Goal: Task Accomplishment & Management: Use online tool/utility

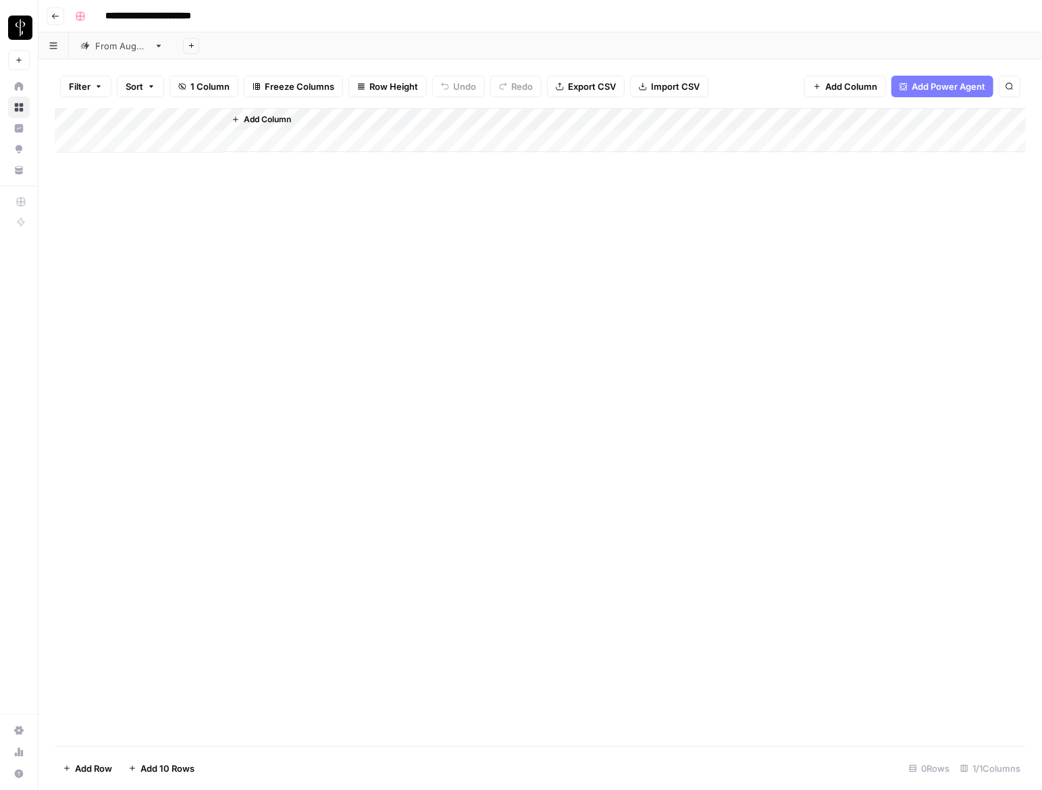
click at [99, 43] on div "From [DATE]" at bounding box center [121, 46] width 53 height 14
click at [130, 147] on div "Add Column" at bounding box center [540, 427] width 971 height 638
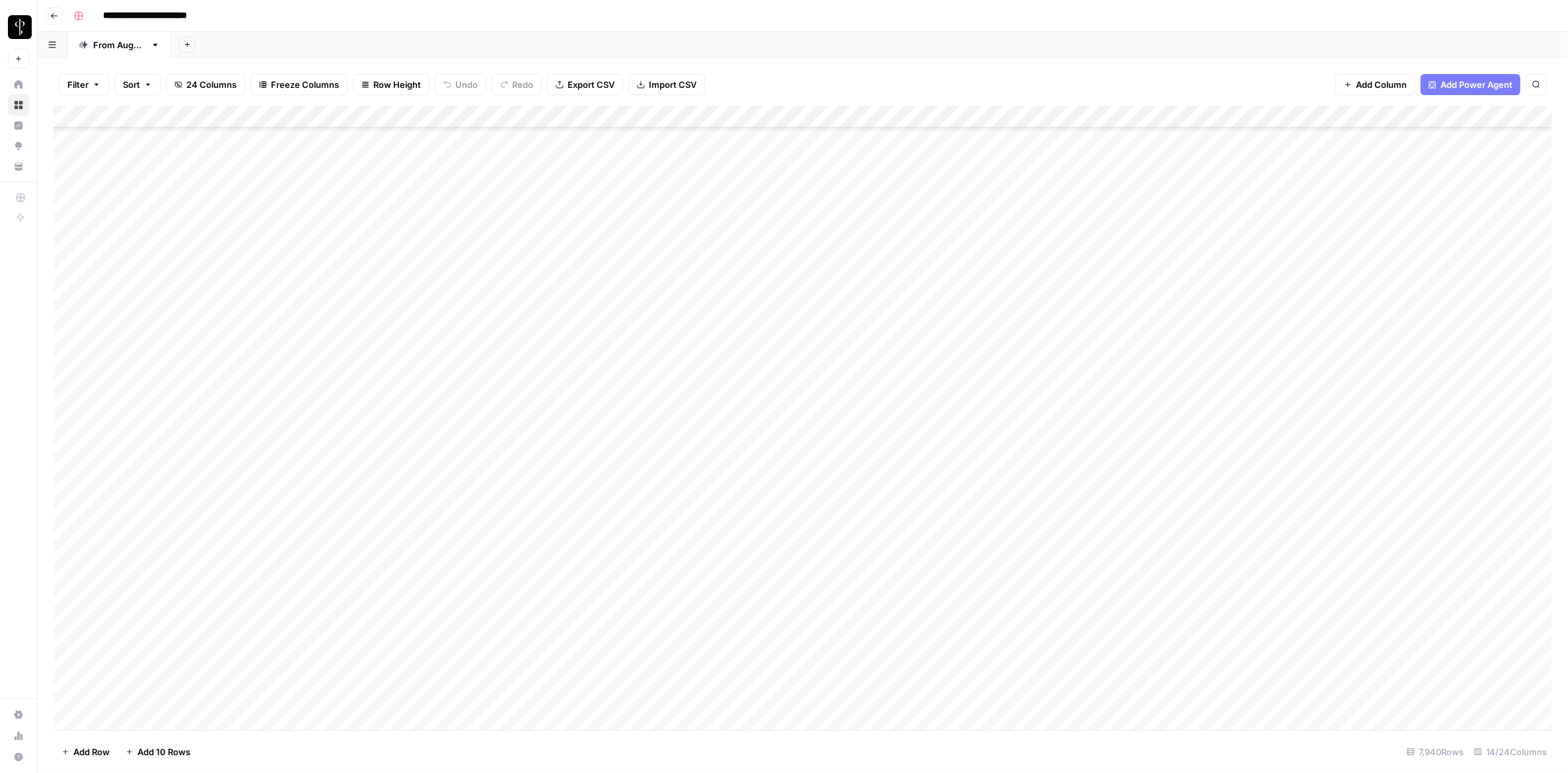
scroll to position [177236, 0]
click at [275, 306] on div "Add Column" at bounding box center [803, 418] width 1499 height 624
drag, startPoint x: 174, startPoint y: 697, endPoint x: 177, endPoint y: 448, distance: 249.0
click at [177, 448] on div "Add Column" at bounding box center [803, 418] width 1499 height 624
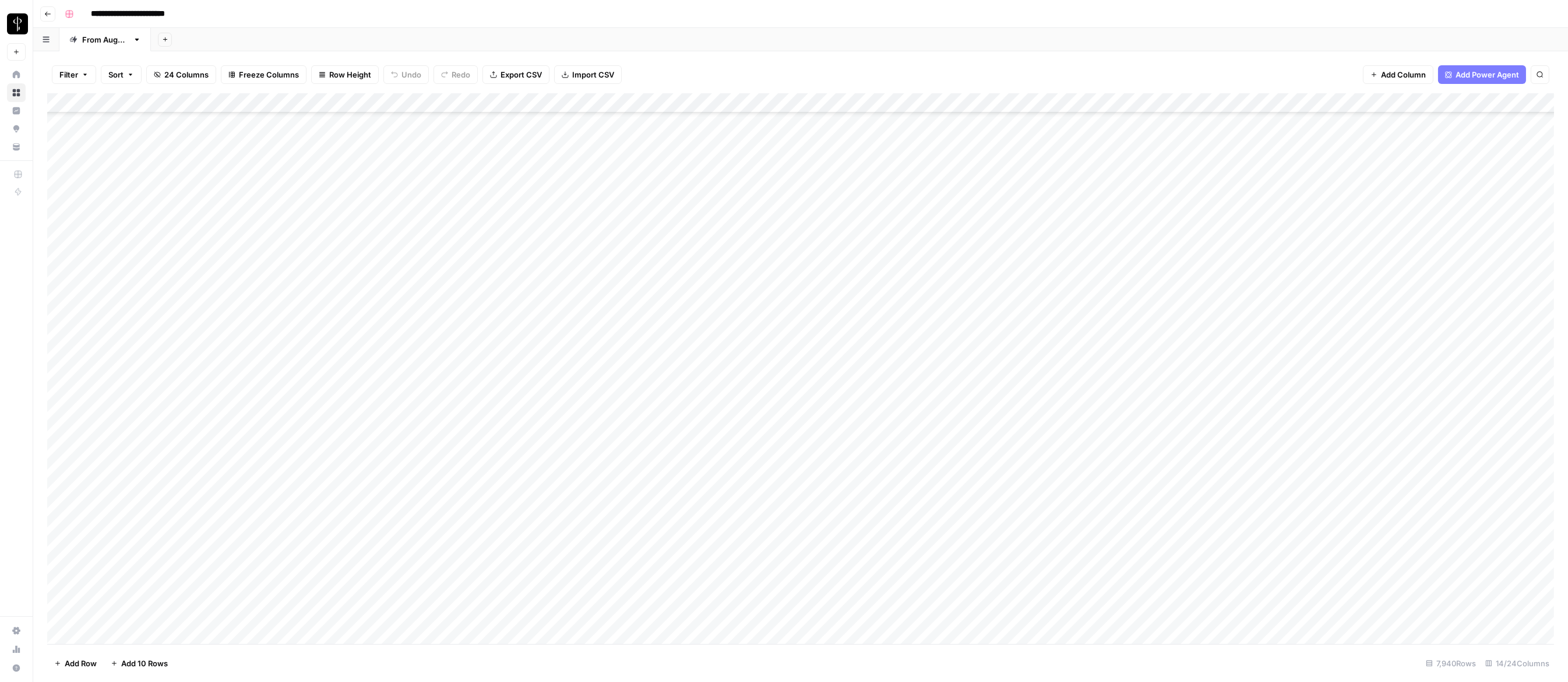
click at [236, 424] on div "Add Column" at bounding box center [801, 369] width 1507 height 551
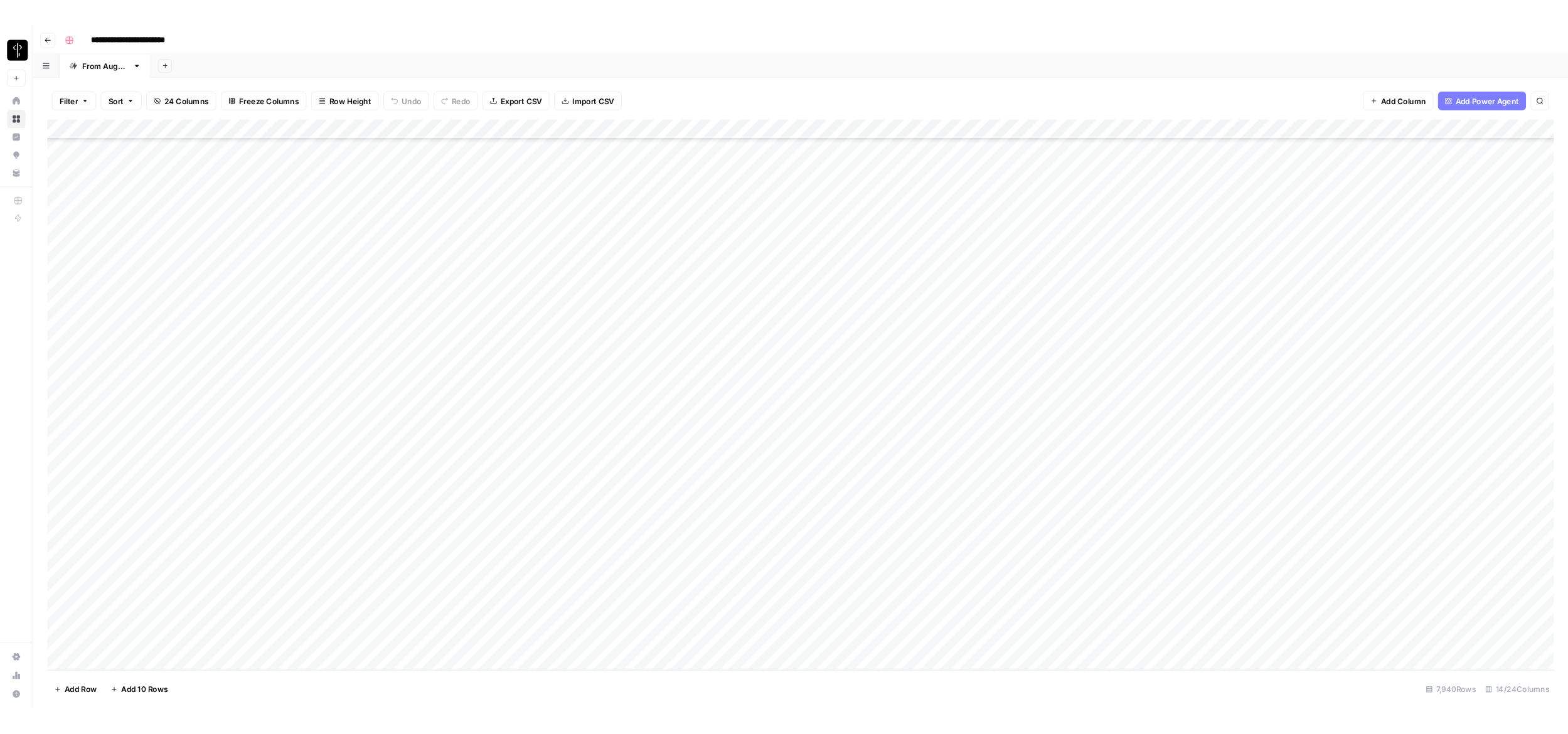
scroll to position [168833, 0]
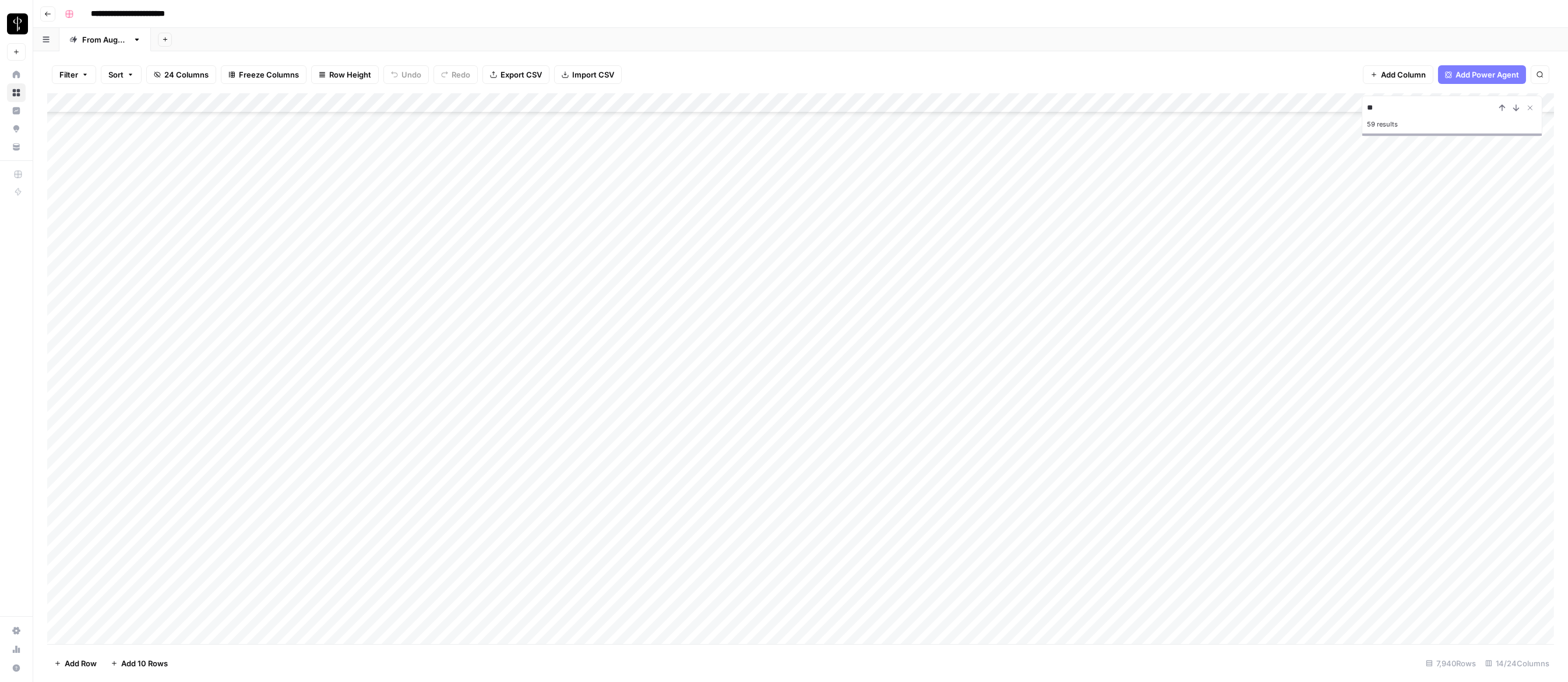
type input "*"
click at [499, 458] on div "Add Column" at bounding box center [801, 369] width 1507 height 551
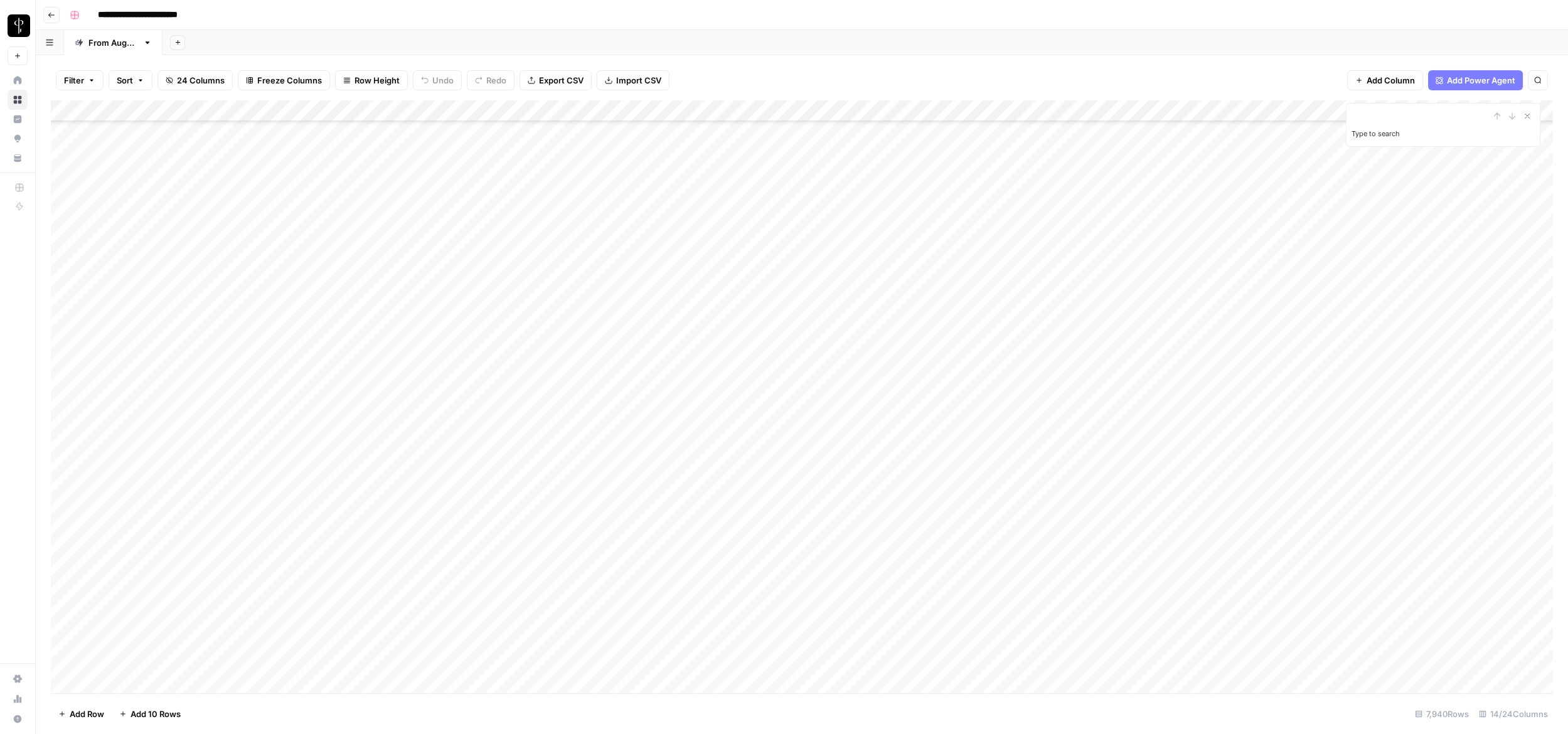
scroll to position [168498, 0]
click at [581, 133] on div "Add Column" at bounding box center [802, 397] width 1502 height 593
click at [967, 186] on div "Add Column" at bounding box center [802, 397] width 1502 height 593
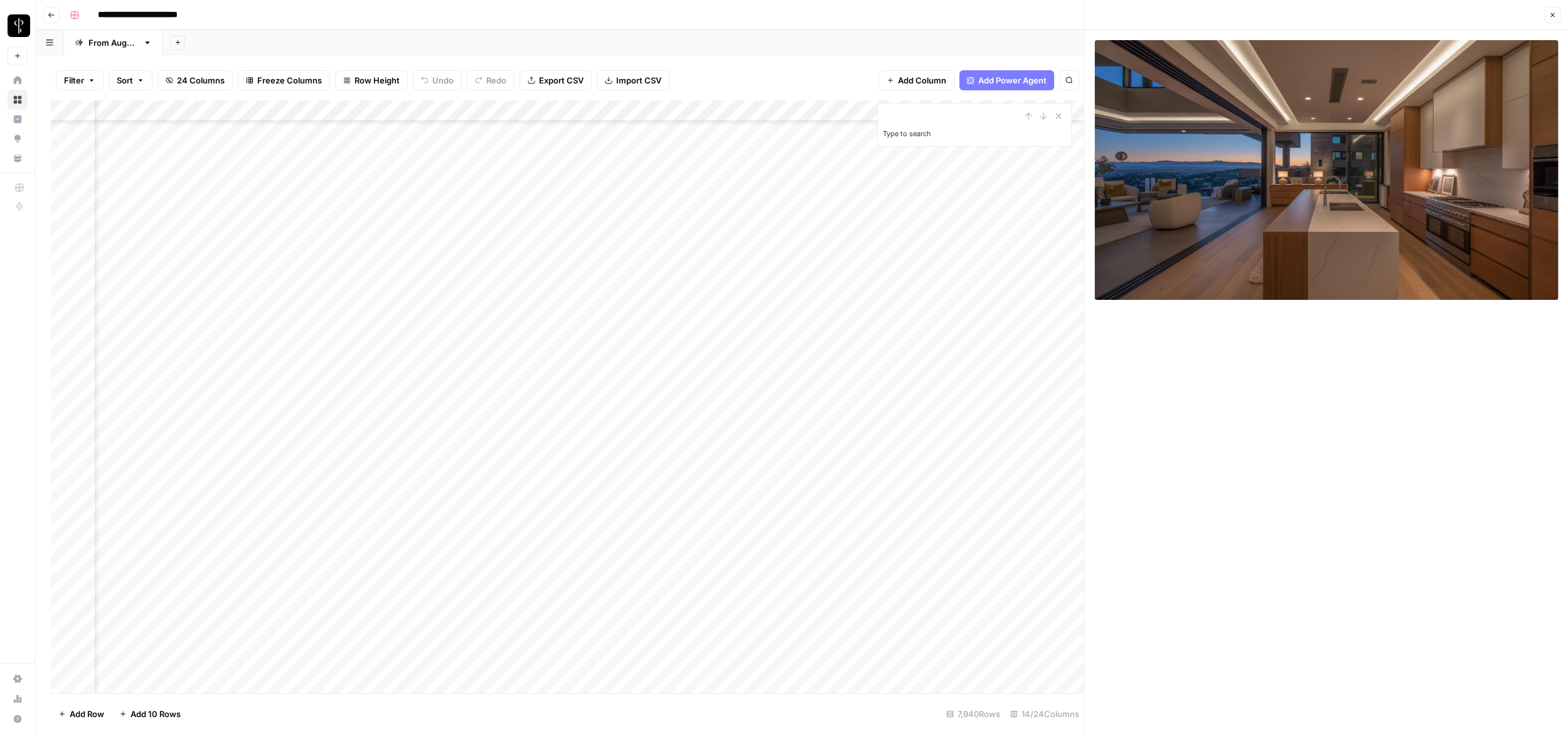
click at [967, 13] on button "Close" at bounding box center [1552, 15] width 17 height 17
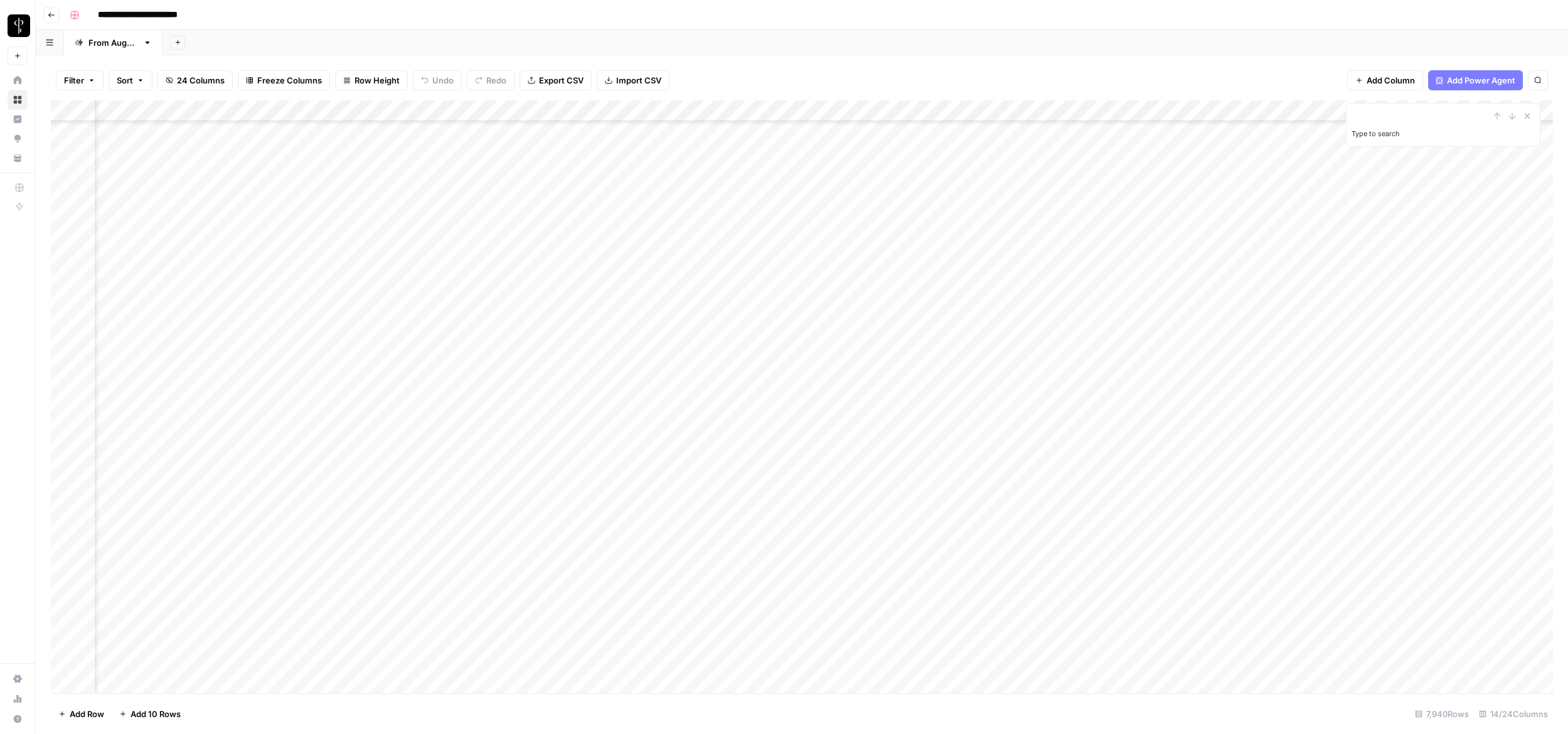
click at [967, 187] on div "Add Column" at bounding box center [802, 397] width 1502 height 593
click at [967, 211] on div "Add Column" at bounding box center [802, 397] width 1502 height 593
click at [967, 233] on div "Add Column" at bounding box center [802, 397] width 1502 height 593
click at [203, 360] on div "Add Column" at bounding box center [802, 397] width 1502 height 593
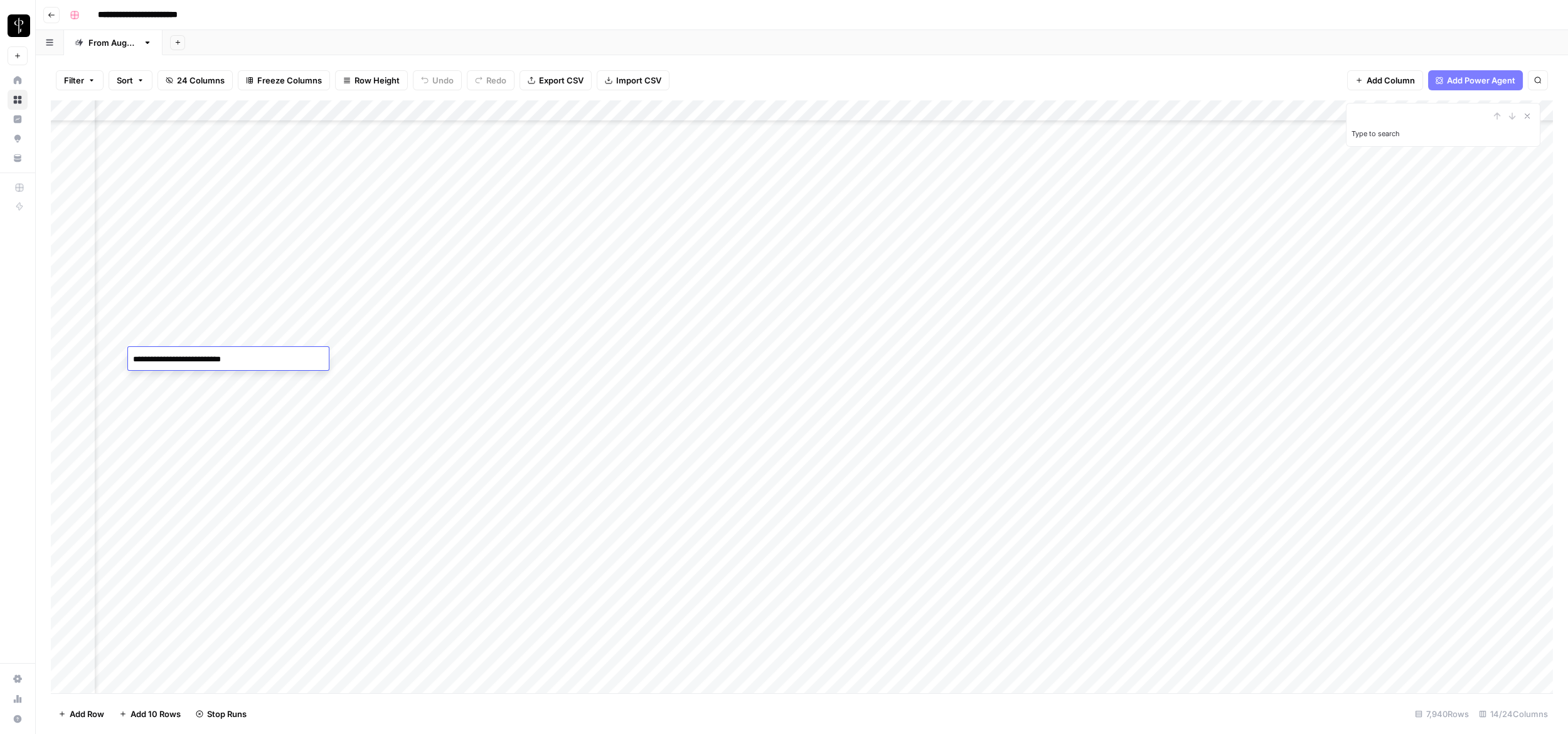
drag, startPoint x: 196, startPoint y: 360, endPoint x: 258, endPoint y: 359, distance: 62.0
click at [258, 359] on textarea "**********" at bounding box center [229, 360] width 201 height 18
type textarea "**********"
click at [502, 359] on div "Add Column" at bounding box center [802, 397] width 1502 height 593
click at [843, 359] on div "Add Column" at bounding box center [802, 397] width 1502 height 593
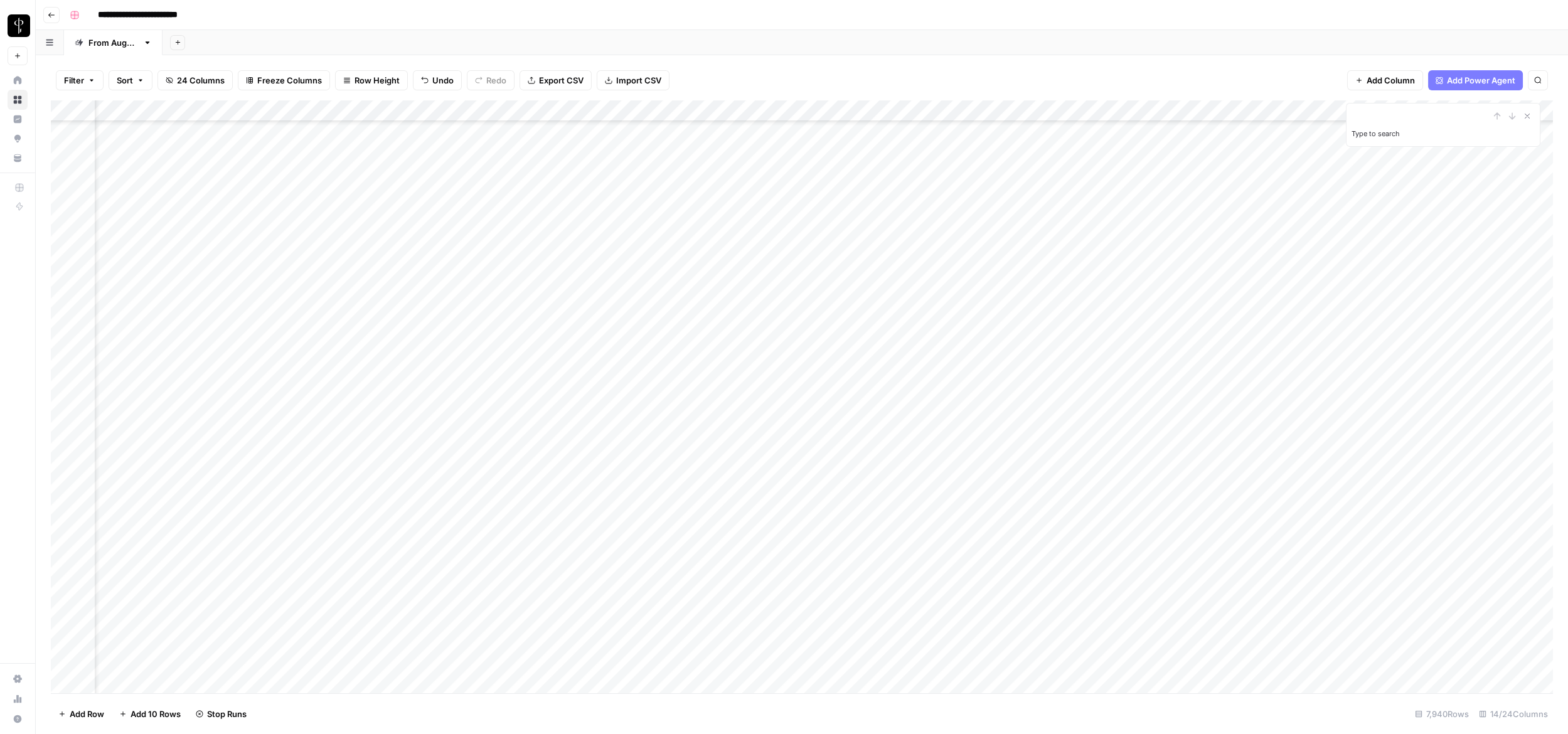
click at [967, 360] on div "Add Column" at bounding box center [802, 397] width 1502 height 593
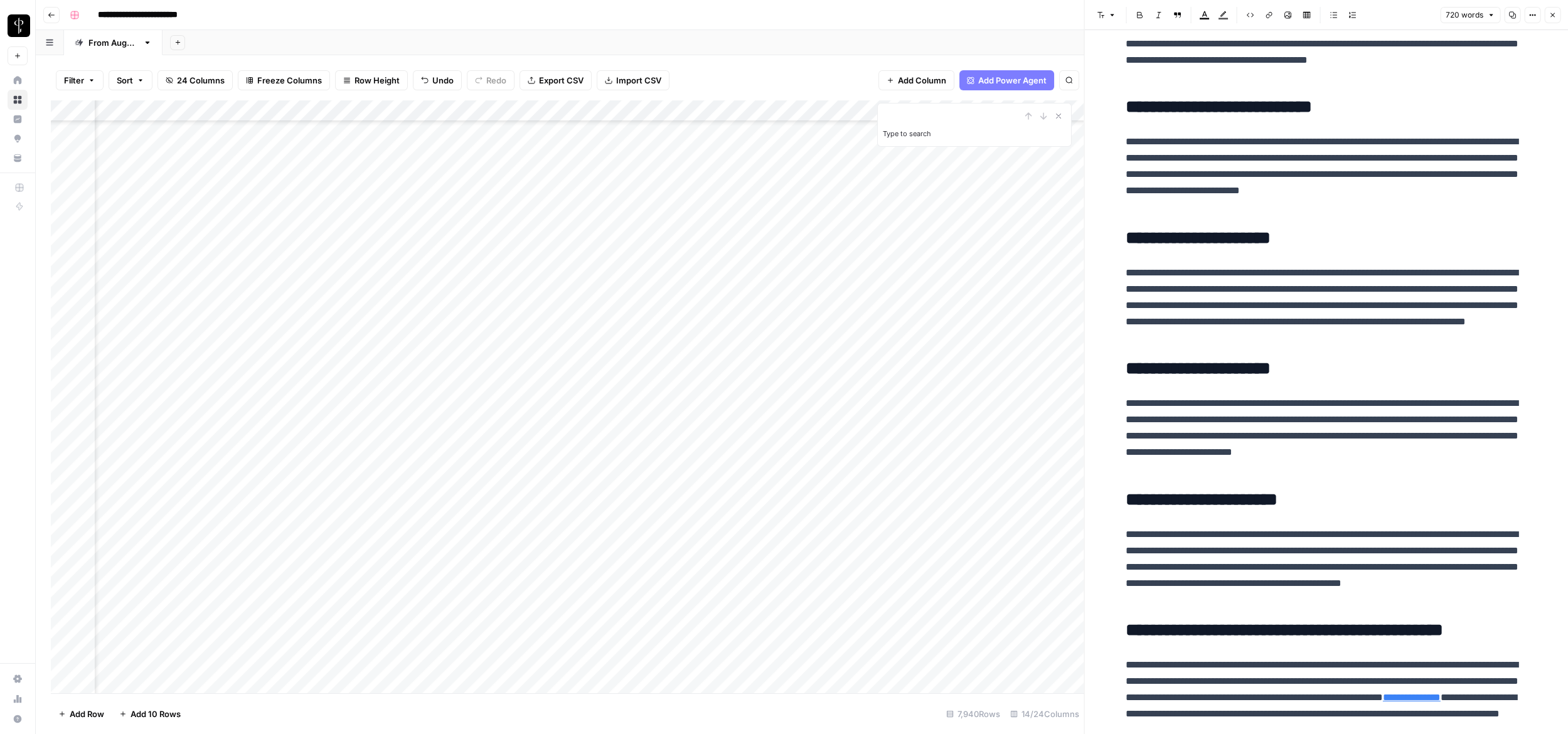
scroll to position [920, 0]
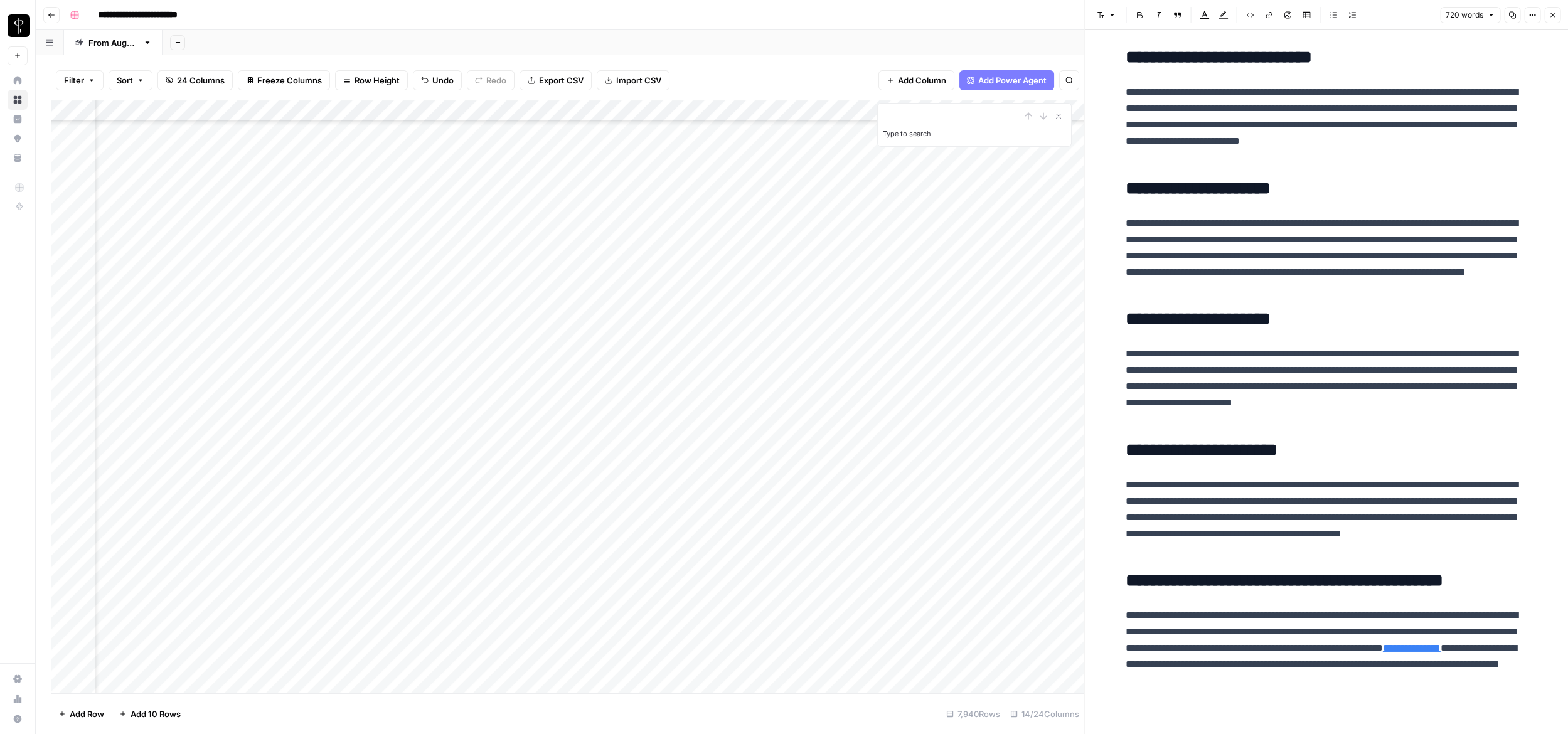
click at [967, 14] on icon "button" at bounding box center [1552, 15] width 7 height 7
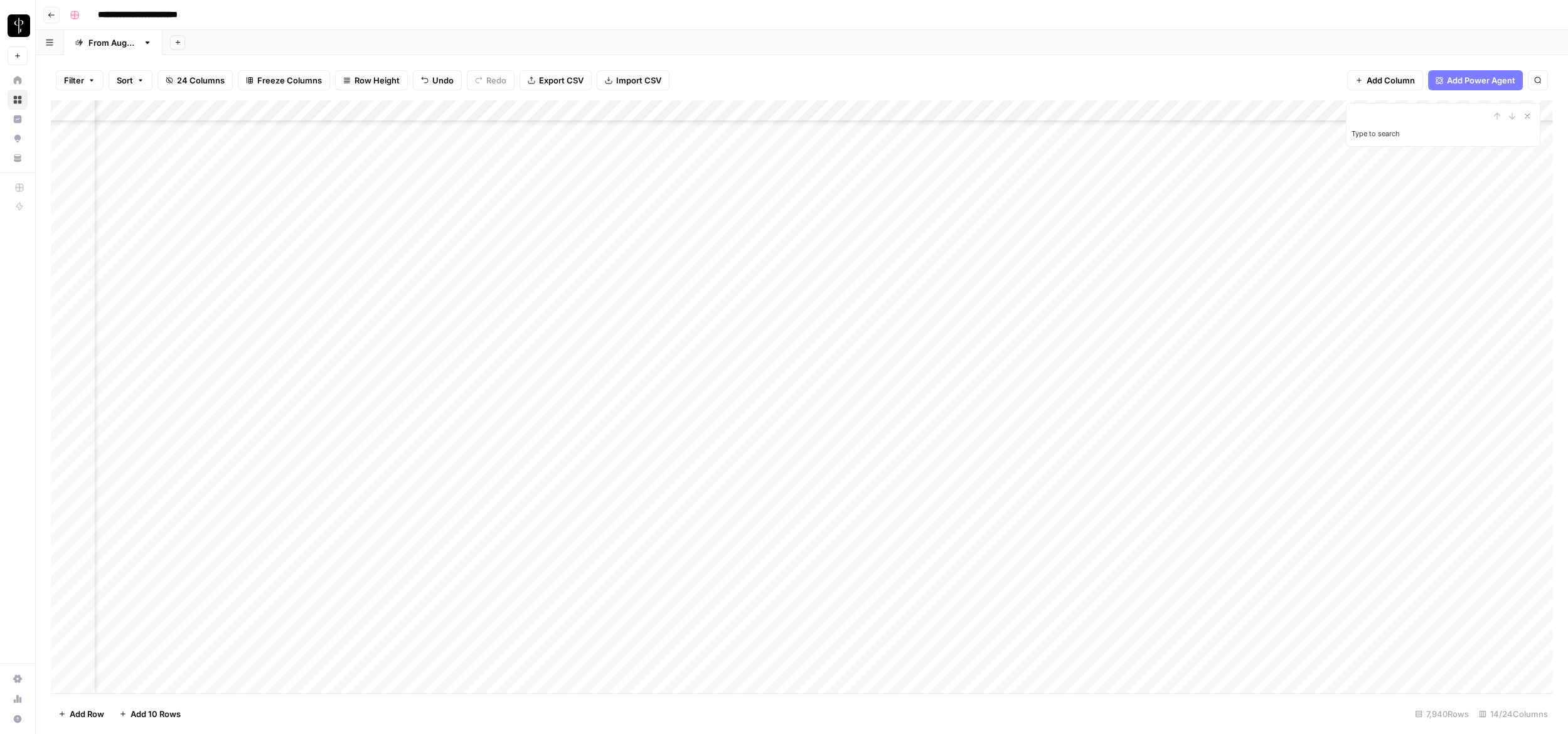
click at [967, 358] on div "Add Column" at bounding box center [802, 397] width 1502 height 593
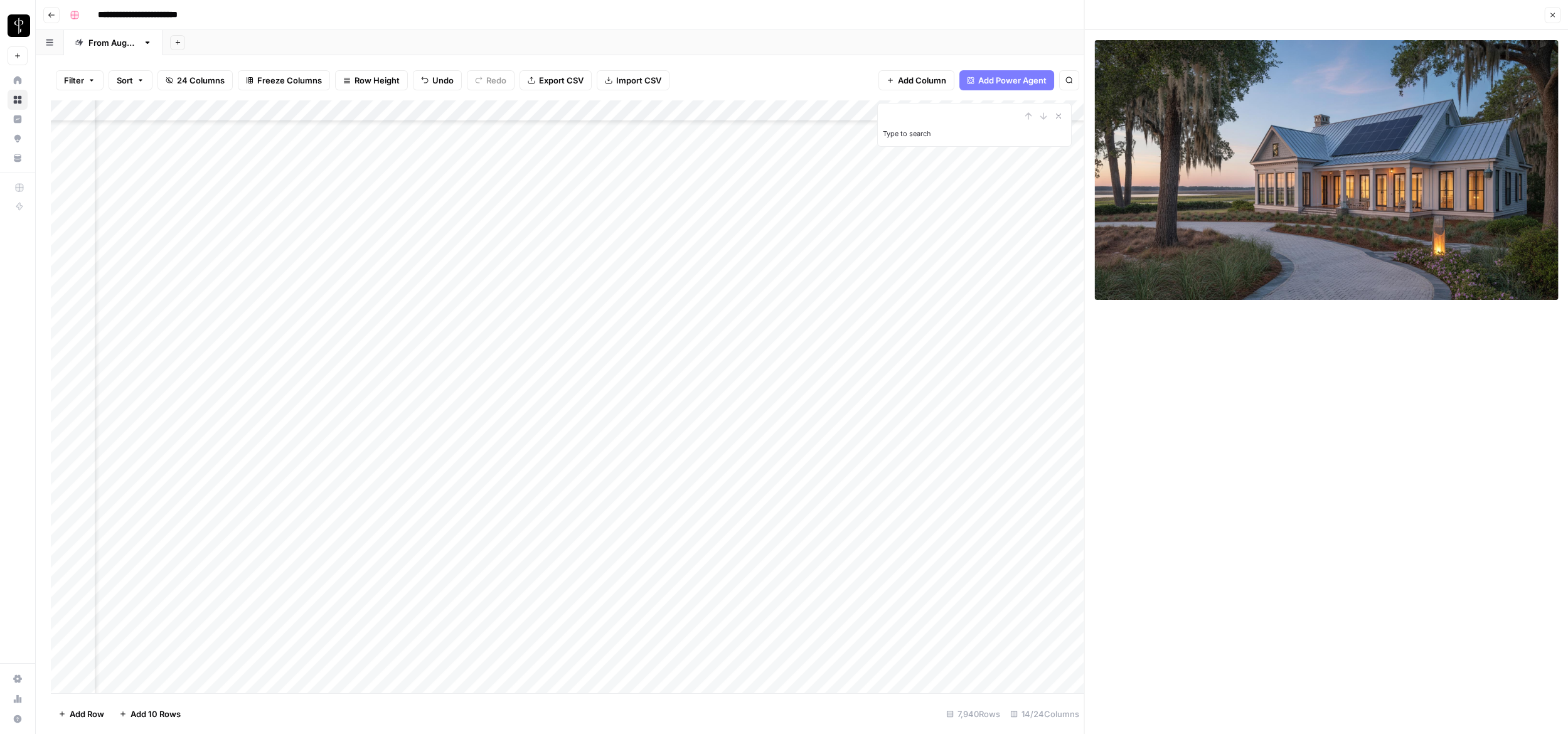
click at [967, 15] on icon "button" at bounding box center [1552, 15] width 7 height 7
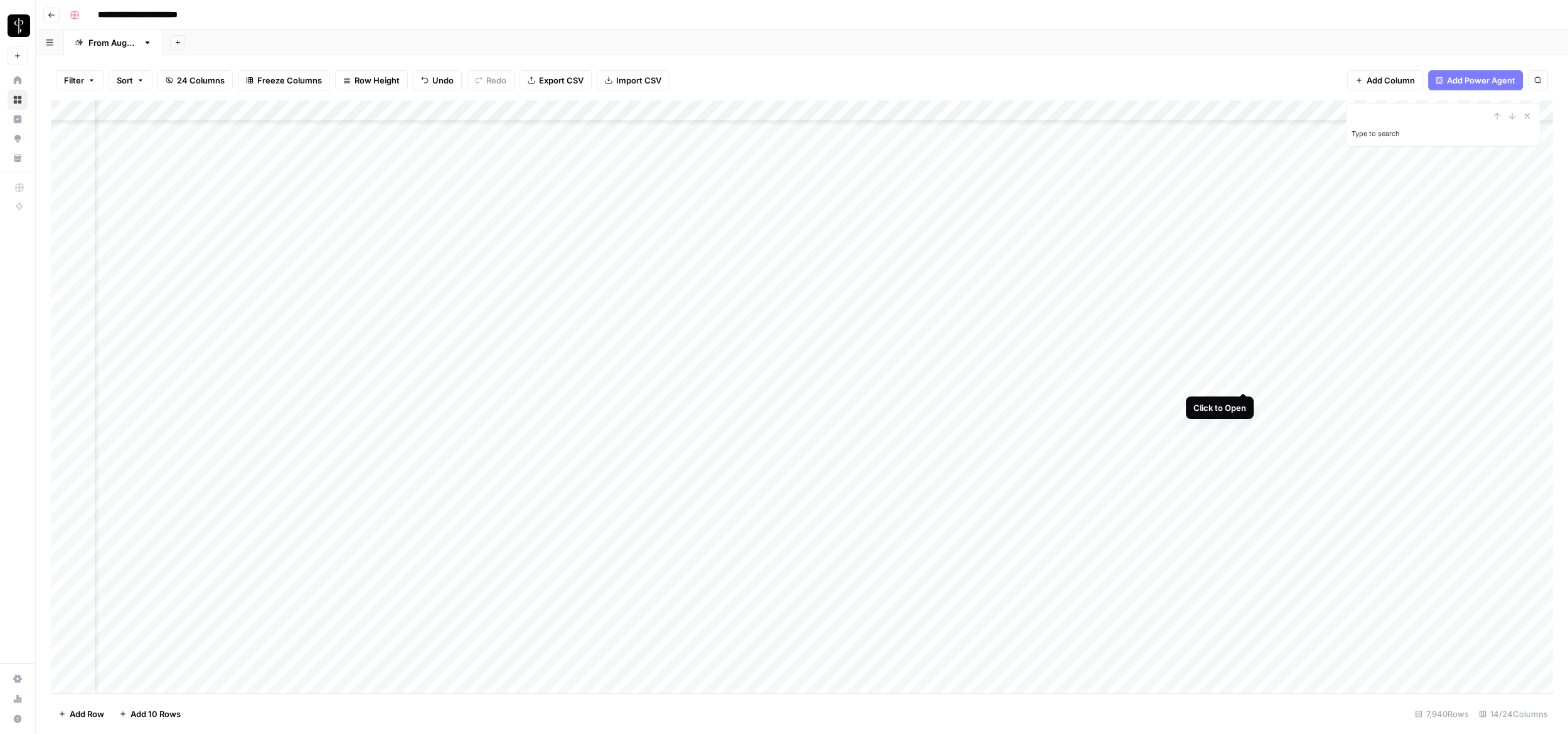
click at [967, 380] on div "Add Column" at bounding box center [802, 397] width 1502 height 593
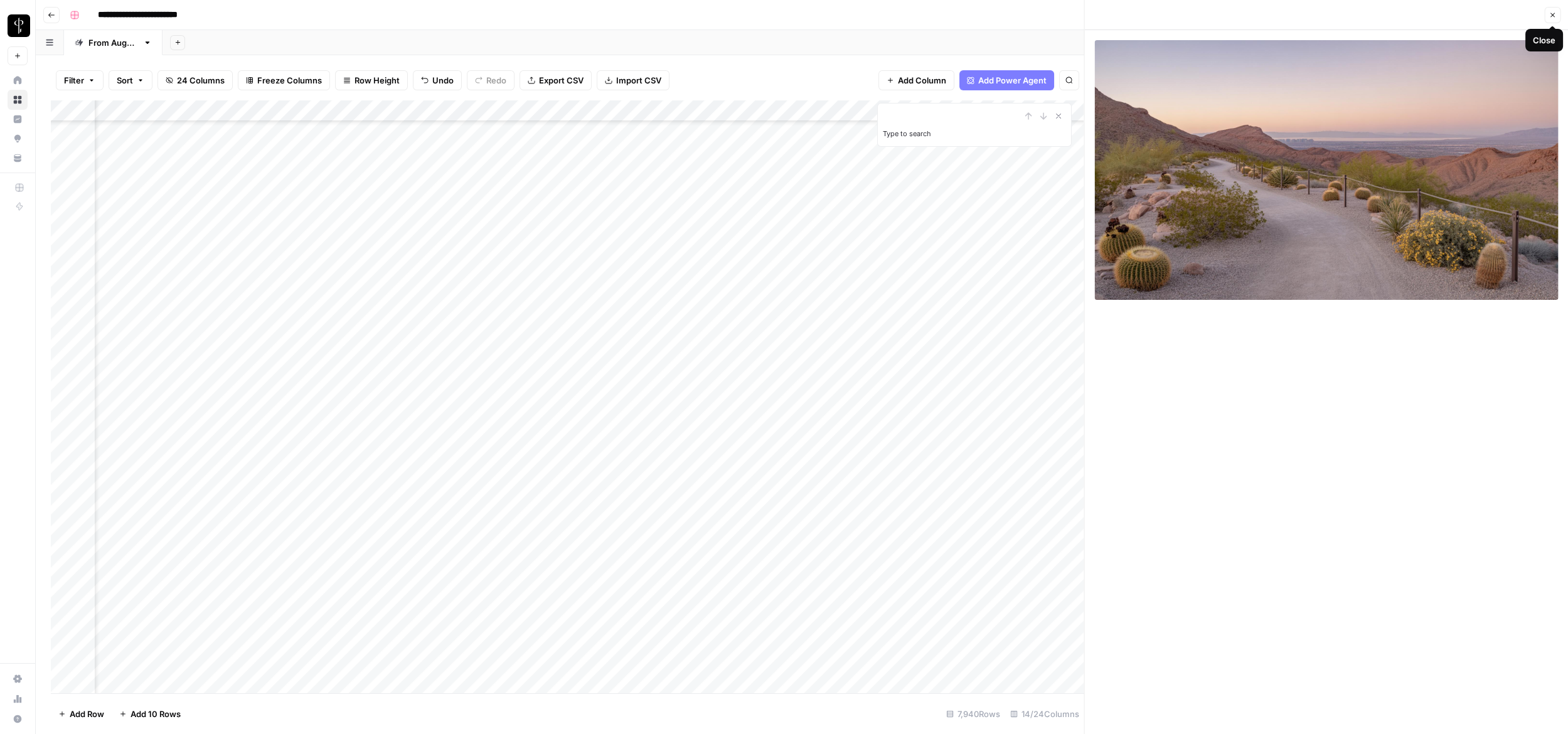
click at [967, 11] on icon "button" at bounding box center [1552, 15] width 7 height 7
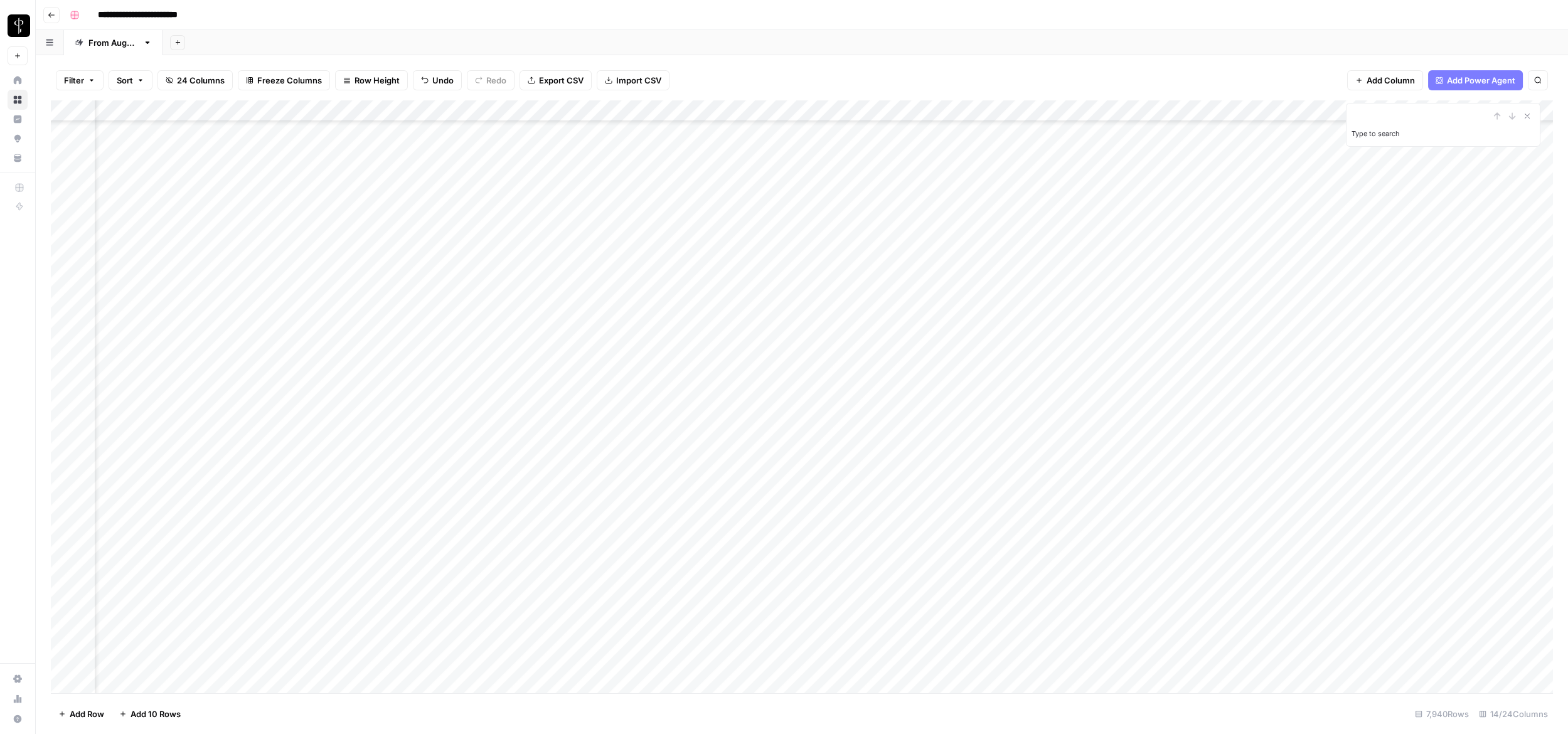
click at [967, 401] on div "Add Column" at bounding box center [802, 397] width 1502 height 593
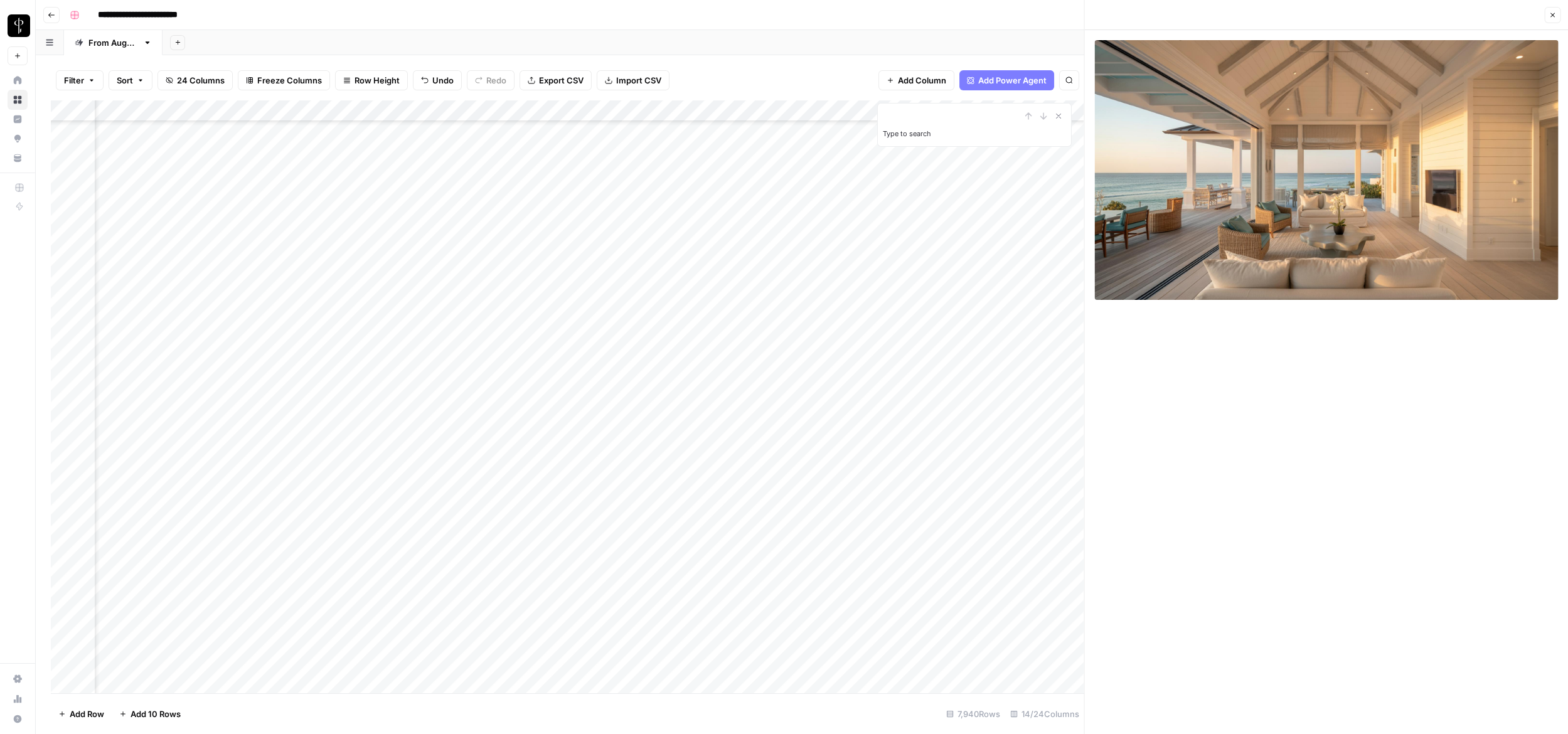
click at [967, 19] on icon "button" at bounding box center [1552, 15] width 7 height 7
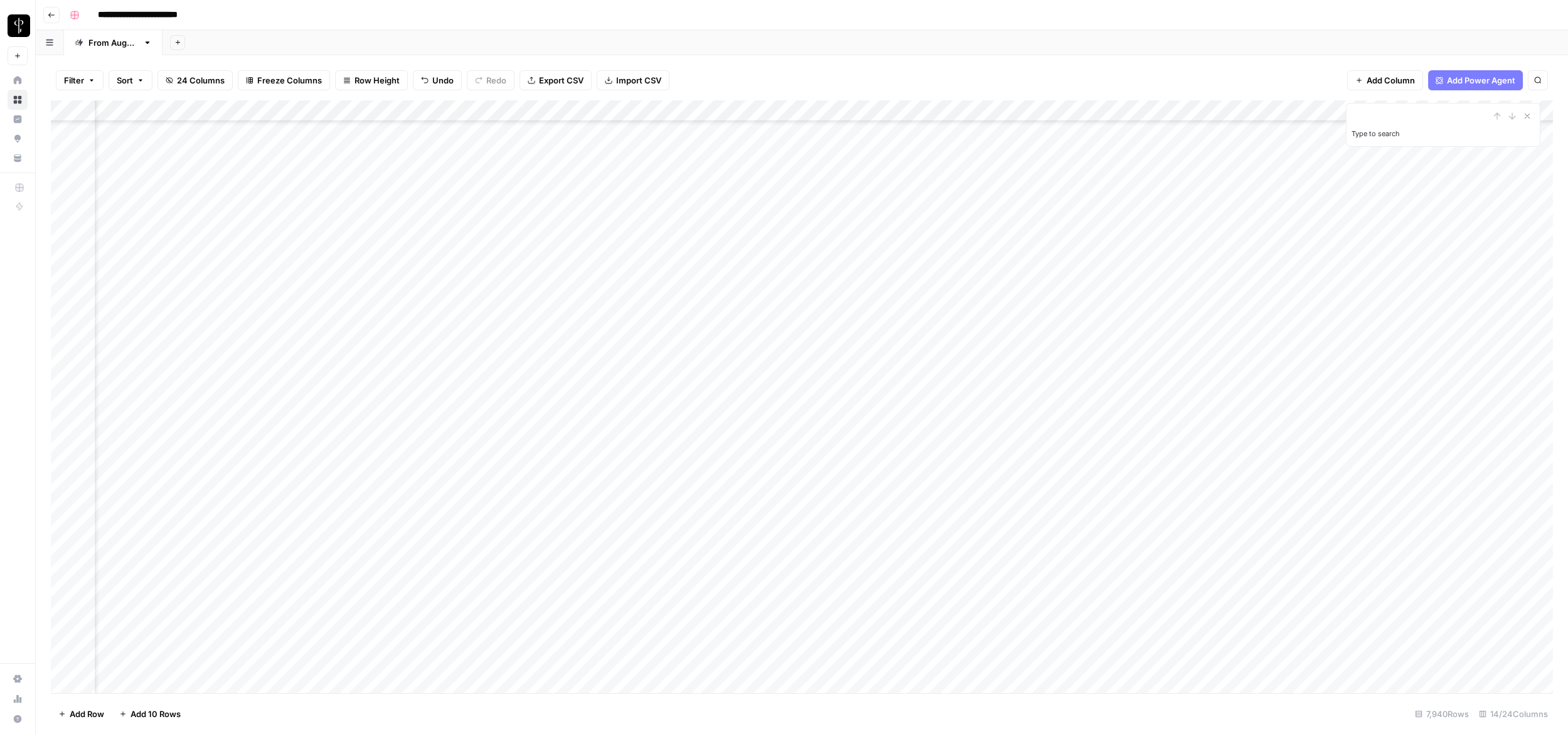
click at [967, 403] on div "Add Column" at bounding box center [802, 397] width 1502 height 593
click at [967, 374] on div "Add Column" at bounding box center [802, 397] width 1502 height 593
click at [967, 349] on div "Add Column" at bounding box center [802, 397] width 1502 height 593
click at [967, 422] on div "Add Column" at bounding box center [802, 397] width 1502 height 593
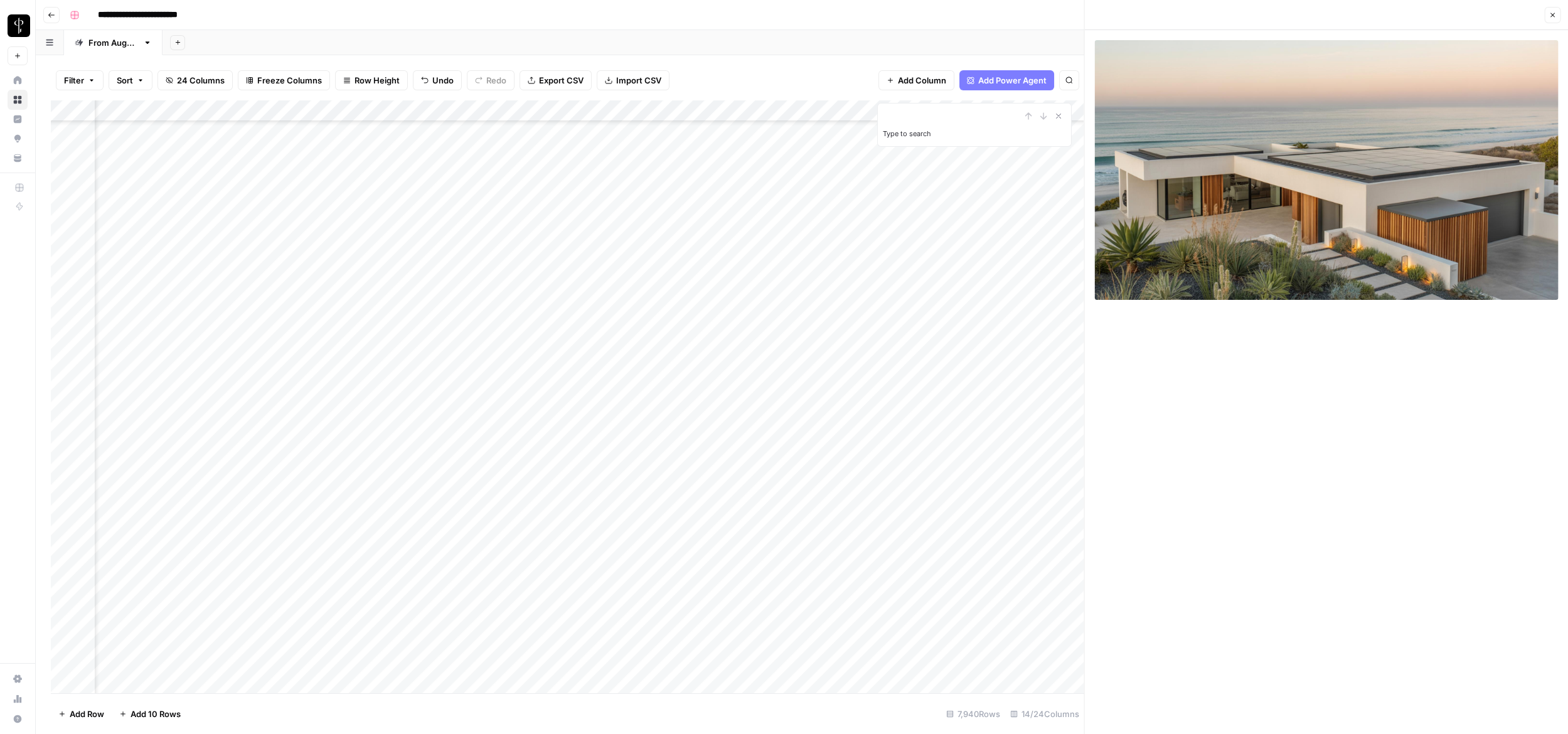
click at [967, 9] on button "Close" at bounding box center [1552, 15] width 17 height 17
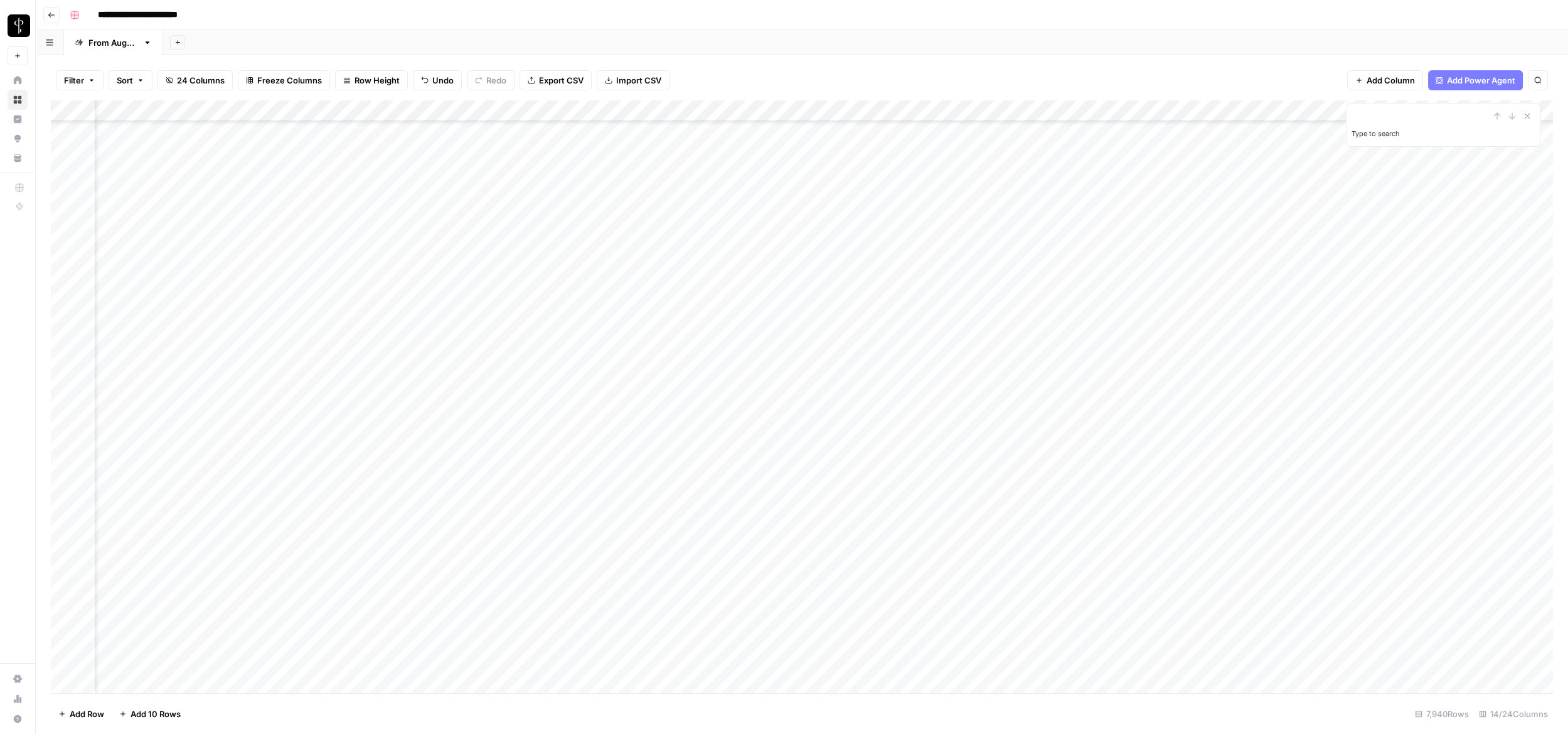
click at [967, 442] on div "Add Column" at bounding box center [802, 397] width 1502 height 593
click at [967, 443] on div "Add Column" at bounding box center [802, 397] width 1502 height 593
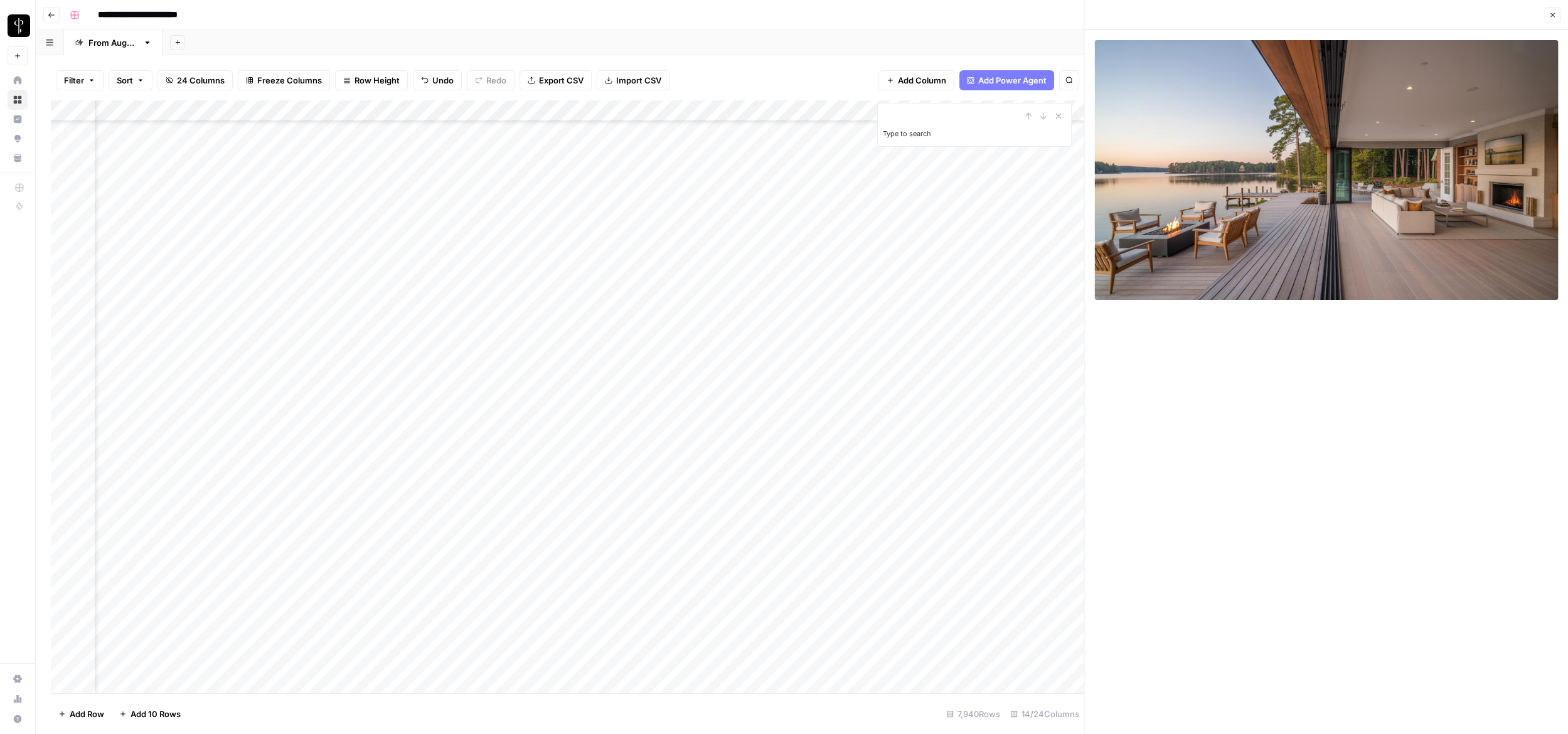
click at [967, 19] on icon "button" at bounding box center [1552, 15] width 7 height 7
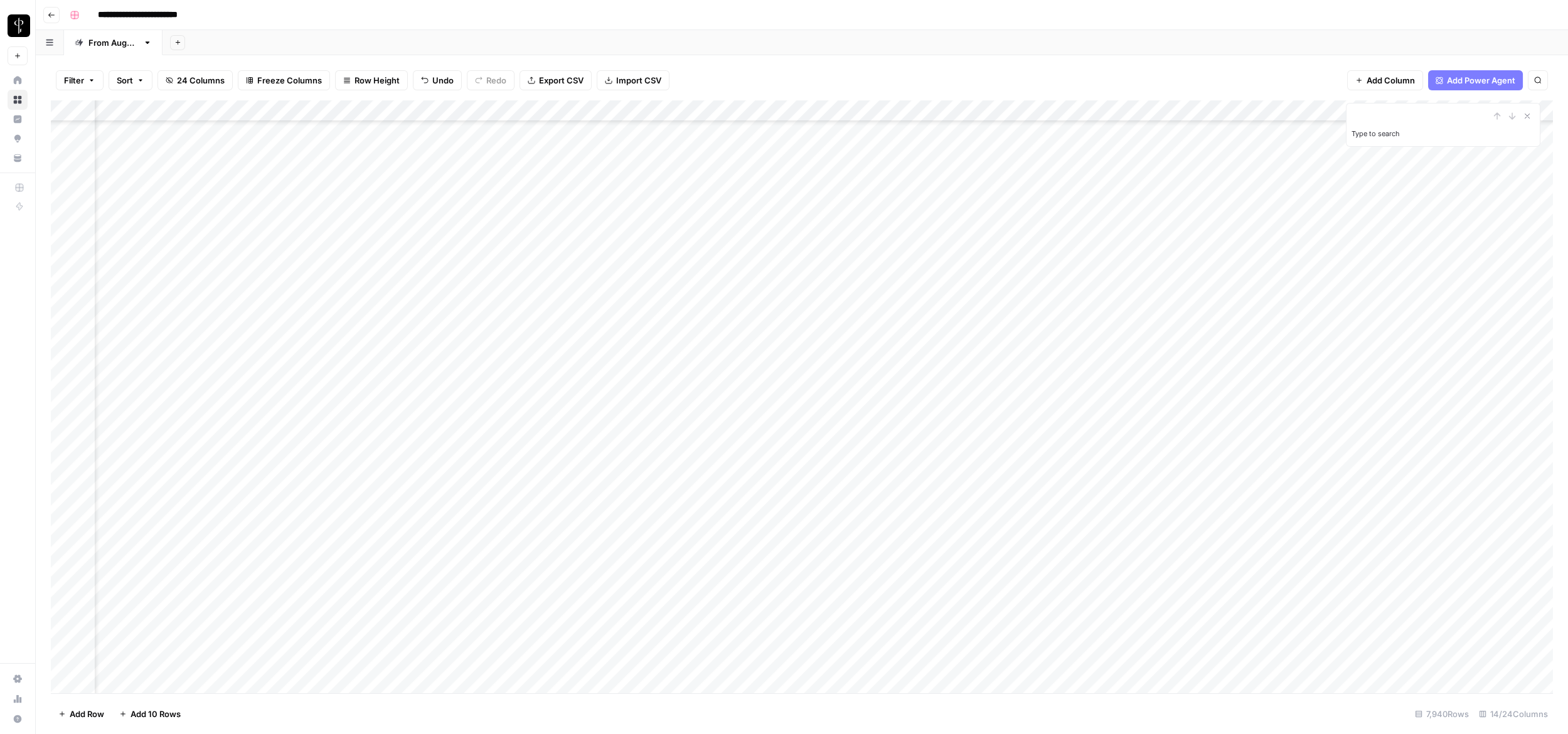
click at [967, 425] on div "Add Column" at bounding box center [802, 397] width 1502 height 593
click at [967, 442] on div "Add Column" at bounding box center [802, 397] width 1502 height 593
click at [967, 468] on div "Add Column" at bounding box center [802, 397] width 1502 height 593
click at [967, 493] on div "Add Column" at bounding box center [802, 397] width 1502 height 593
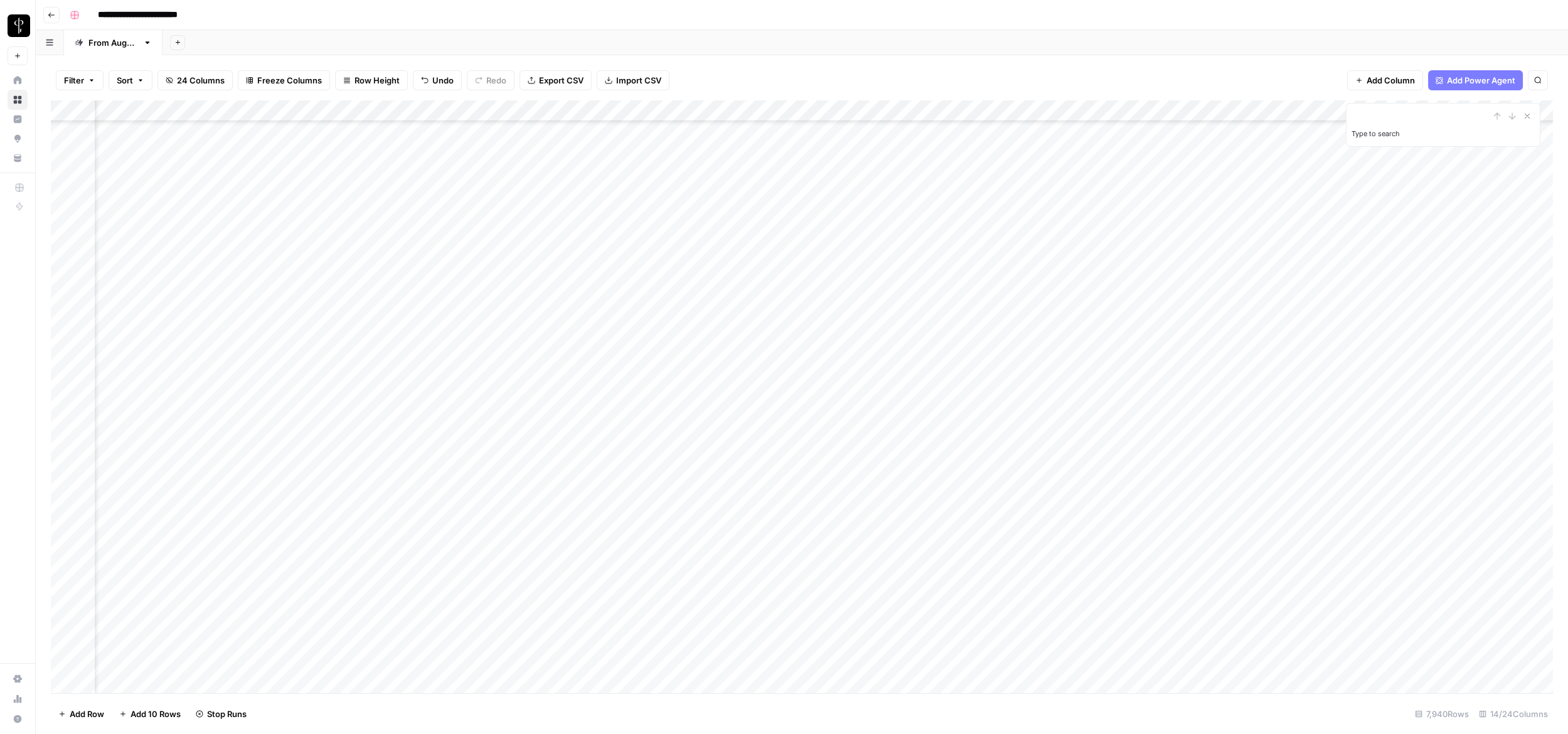
click at [967, 661] on div "Add Column" at bounding box center [802, 397] width 1502 height 593
click at [967, 643] on div "Add Column" at bounding box center [802, 397] width 1502 height 593
click at [967, 614] on div "Add Column" at bounding box center [802, 397] width 1502 height 593
click at [967, 593] on div "Add Column" at bounding box center [802, 397] width 1502 height 593
click at [967, 387] on div "Add Column" at bounding box center [802, 397] width 1502 height 593
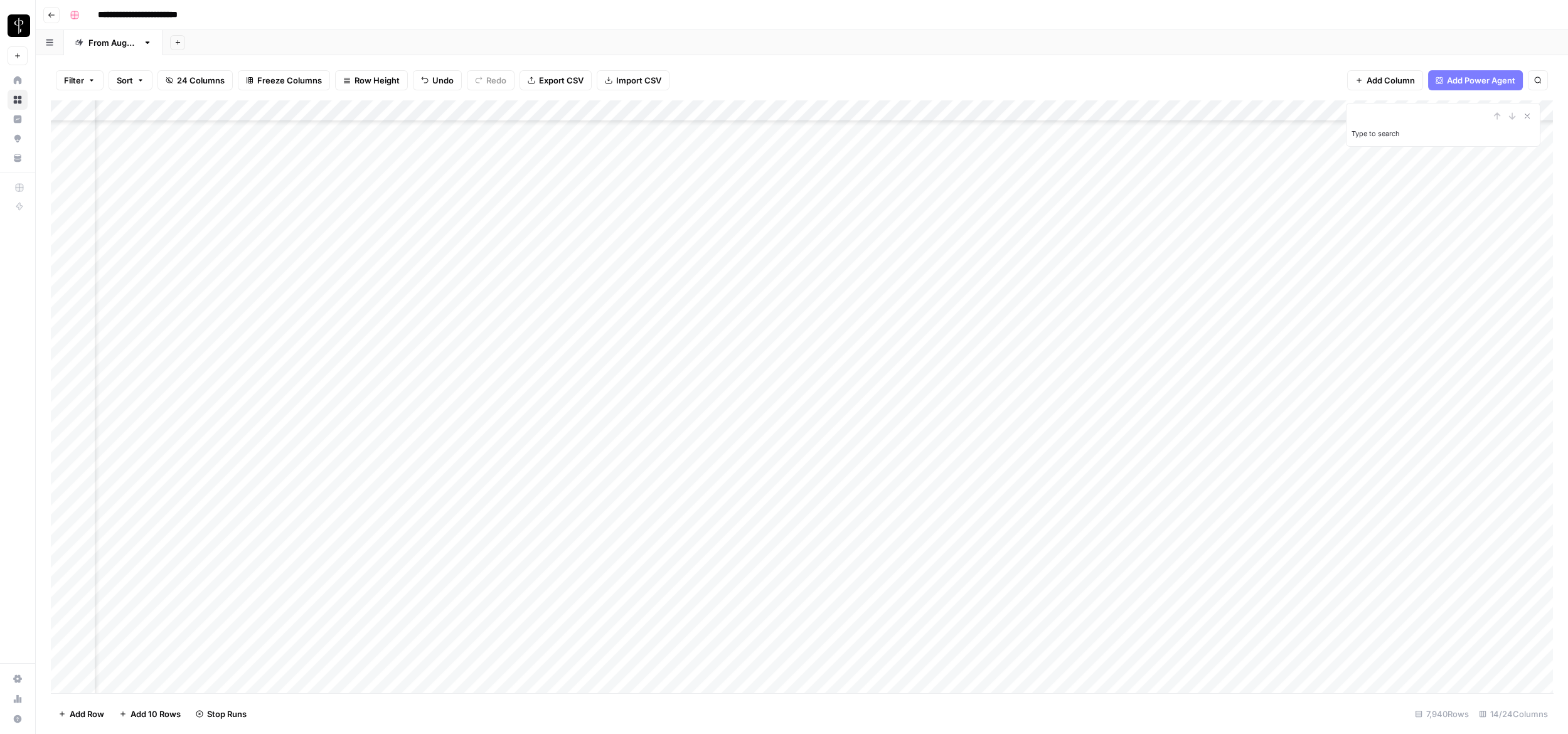
click at [967, 402] on div "Add Column" at bounding box center [802, 397] width 1502 height 593
click at [967, 426] on div "Add Column" at bounding box center [802, 397] width 1502 height 593
click at [967, 449] on div "Add Column" at bounding box center [802, 397] width 1502 height 593
click at [967, 462] on div "Add Column" at bounding box center [802, 397] width 1502 height 593
click at [967, 495] on div "Add Column" at bounding box center [802, 397] width 1502 height 593
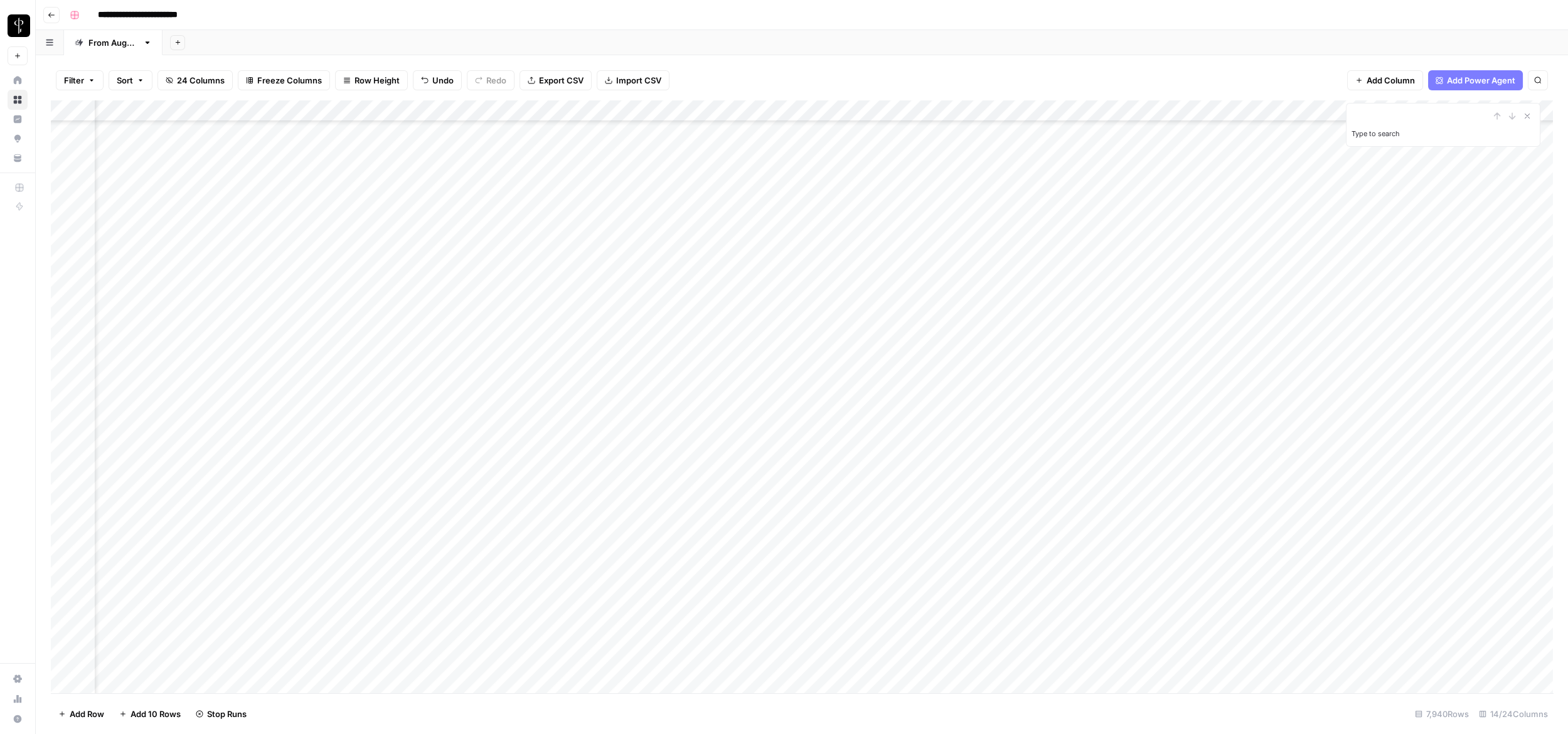
click at [967, 511] on div "Add Column" at bounding box center [802, 397] width 1502 height 593
click at [967, 174] on div "Add Column" at bounding box center [802, 397] width 1502 height 593
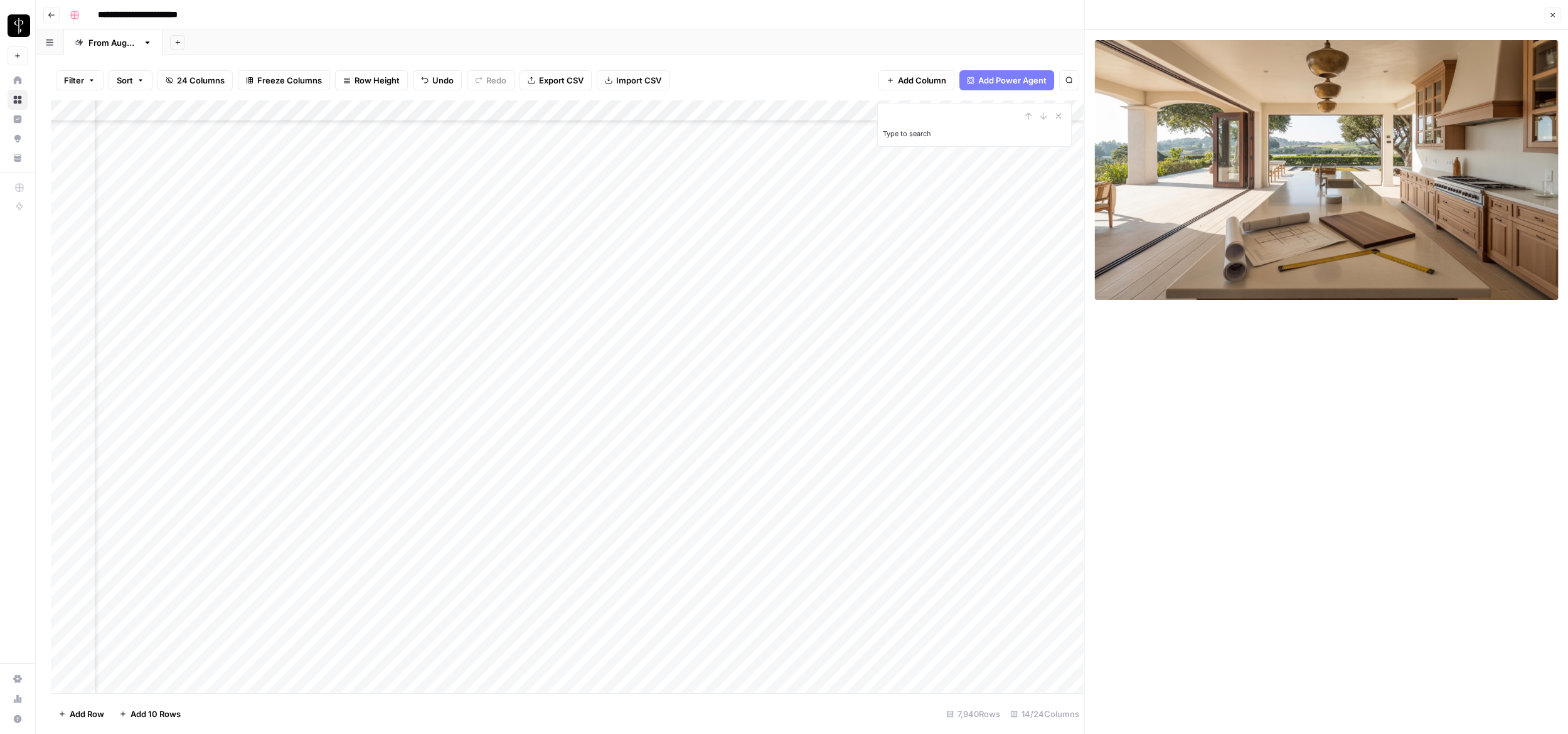
click at [967, 15] on icon "button" at bounding box center [1552, 15] width 7 height 7
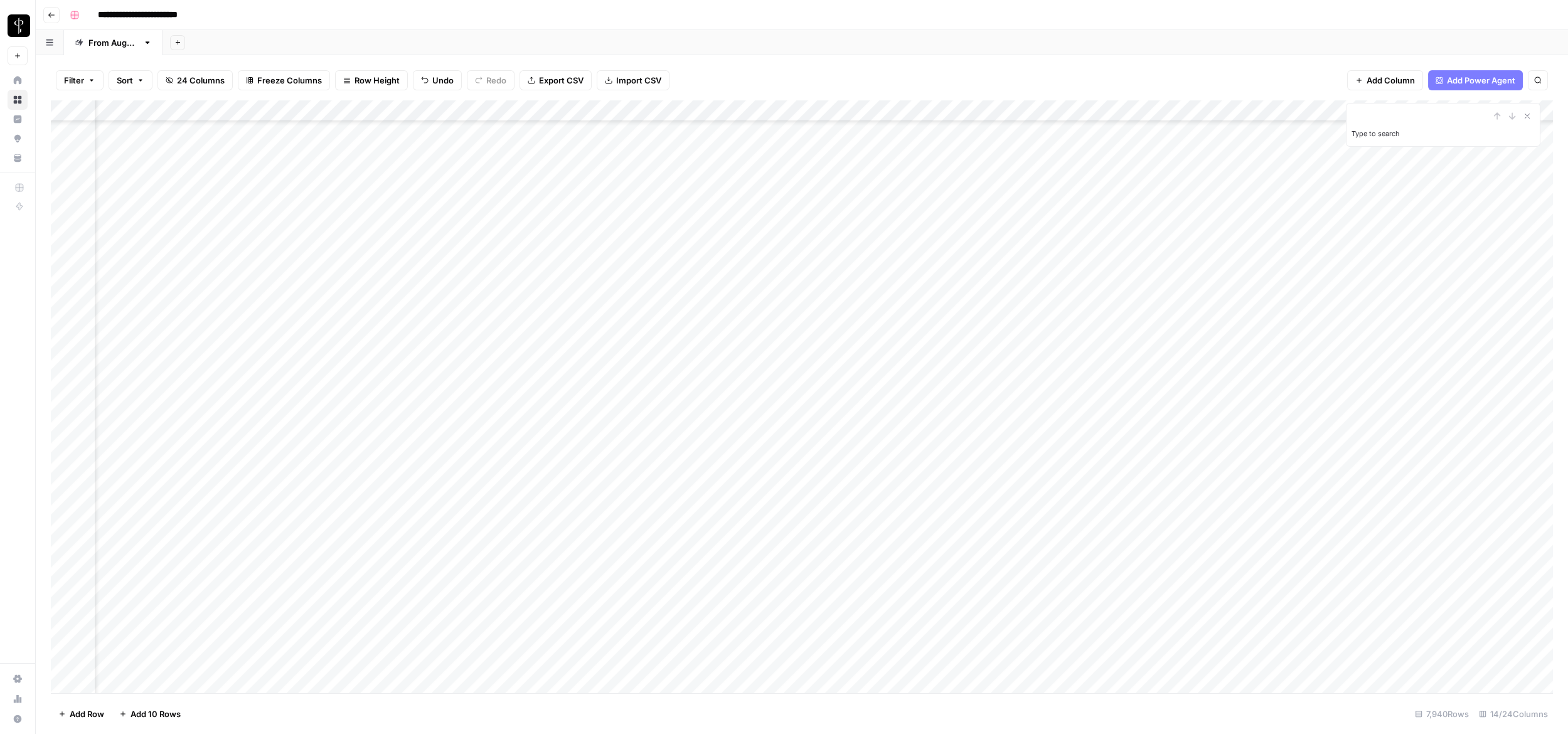
click at [967, 177] on div "Add Column" at bounding box center [802, 397] width 1502 height 593
click at [967, 195] on div "Add Column" at bounding box center [802, 397] width 1502 height 593
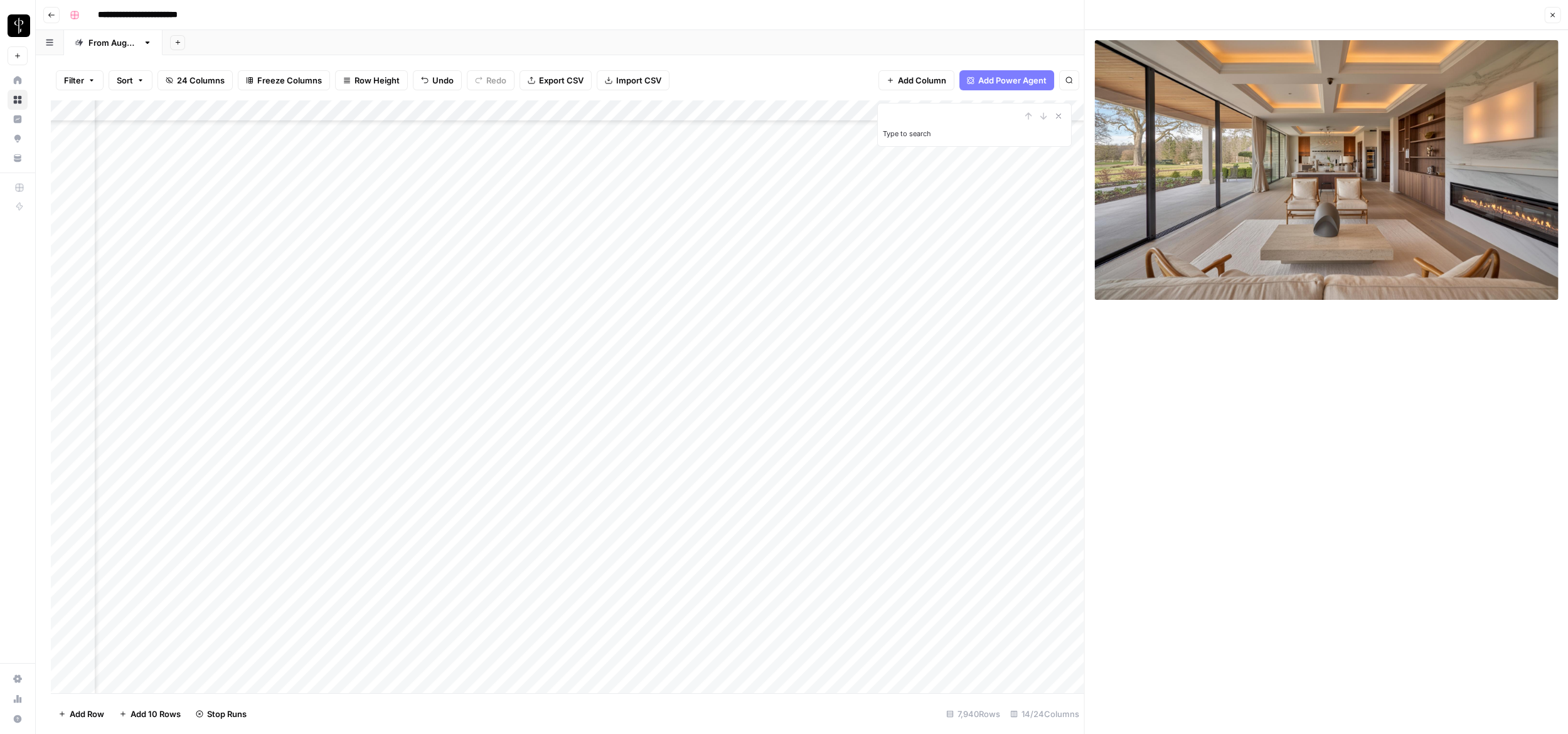
drag, startPoint x: 1552, startPoint y: 17, endPoint x: 1547, endPoint y: 21, distance: 6.4
click at [967, 17] on icon "button" at bounding box center [1552, 15] width 7 height 7
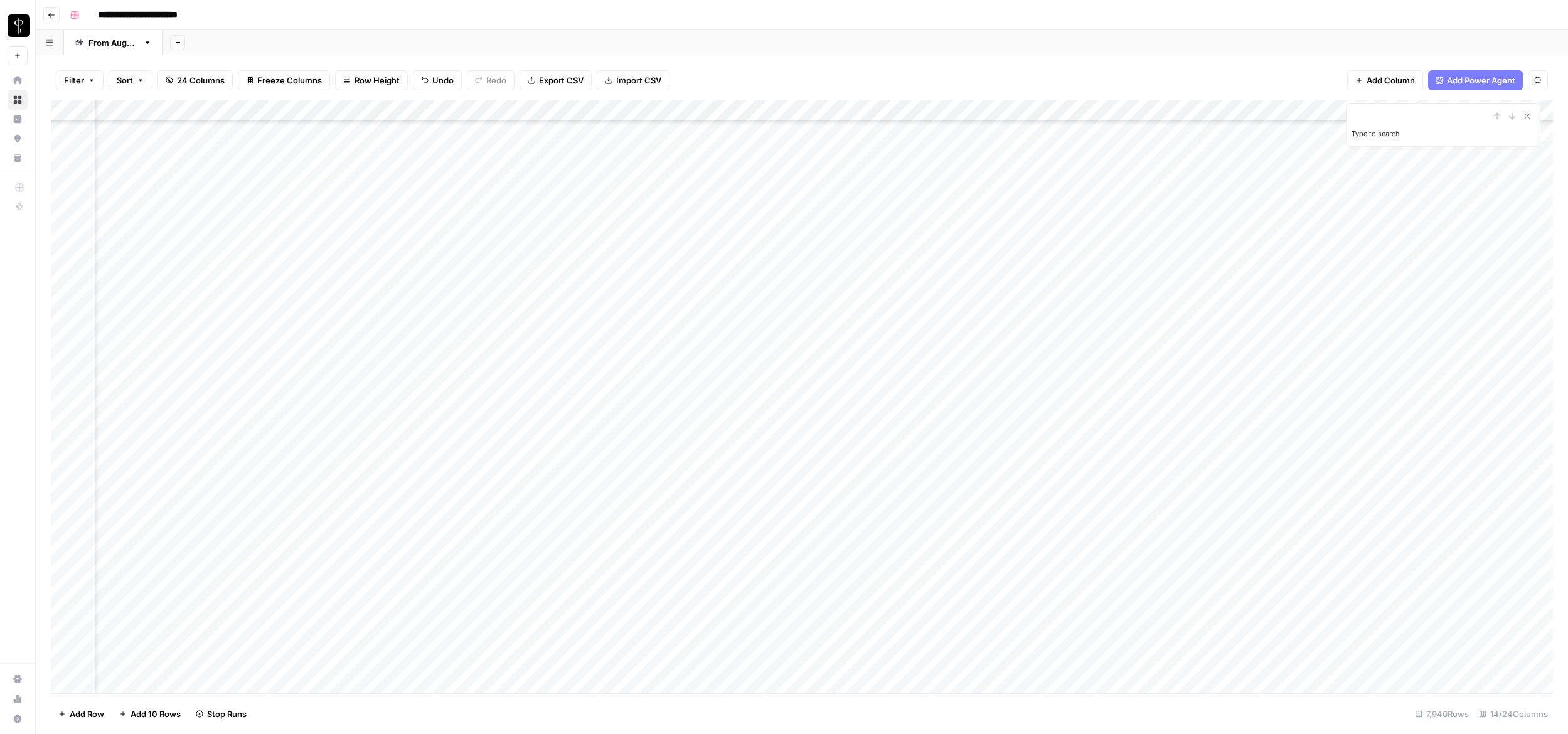
click at [967, 197] on div "Add Column" at bounding box center [802, 397] width 1502 height 593
click at [967, 216] on div "Add Column" at bounding box center [802, 397] width 1502 height 593
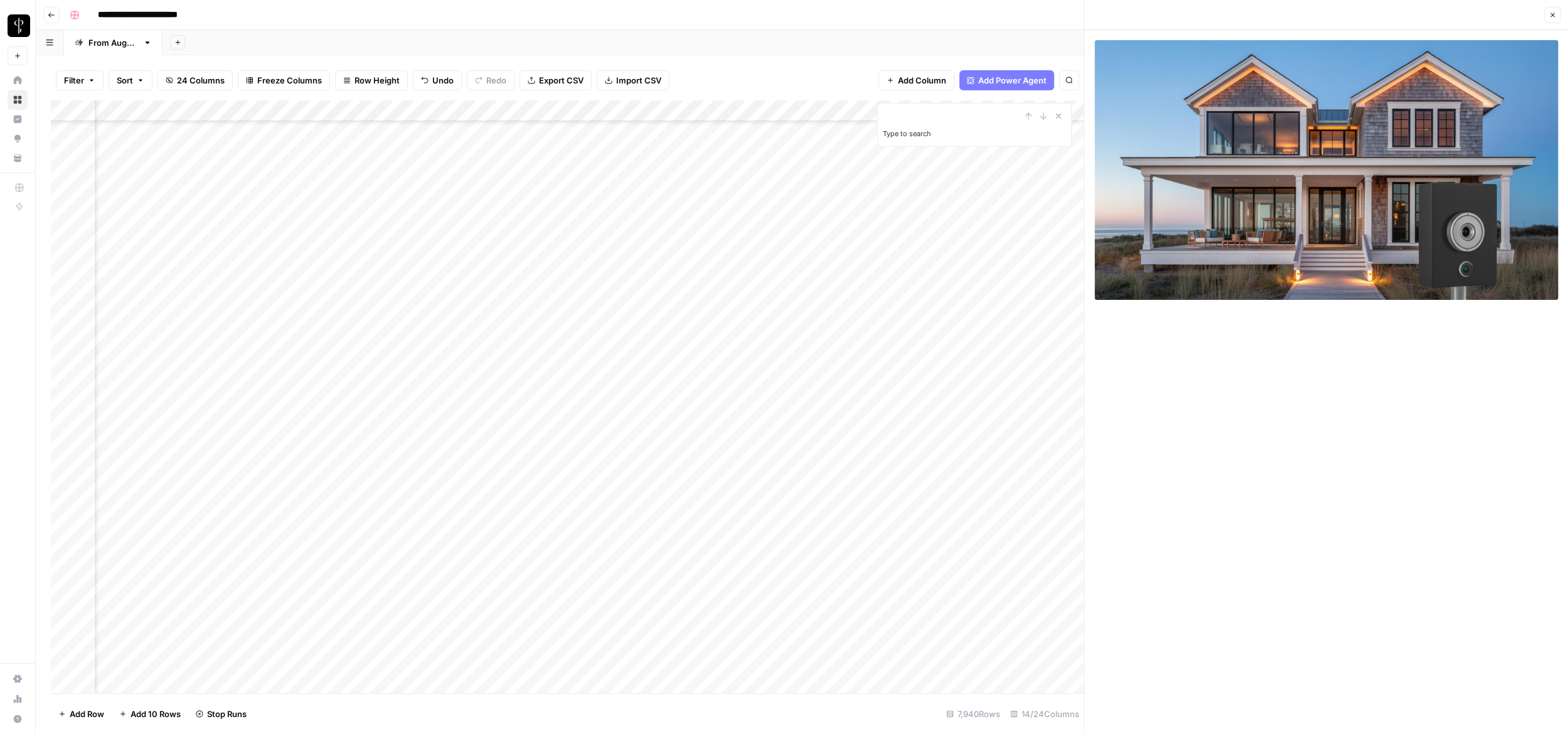
click at [967, 13] on icon "button" at bounding box center [1552, 15] width 7 height 7
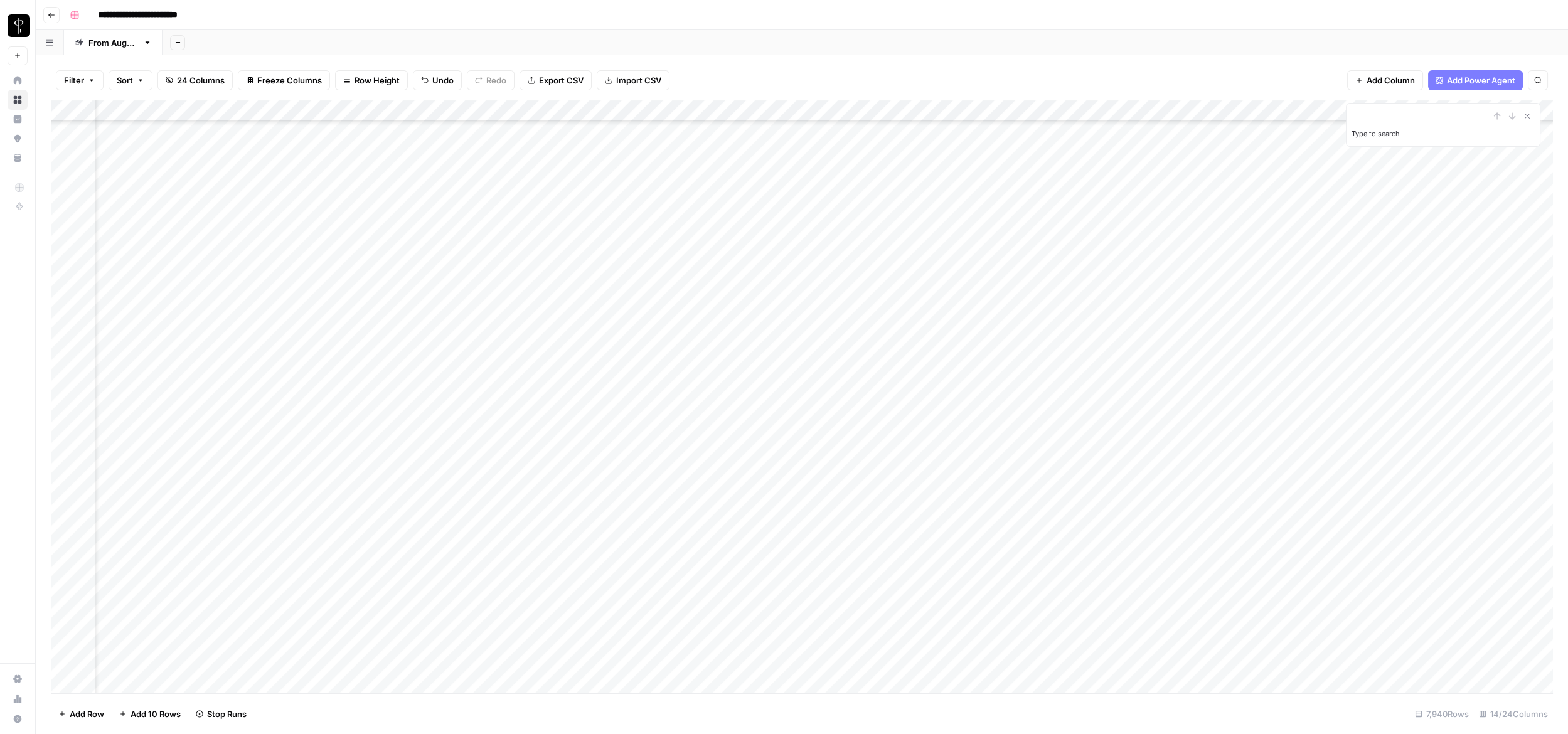
click at [967, 216] on div "Add Column" at bounding box center [802, 397] width 1502 height 593
click at [967, 216] on div "Add Column" at bounding box center [802, 397] width 1502 height 593
type textarea "**********"
click at [967, 216] on div "Add Column" at bounding box center [802, 397] width 1502 height 593
click at [967, 239] on div "Add Column" at bounding box center [802, 397] width 1502 height 593
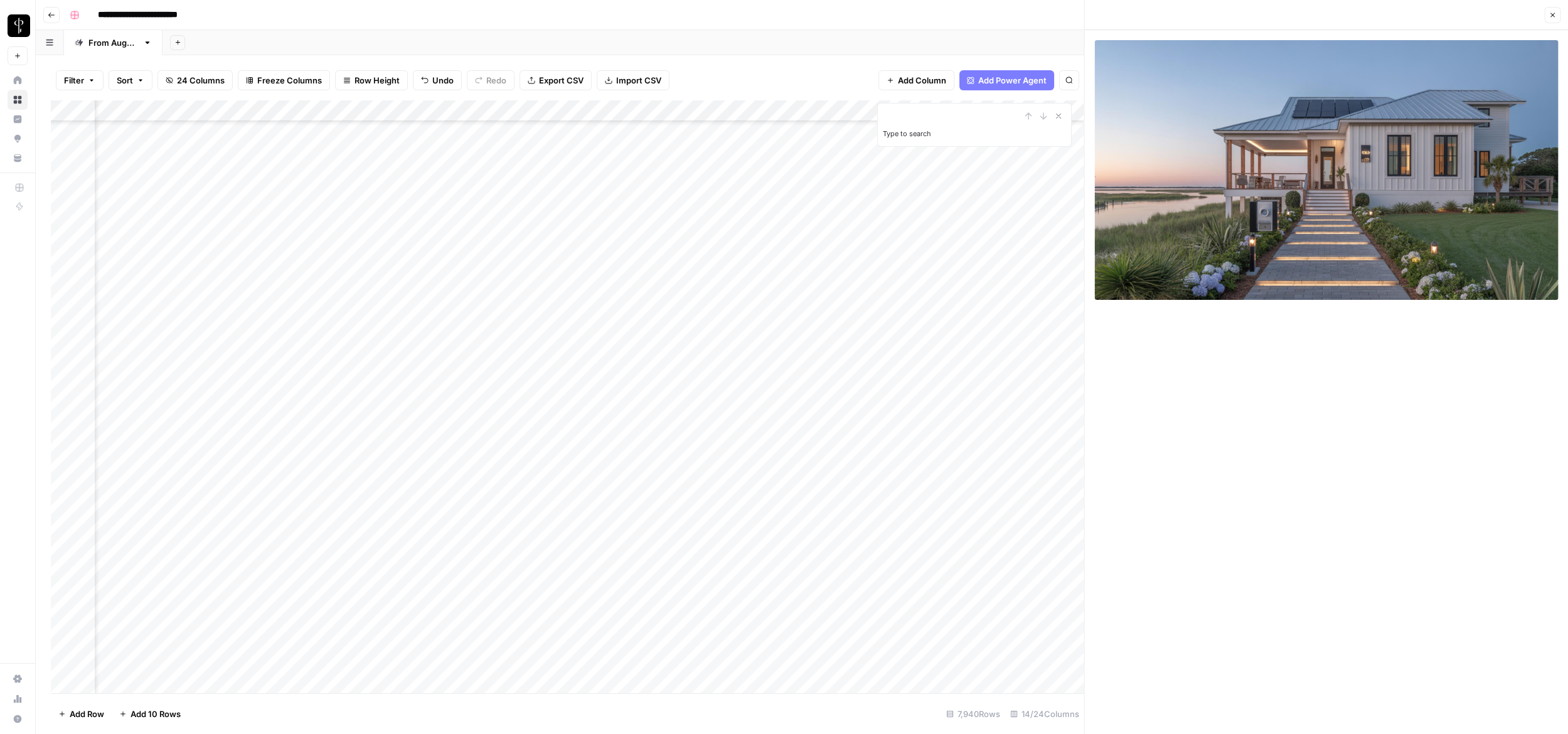
click at [967, 15] on icon "button" at bounding box center [1552, 15] width 7 height 7
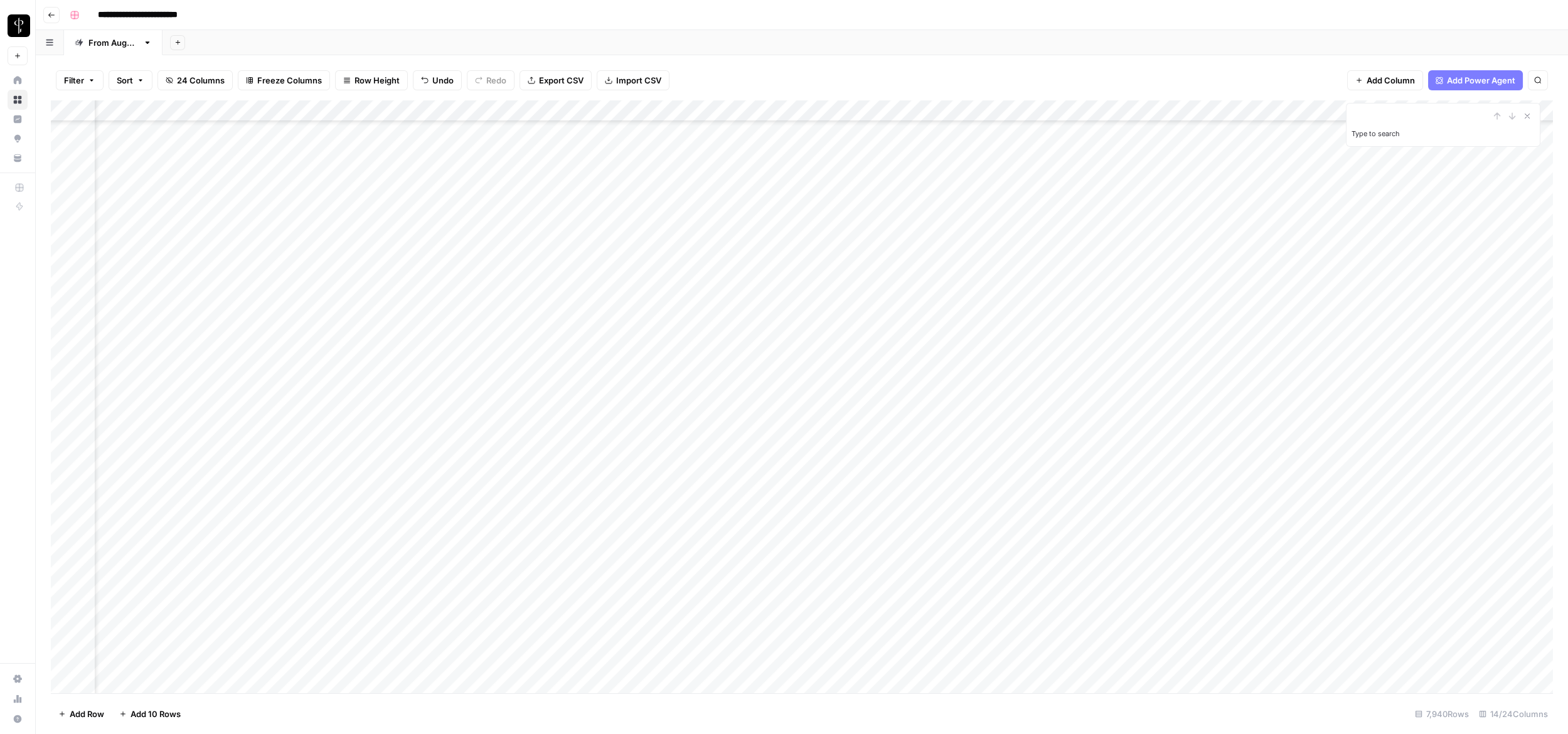
click at [967, 239] on div "Add Column" at bounding box center [802, 397] width 1502 height 593
click at [967, 260] on div "Add Column" at bounding box center [802, 397] width 1502 height 593
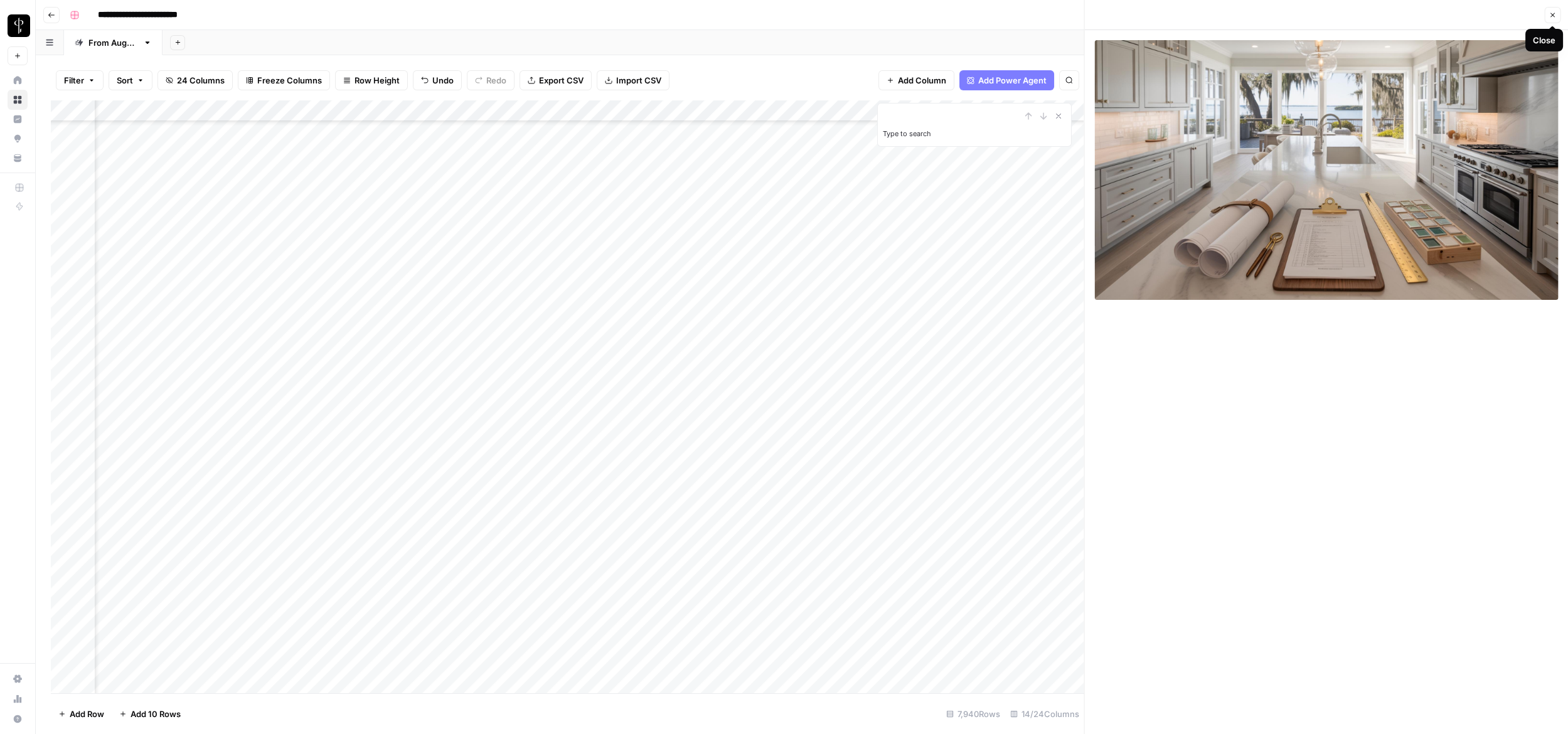
click at [967, 19] on icon "button" at bounding box center [1552, 15] width 7 height 7
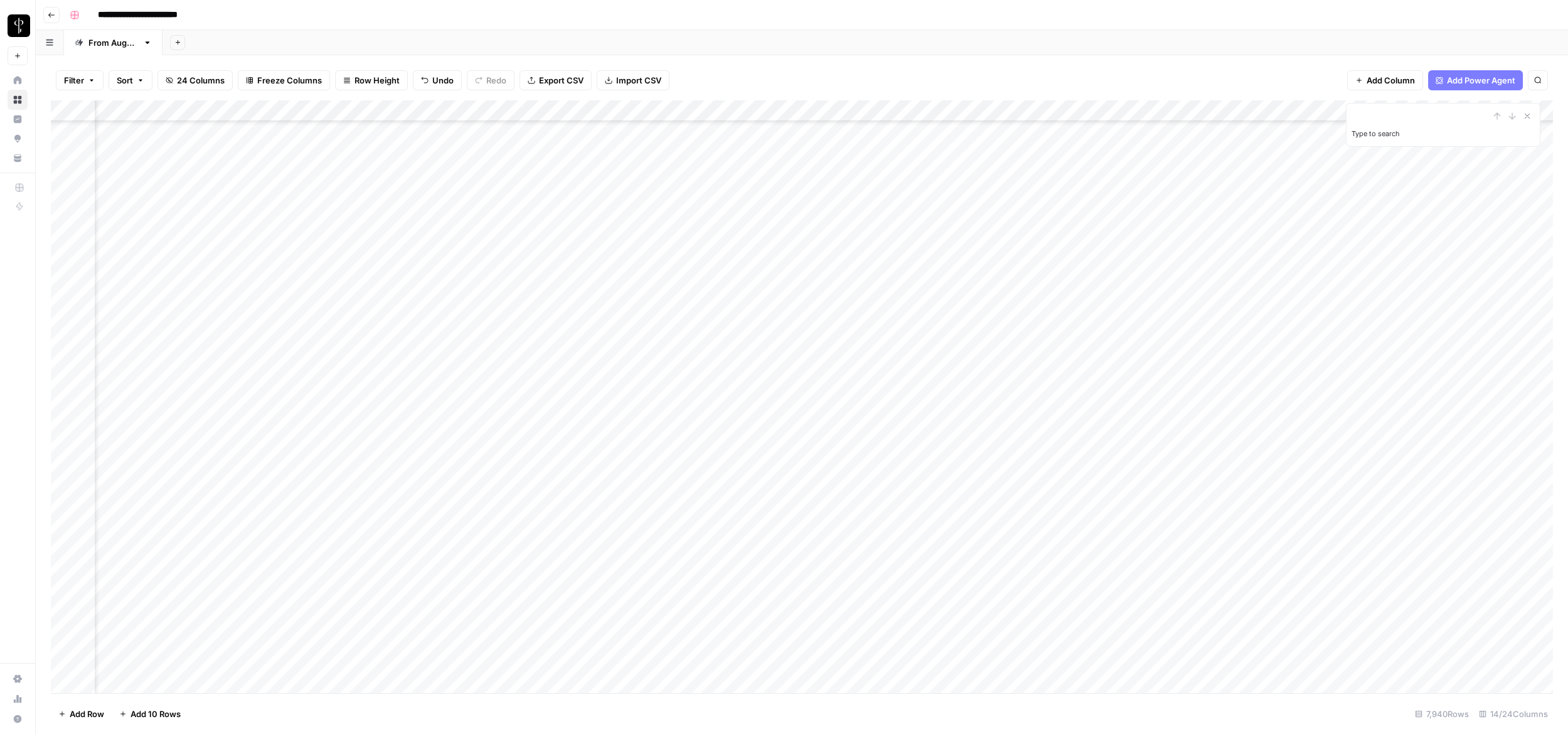
click at [967, 262] on div "Add Column" at bounding box center [802, 397] width 1502 height 593
click at [967, 282] on div "Add Column" at bounding box center [802, 397] width 1502 height 593
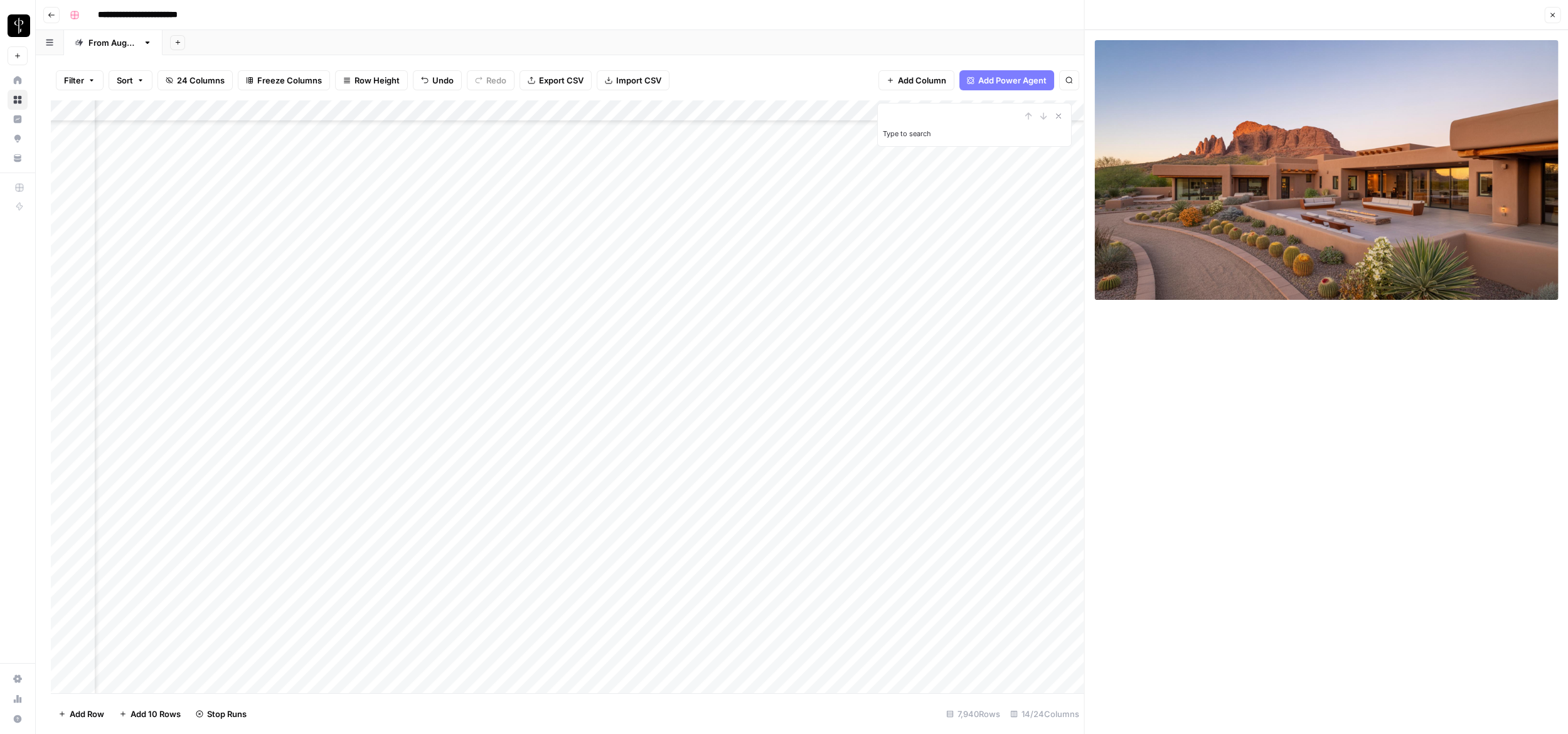
click at [967, 11] on icon "button" at bounding box center [1552, 15] width 7 height 7
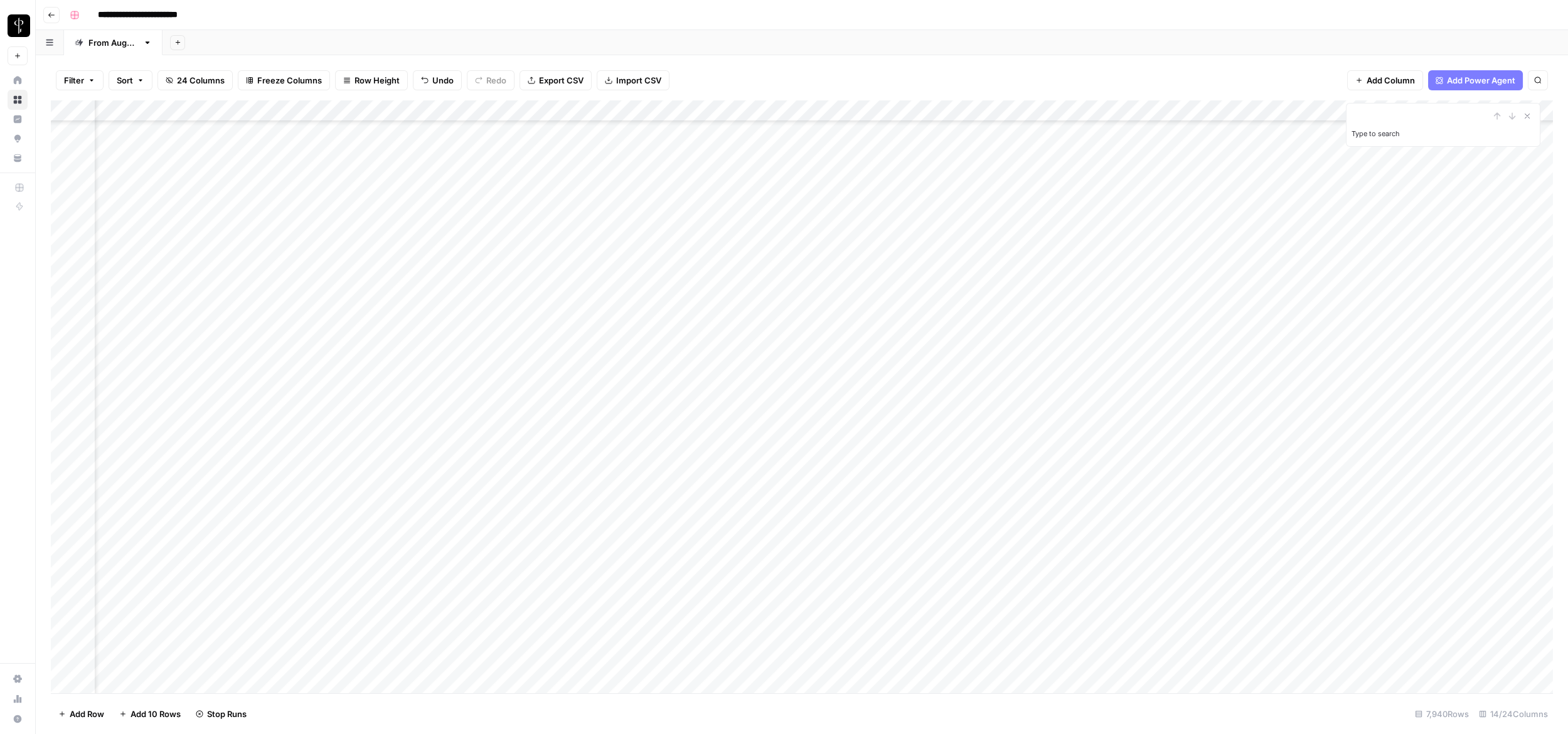
click at [967, 300] on div "Add Column" at bounding box center [802, 397] width 1502 height 593
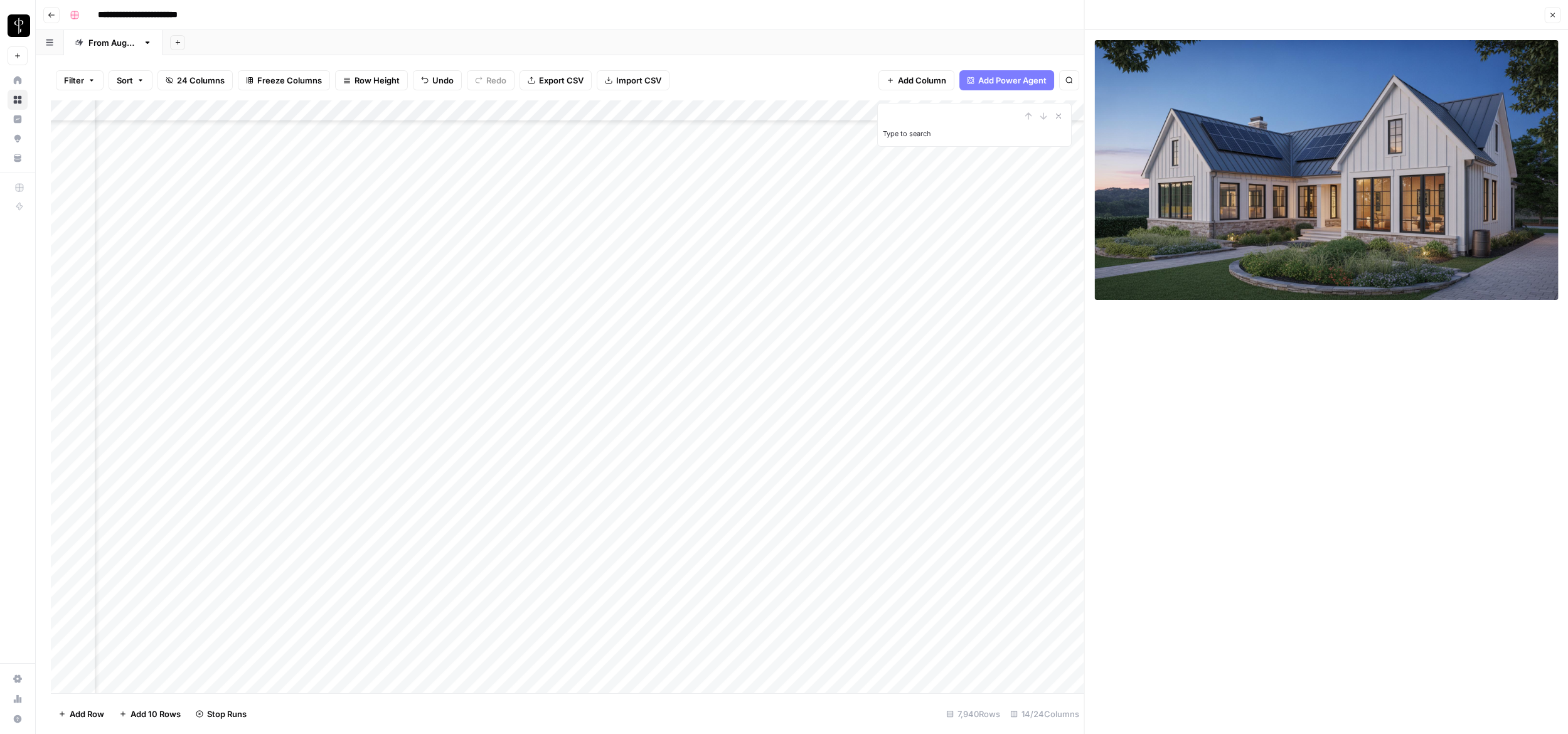
click at [967, 17] on button "Close" at bounding box center [1552, 15] width 17 height 17
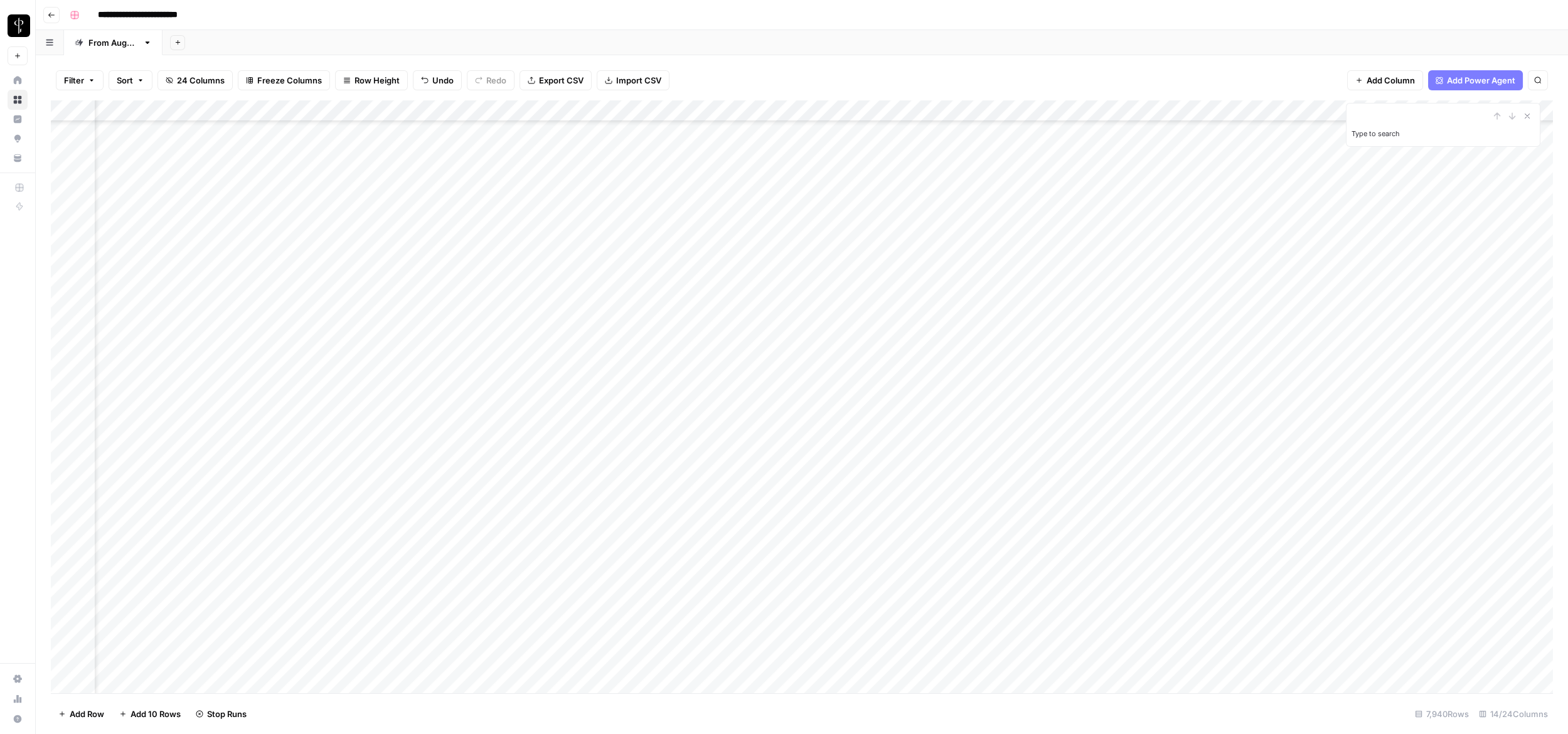
click at [967, 300] on div "Add Column" at bounding box center [802, 397] width 1502 height 593
click at [967, 324] on div "Add Column" at bounding box center [802, 397] width 1502 height 593
click at [967, 325] on div "Add Column" at bounding box center [802, 397] width 1502 height 593
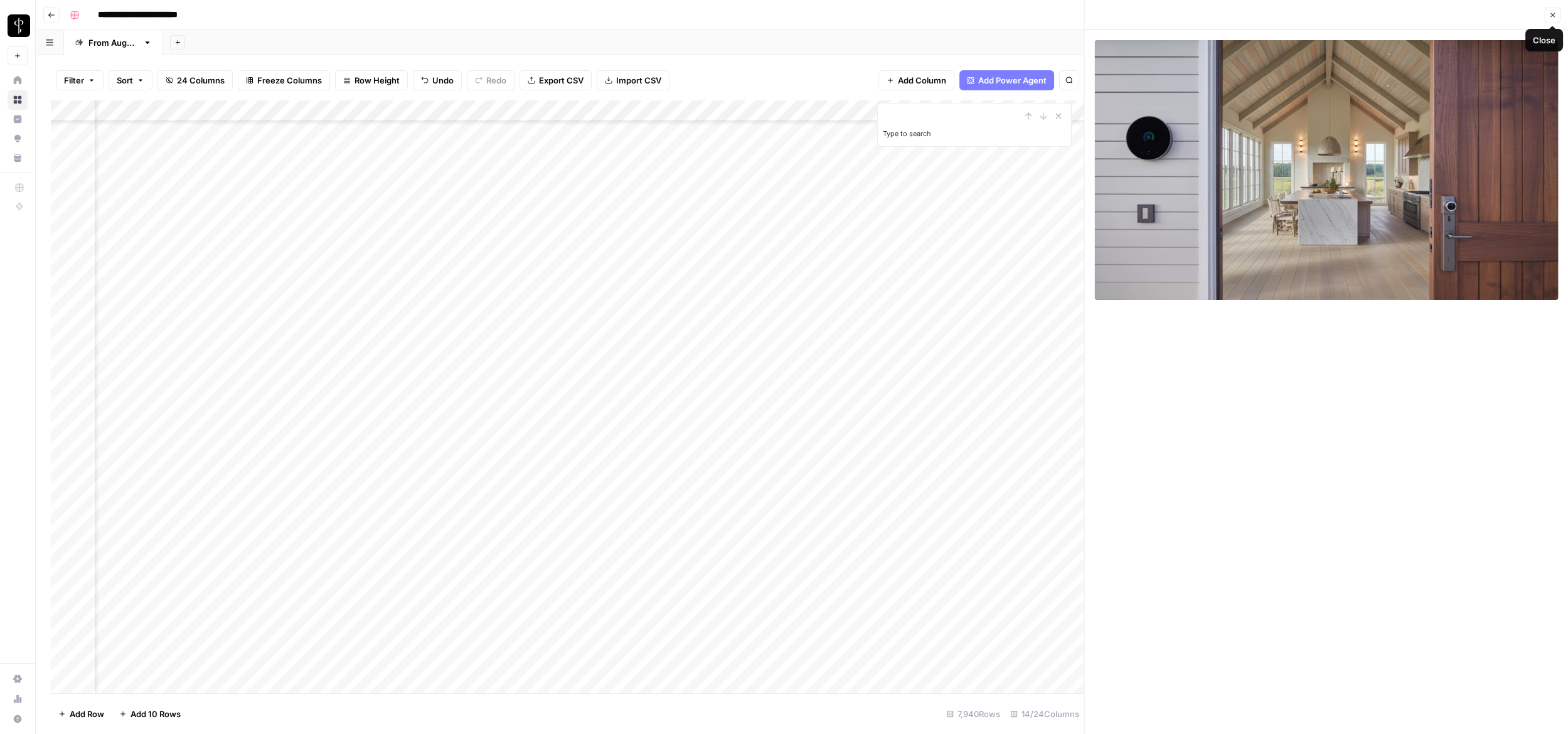
click at [967, 15] on icon "button" at bounding box center [1552, 15] width 5 height 5
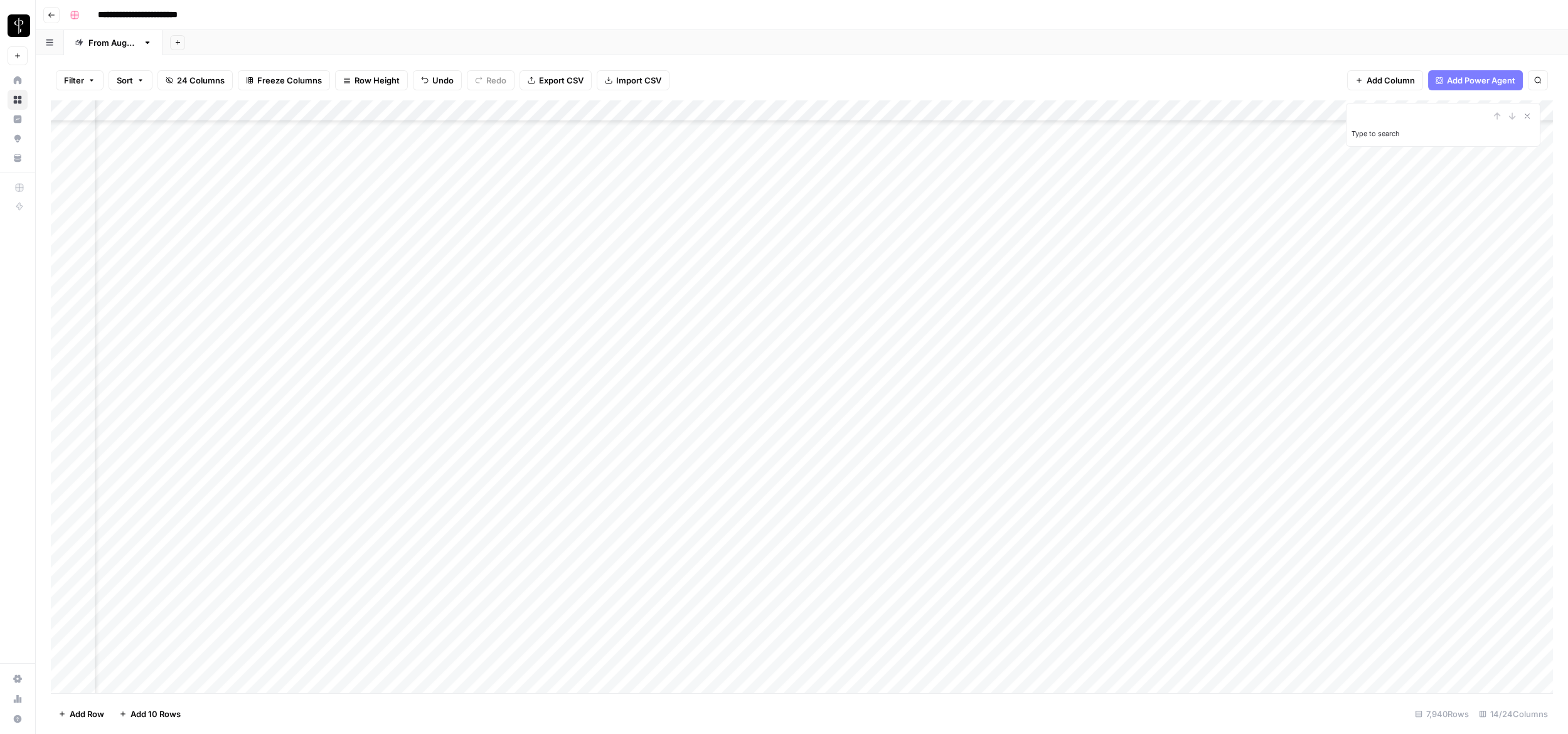
click at [967, 322] on div "Add Column" at bounding box center [802, 397] width 1502 height 593
click at [967, 347] on div "Add Column" at bounding box center [802, 397] width 1502 height 593
click at [967, 310] on div "Add Column" at bounding box center [802, 397] width 1502 height 593
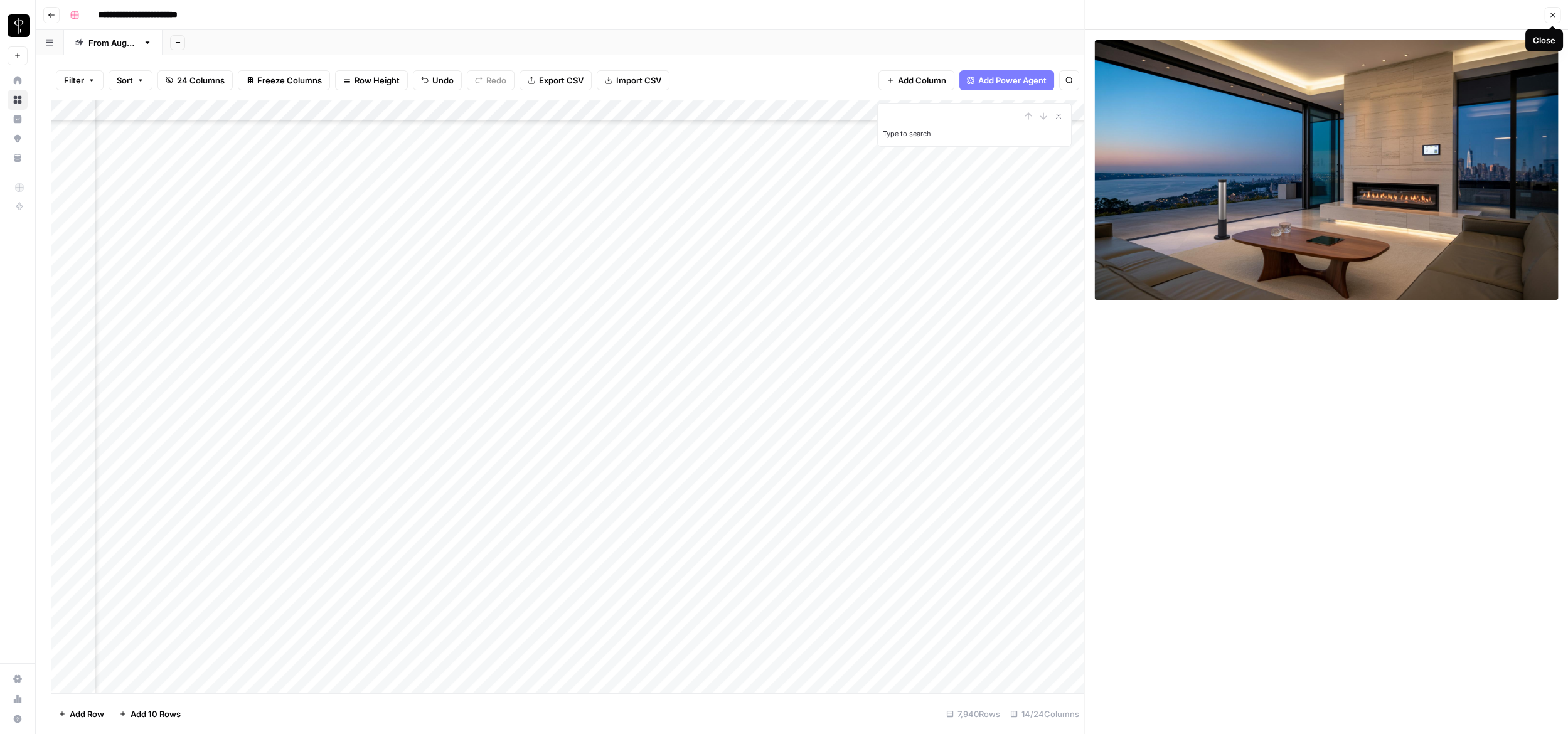
click at [967, 14] on icon "button" at bounding box center [1552, 15] width 7 height 7
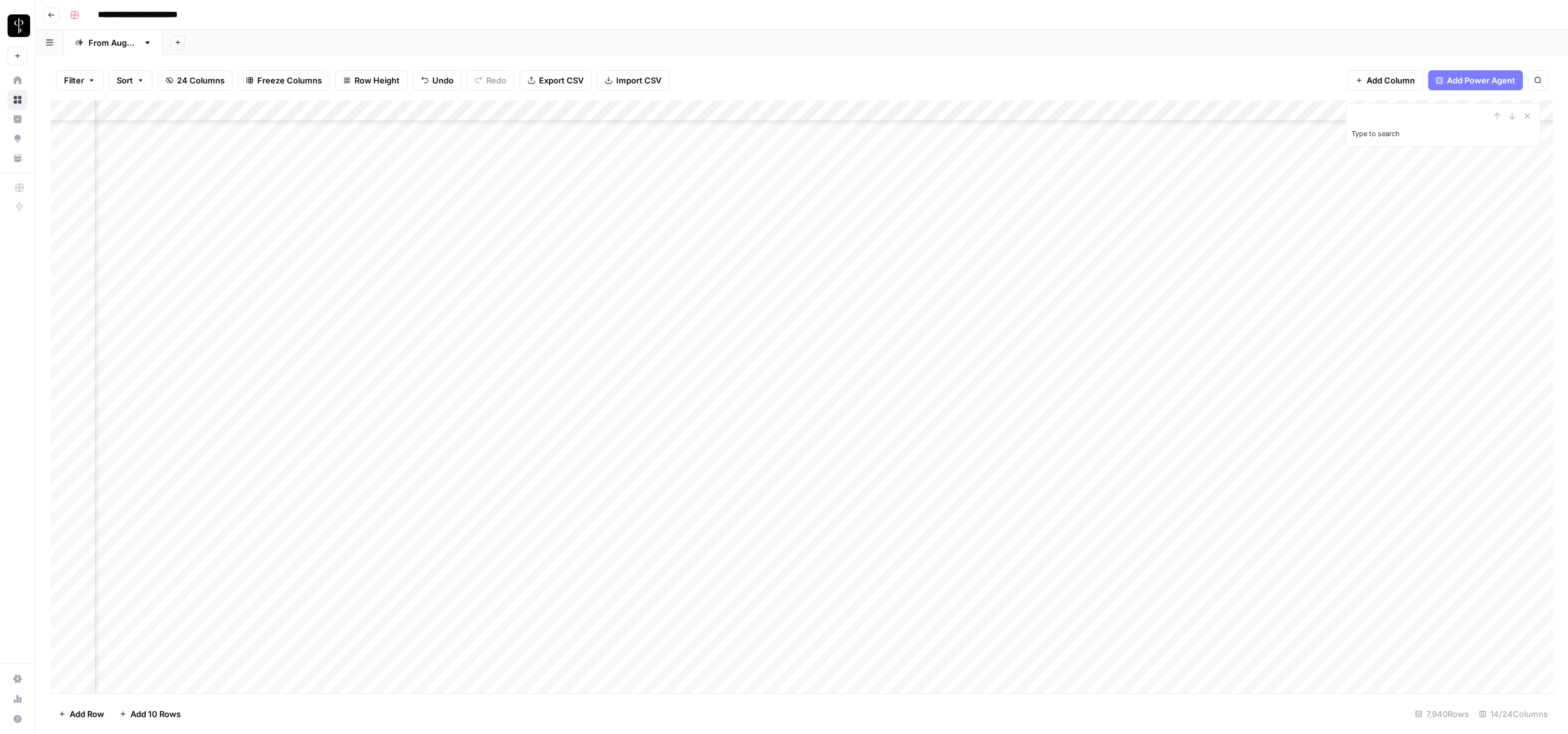
click at [967, 313] on div "Add Column" at bounding box center [802, 397] width 1502 height 593
click at [967, 337] on div "Add Column" at bounding box center [802, 397] width 1502 height 593
click at [967, 353] on div "Add Column" at bounding box center [802, 397] width 1502 height 593
click at [967, 362] on div "Add Column" at bounding box center [802, 397] width 1502 height 593
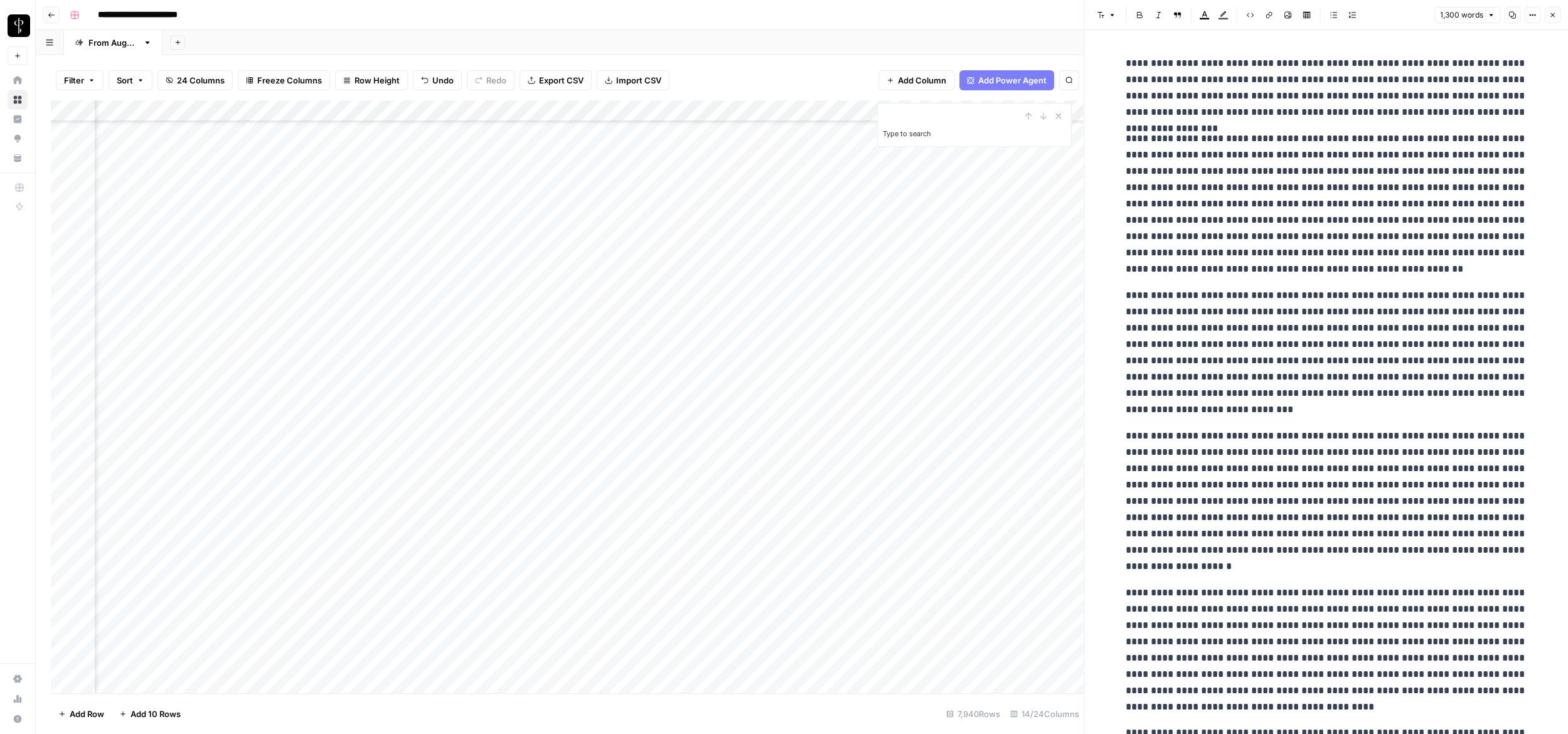
click at [967, 19] on icon "button" at bounding box center [1552, 15] width 7 height 7
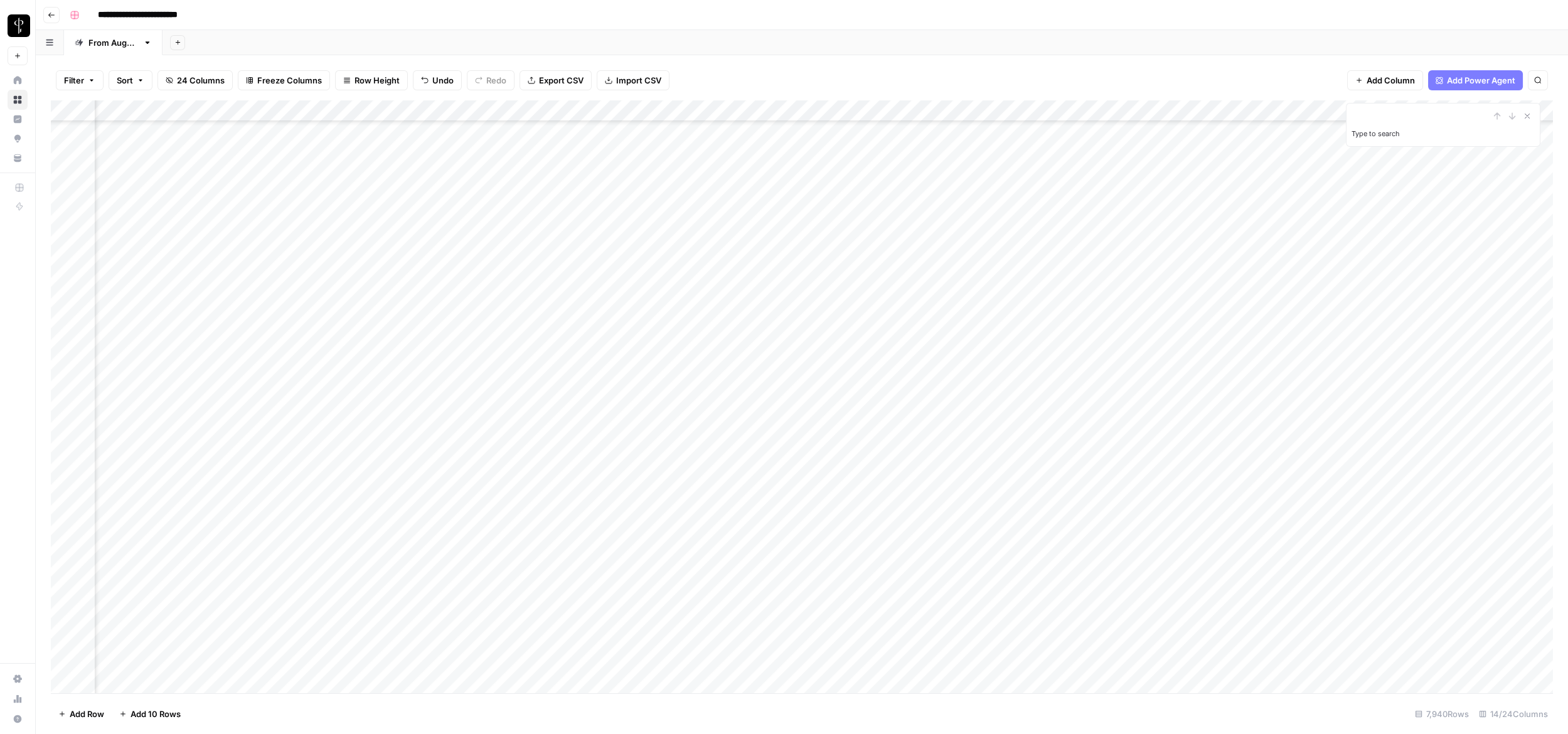
scroll to position [144497, 191]
click at [967, 202] on div "Add Column" at bounding box center [802, 397] width 1502 height 593
click at [967, 209] on div "Add Column" at bounding box center [802, 397] width 1502 height 593
click at [967, 275] on div "Add Column" at bounding box center [802, 397] width 1502 height 593
click at [967, 208] on div "Add Column" at bounding box center [802, 397] width 1502 height 593
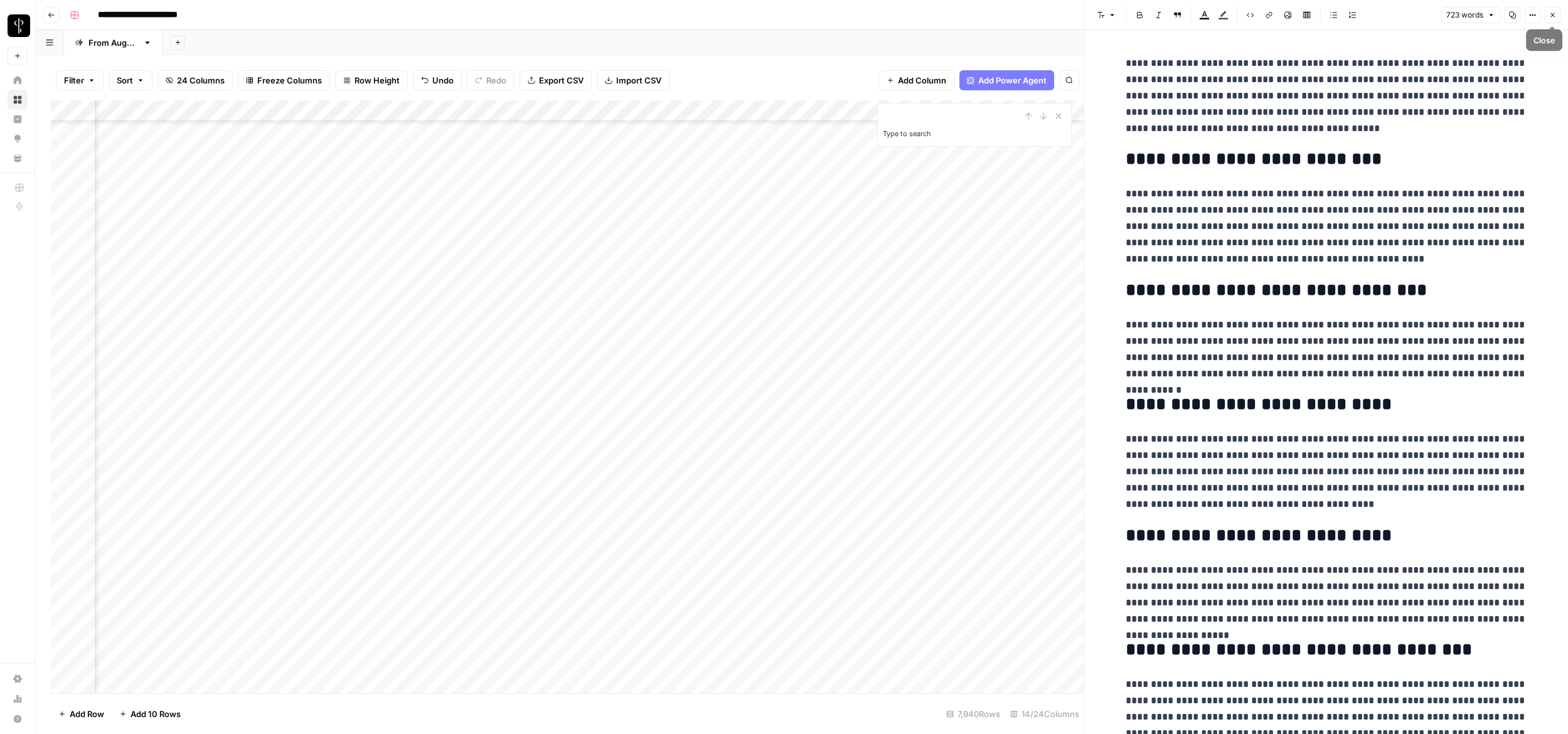
click at [967, 13] on icon "button" at bounding box center [1552, 15] width 7 height 7
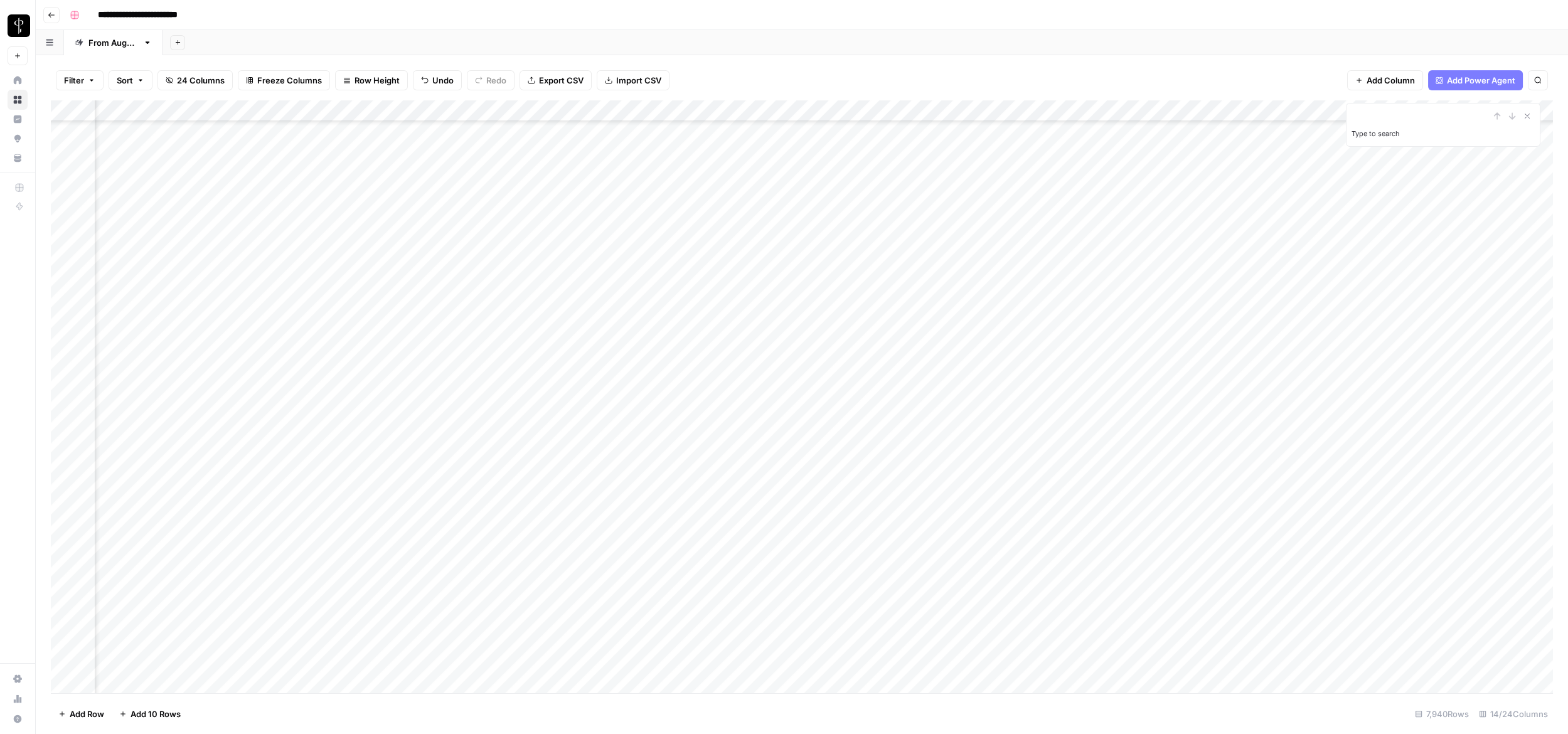
click at [967, 210] on div "Add Column" at bounding box center [802, 397] width 1502 height 593
click at [967, 233] on div "Add Column" at bounding box center [802, 397] width 1502 height 593
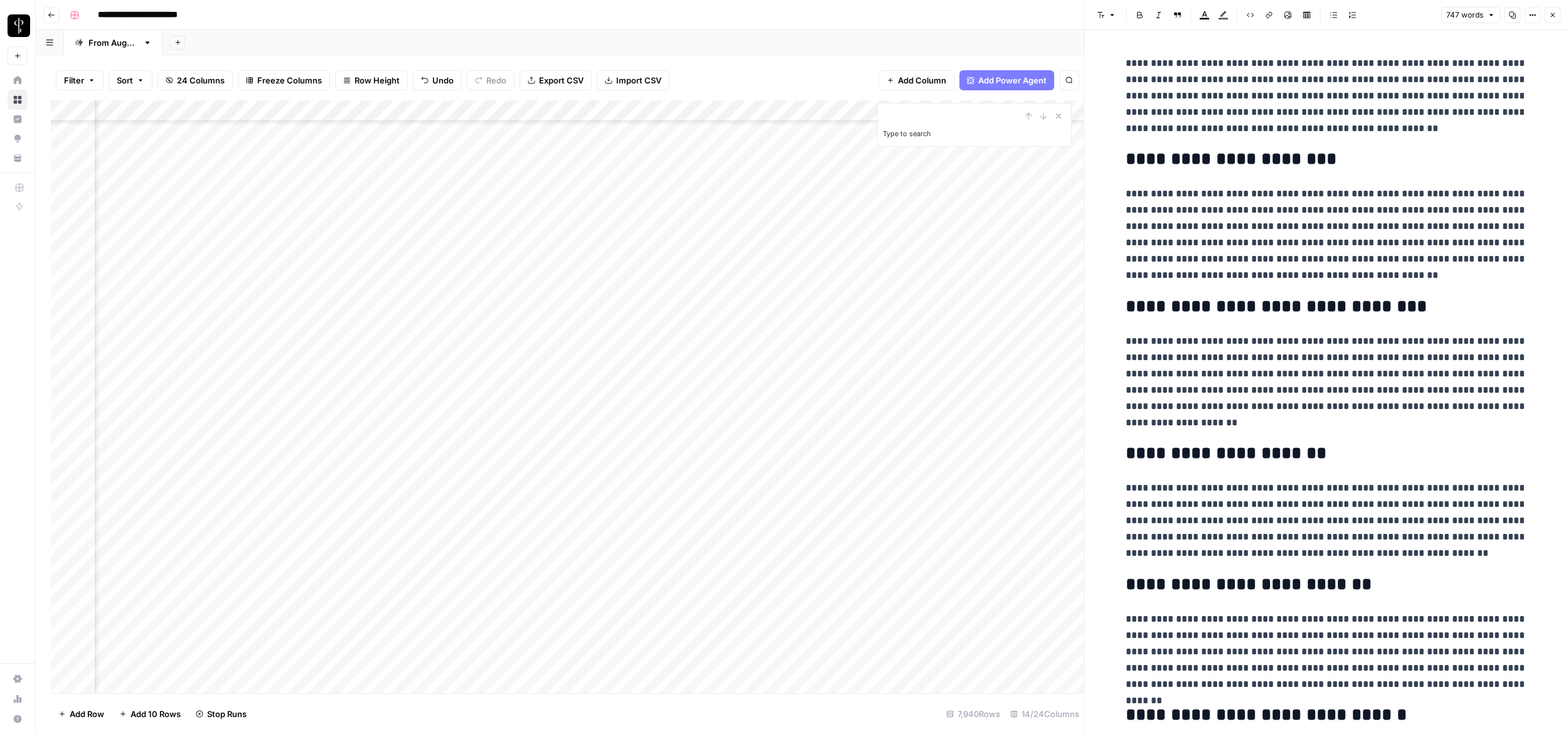
click at [967, 15] on icon "button" at bounding box center [1552, 15] width 7 height 7
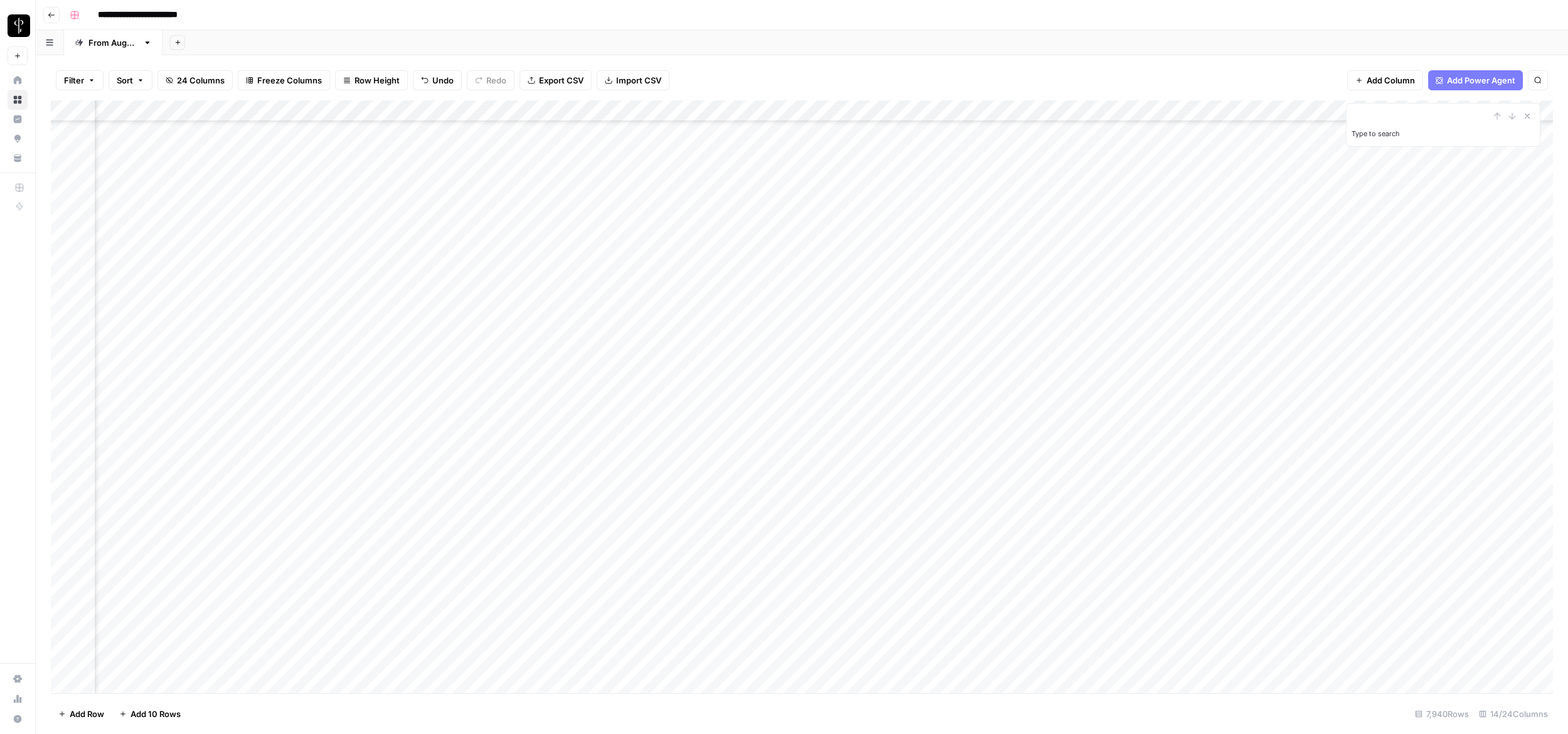
click at [967, 230] on div "Add Column" at bounding box center [802, 397] width 1502 height 593
click at [967, 253] on div "Add Column" at bounding box center [802, 397] width 1502 height 593
click at [967, 258] on div "Add Column" at bounding box center [802, 397] width 1502 height 593
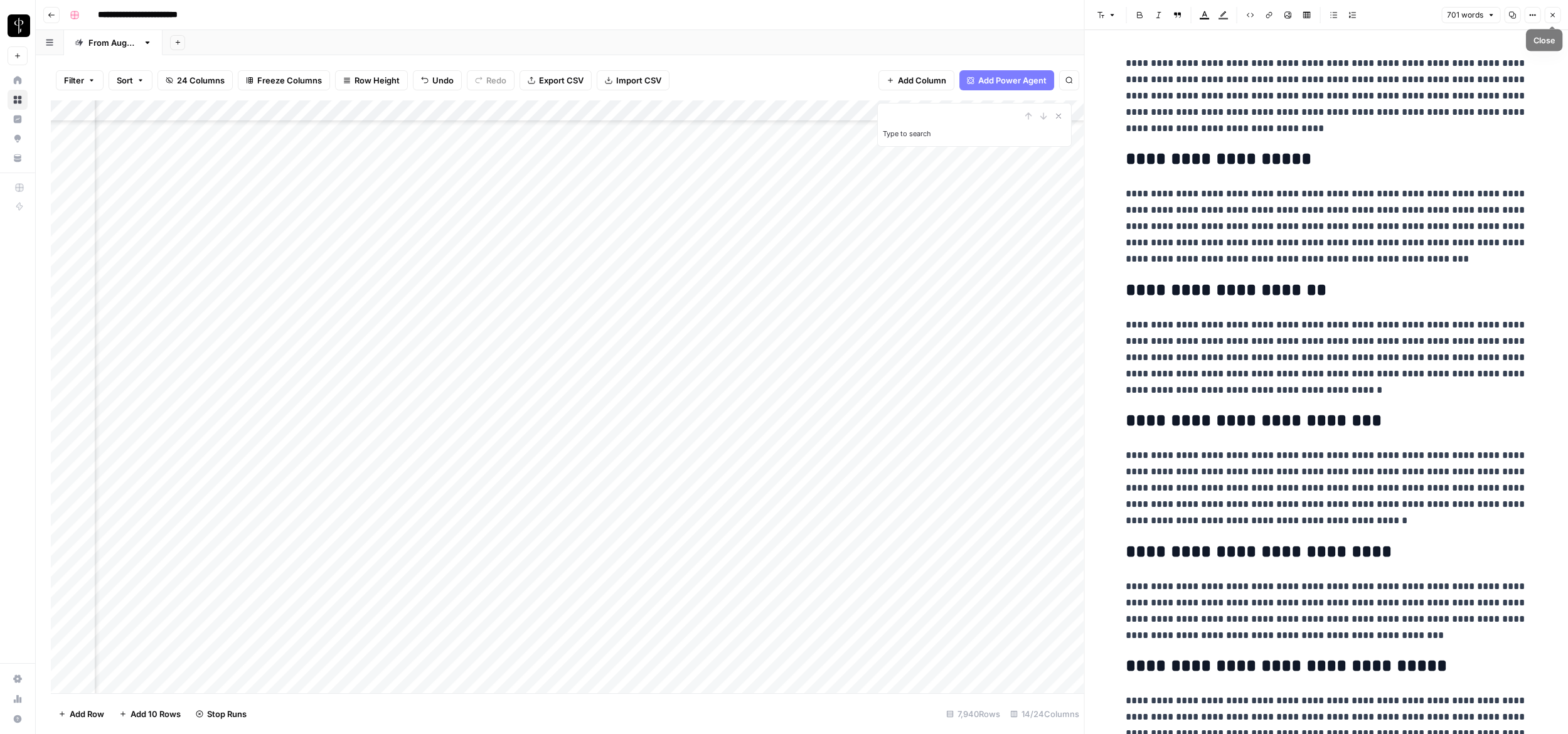
click at [967, 16] on icon "button" at bounding box center [1552, 15] width 5 height 5
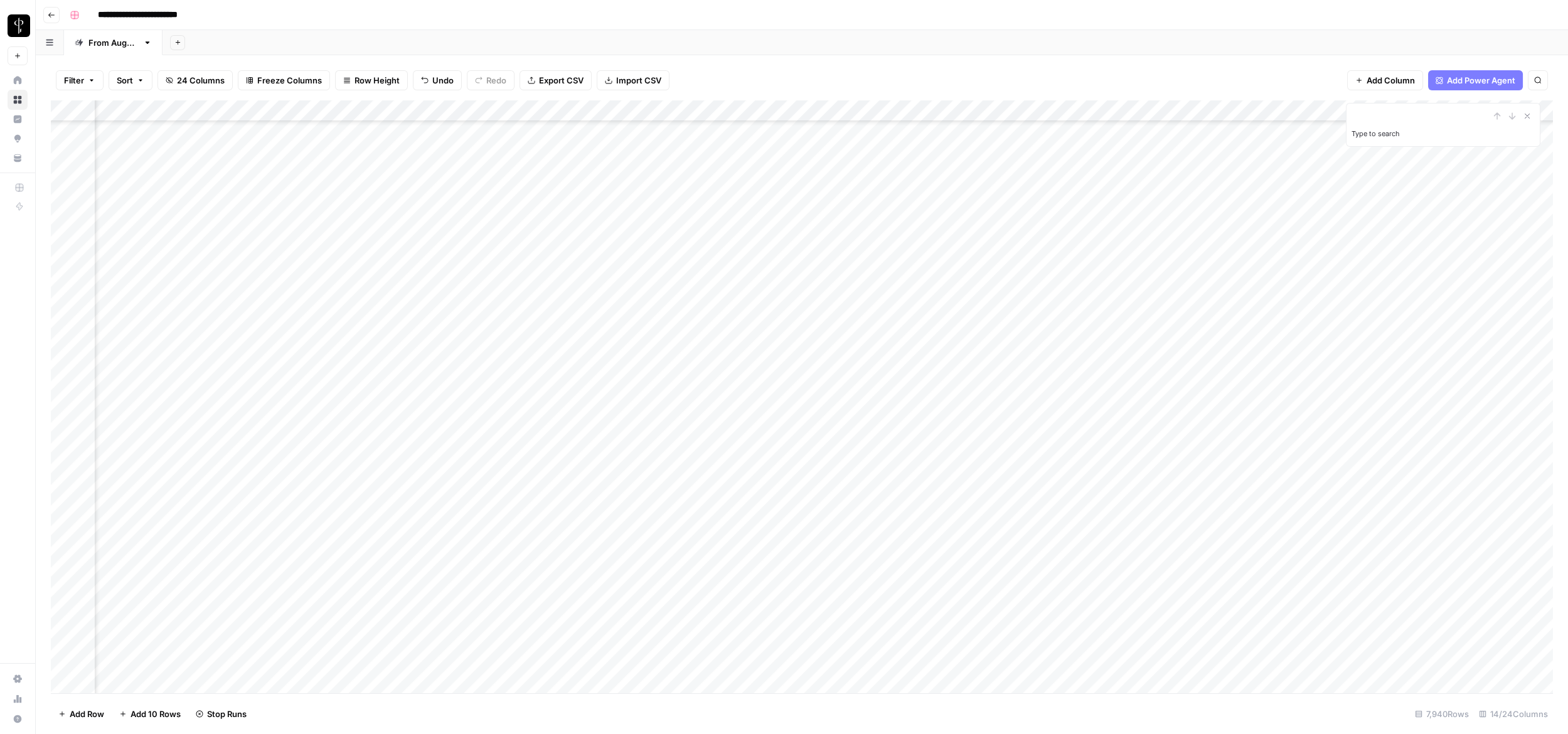
click at [967, 252] on div "Add Column" at bounding box center [802, 397] width 1502 height 593
click at [967, 532] on div "Add Column" at bounding box center [802, 397] width 1502 height 593
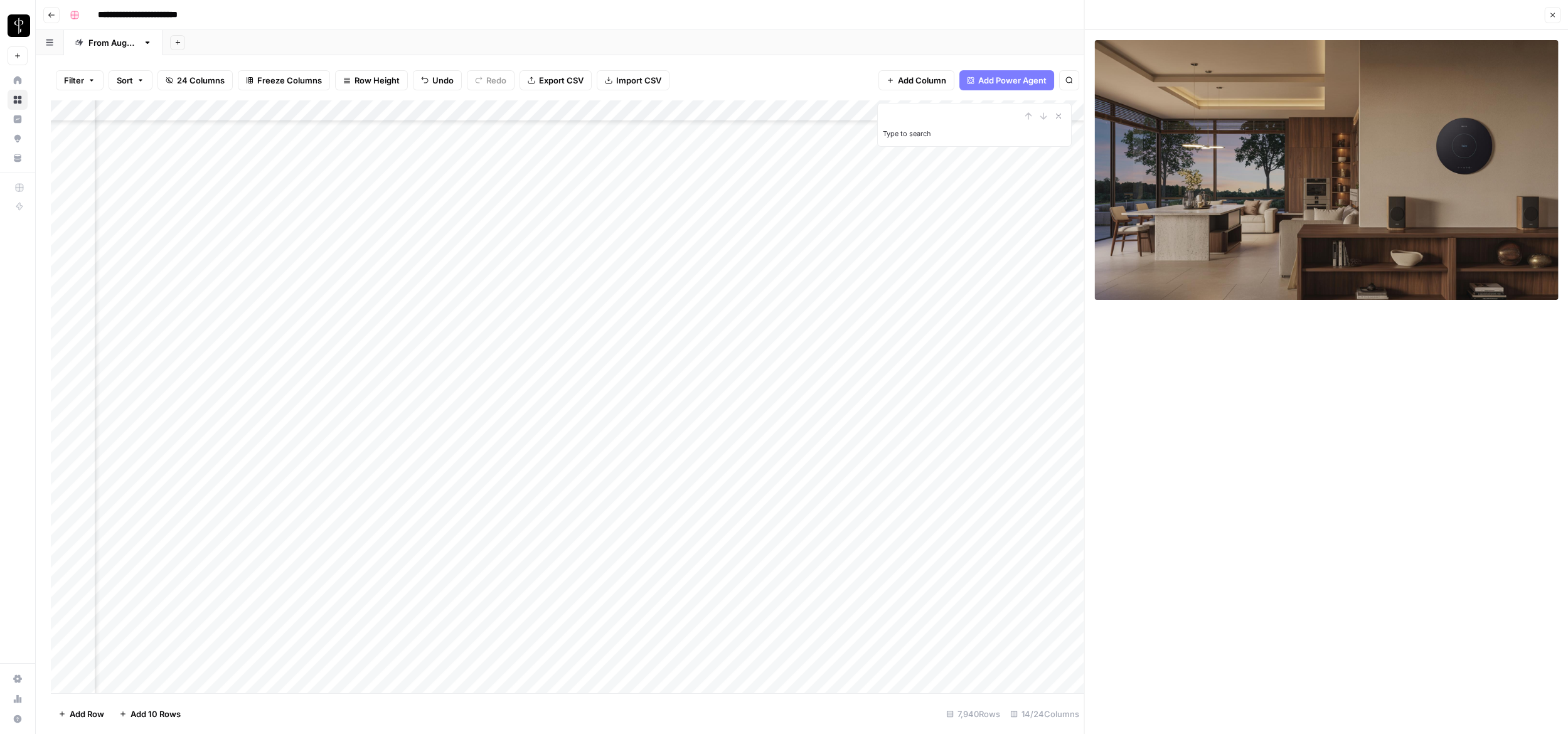
click at [967, 14] on button "Close" at bounding box center [1552, 15] width 17 height 17
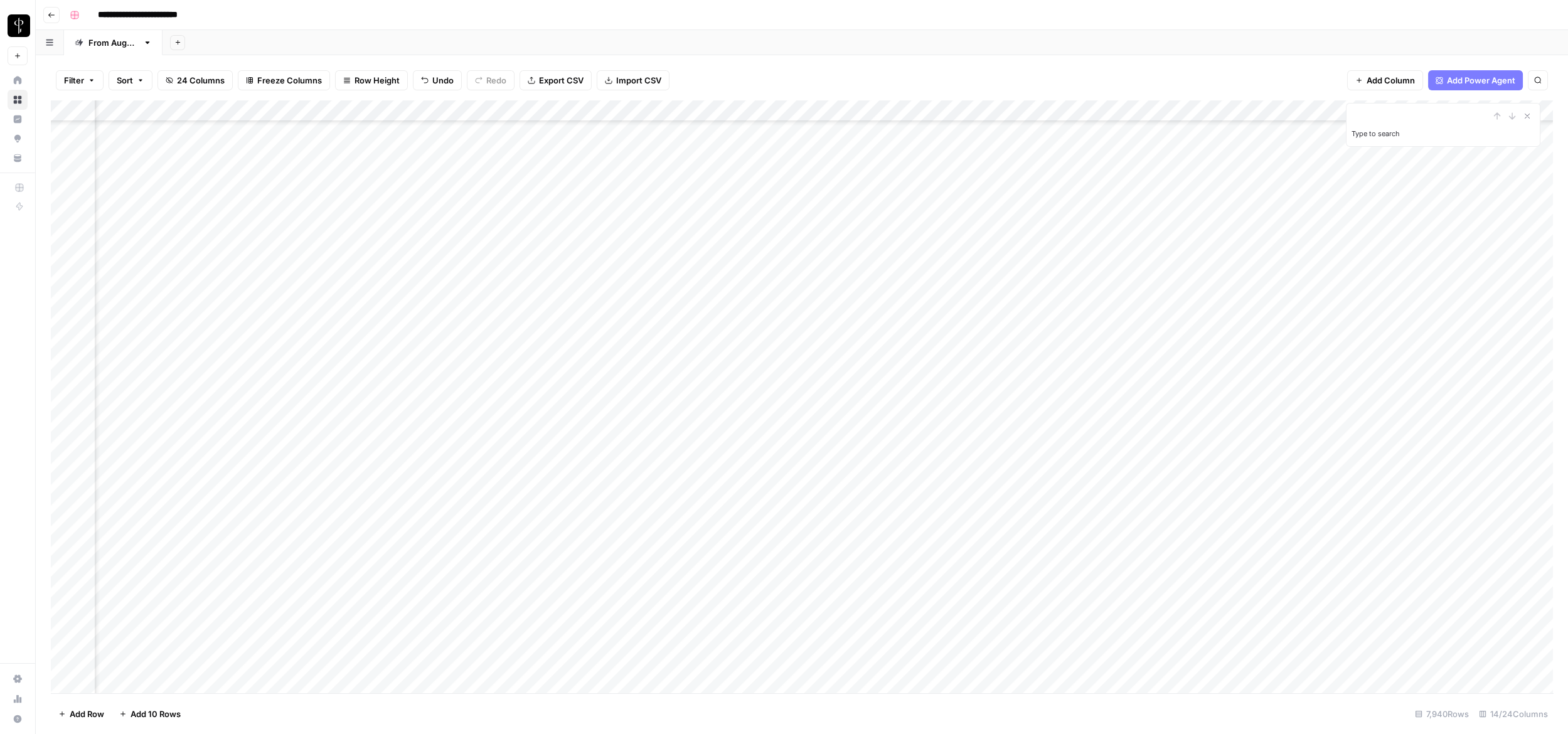
click at [967, 530] on div "Add Column" at bounding box center [802, 397] width 1502 height 593
click at [967, 557] on div "Add Column" at bounding box center [802, 397] width 1502 height 593
click at [967, 572] on div "Add Column" at bounding box center [802, 397] width 1502 height 593
click at [967, 400] on div "Add Column" at bounding box center [802, 397] width 1502 height 593
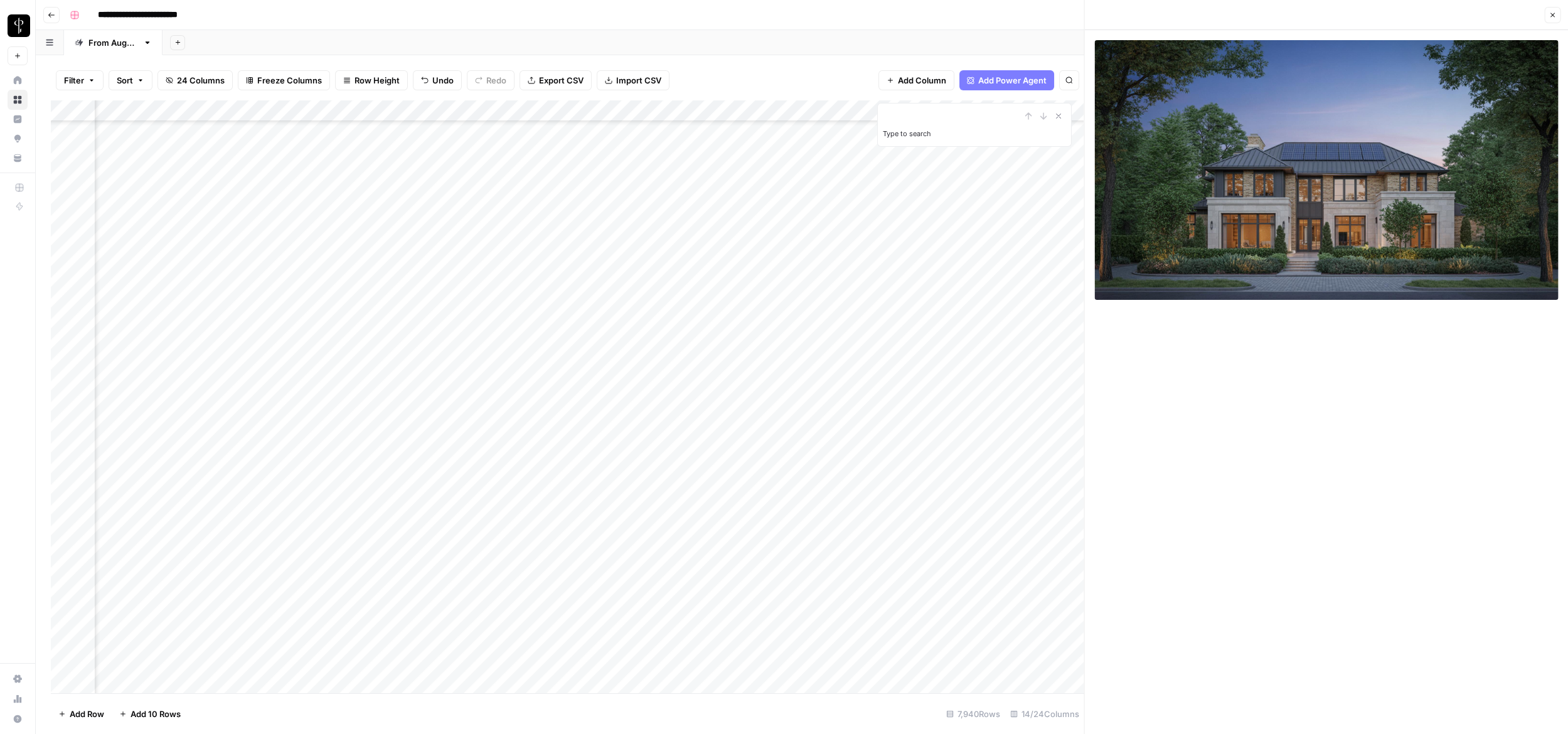
scroll to position [168519, 227]
click at [967, 442] on div "Add Column" at bounding box center [568, 397] width 1033 height 593
click at [967, 445] on div "Add Column" at bounding box center [568, 397] width 1033 height 593
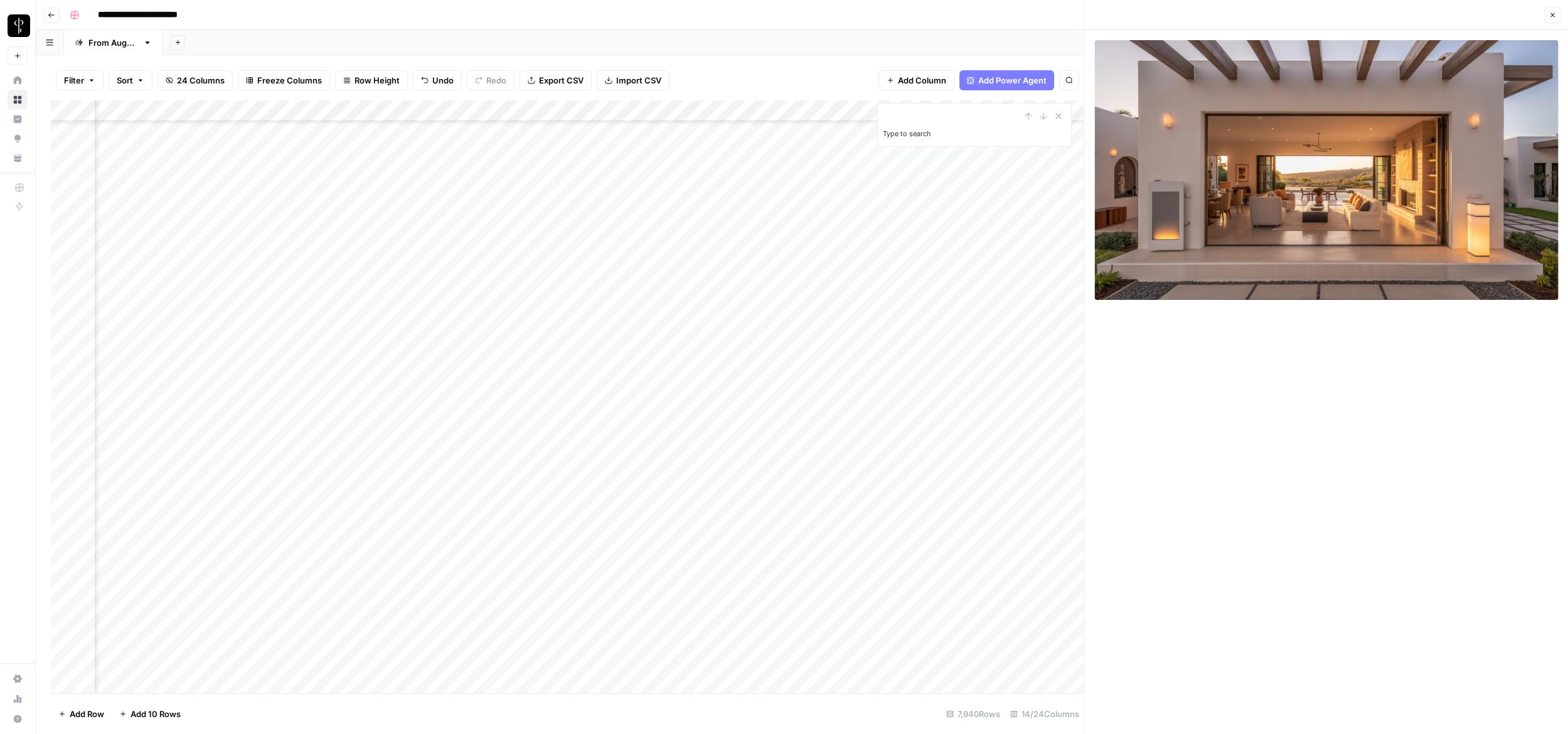
click at [967, 465] on div "Add Column" at bounding box center [568, 397] width 1033 height 593
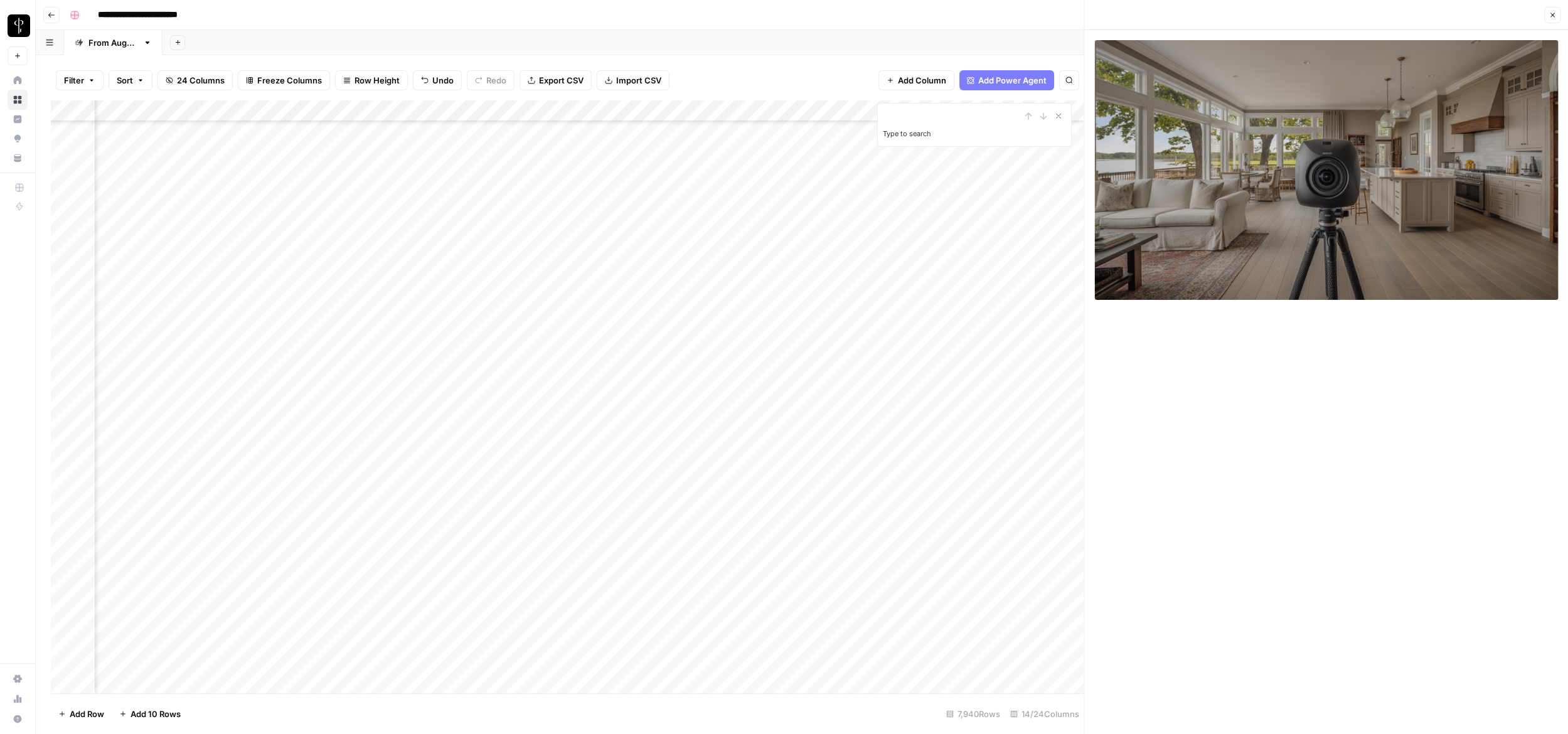
click at [967, 18] on icon "button" at bounding box center [1552, 15] width 7 height 7
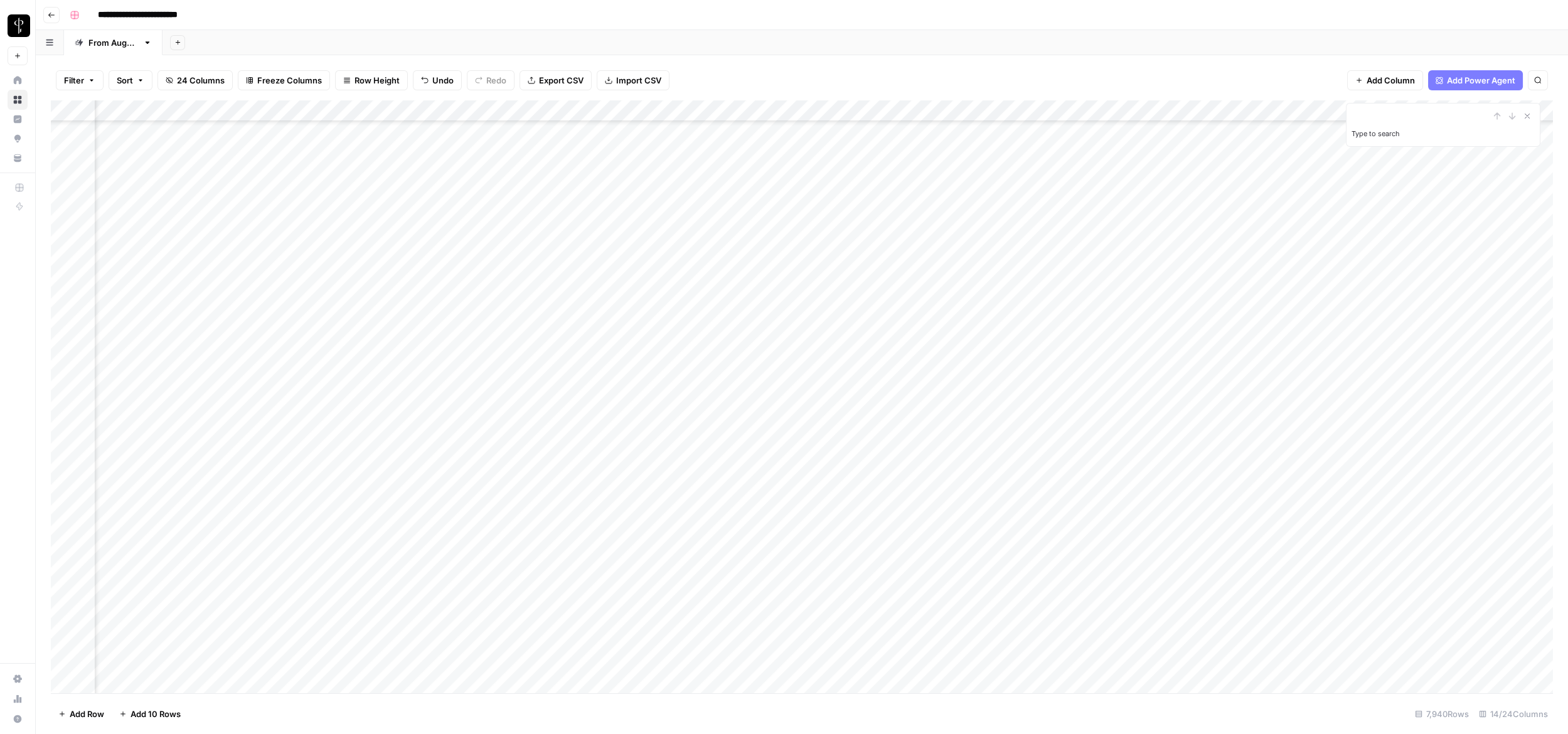
click at [967, 473] on div "Add Column" at bounding box center [802, 397] width 1502 height 593
type textarea "**********"
click at [967, 519] on div "Add Column" at bounding box center [802, 397] width 1502 height 593
click at [967, 468] on div "Add Column" at bounding box center [802, 397] width 1502 height 593
click at [967, 487] on div "Add Column" at bounding box center [802, 397] width 1502 height 593
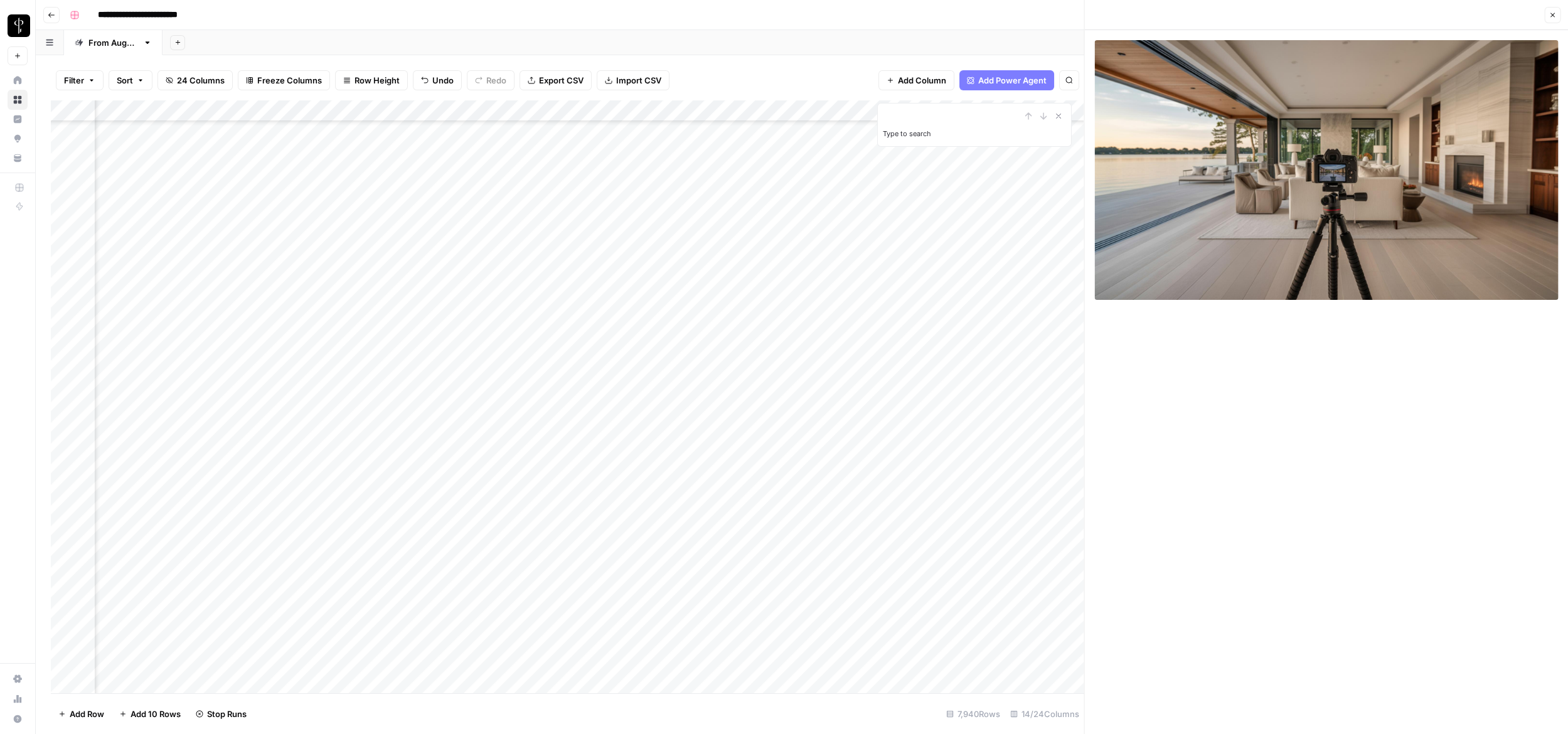
click at [967, 513] on div "Add Column" at bounding box center [568, 397] width 1033 height 593
click at [967, 531] on div "Add Column" at bounding box center [568, 397] width 1033 height 593
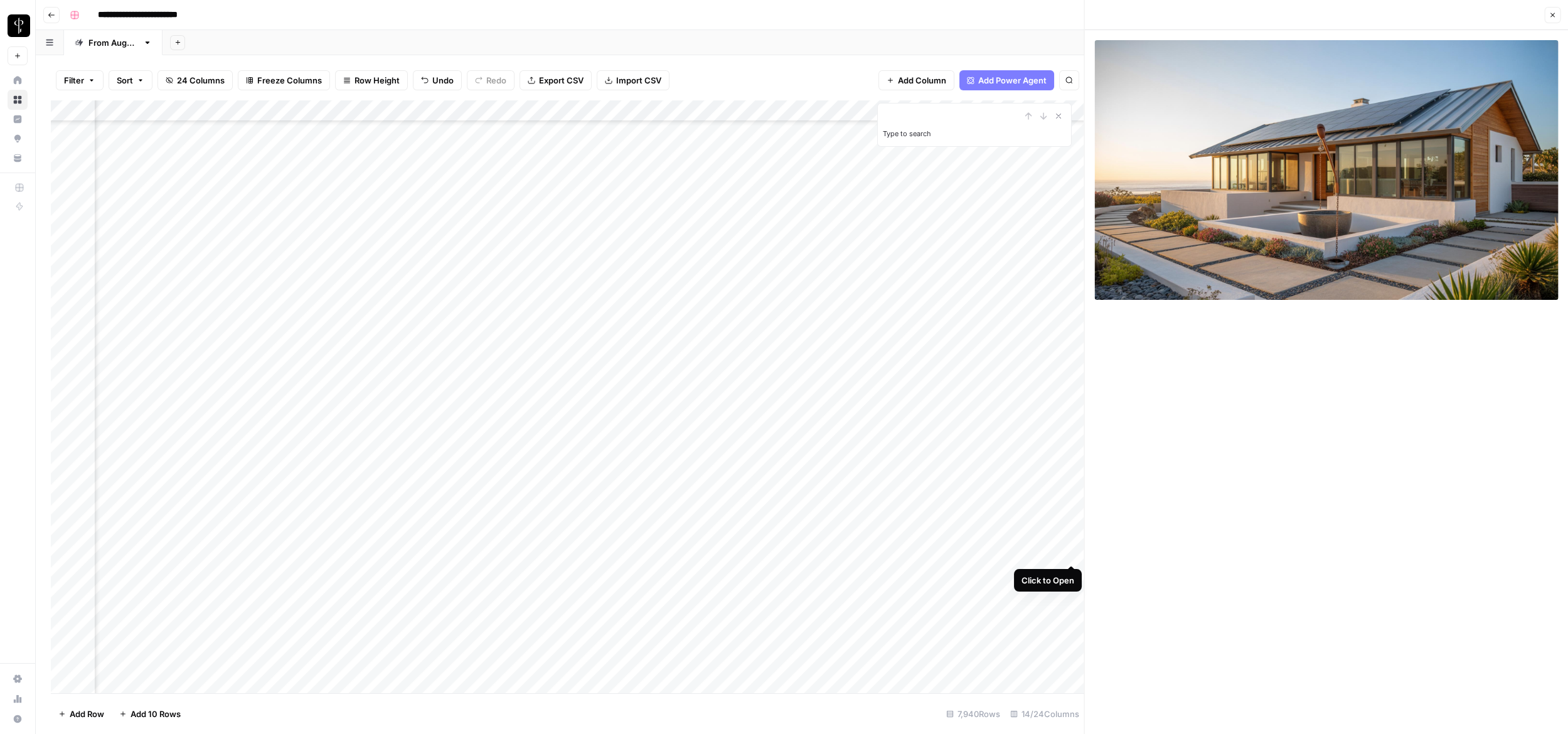
click at [967, 549] on div "Add Column" at bounding box center [568, 397] width 1033 height 593
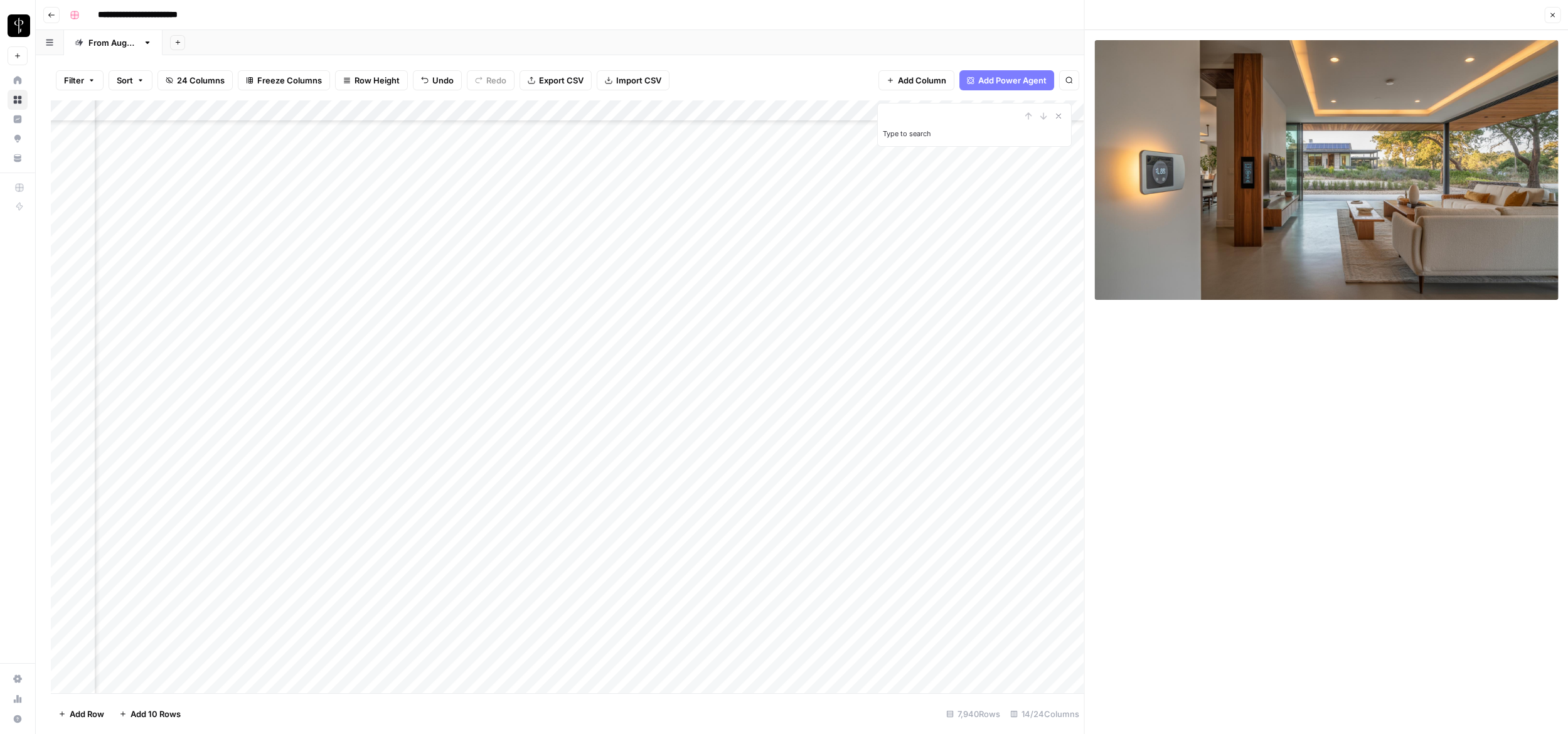
click at [967, 19] on icon "button" at bounding box center [1552, 15] width 7 height 7
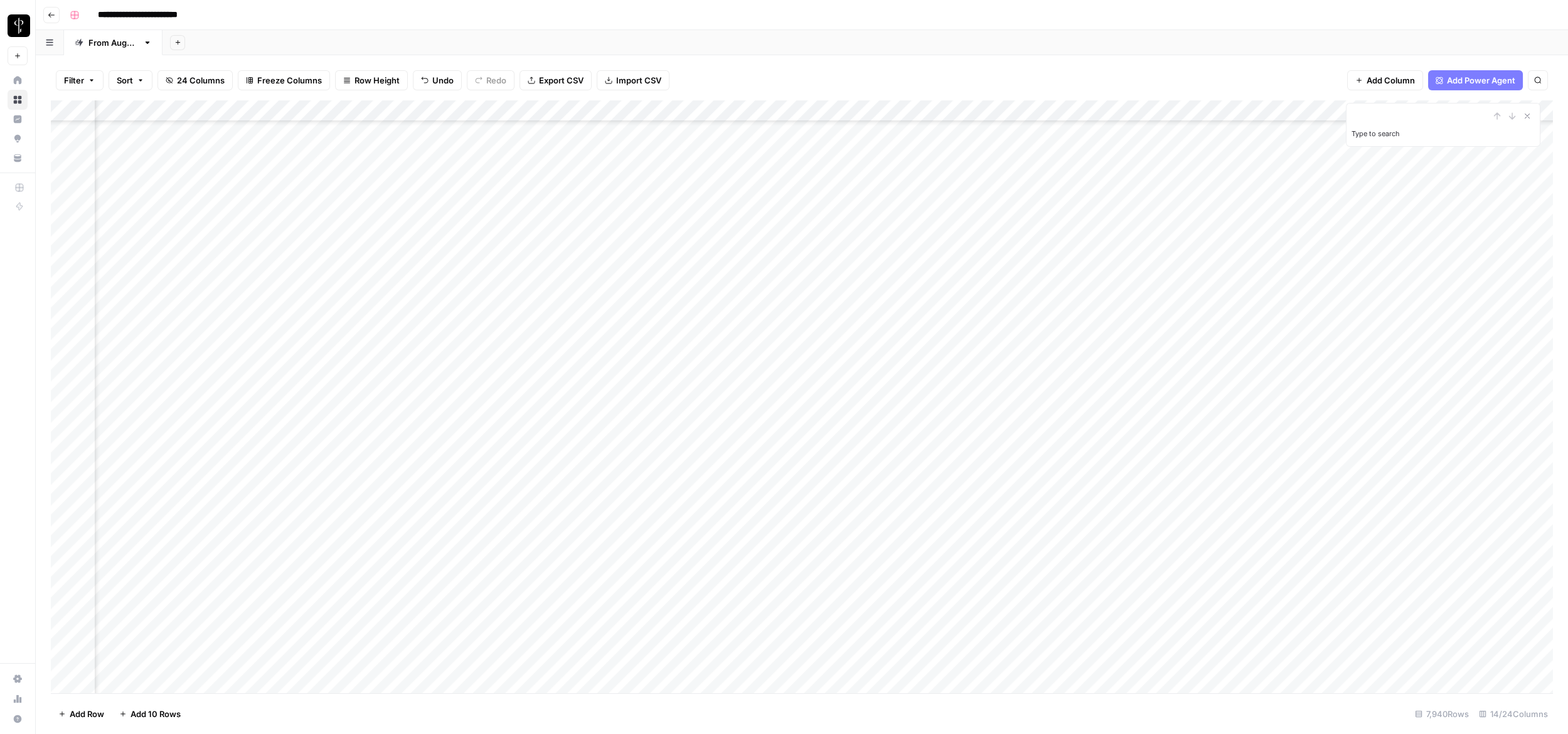
click at [967, 548] on div "Add Column" at bounding box center [802, 397] width 1502 height 593
click at [967, 528] on div "Add Column" at bounding box center [802, 397] width 1502 height 593
click at [967, 420] on div "Add Column" at bounding box center [802, 397] width 1502 height 593
click at [967, 447] on div "Add Column" at bounding box center [802, 397] width 1502 height 593
click at [967, 487] on div "Add Column" at bounding box center [802, 397] width 1502 height 593
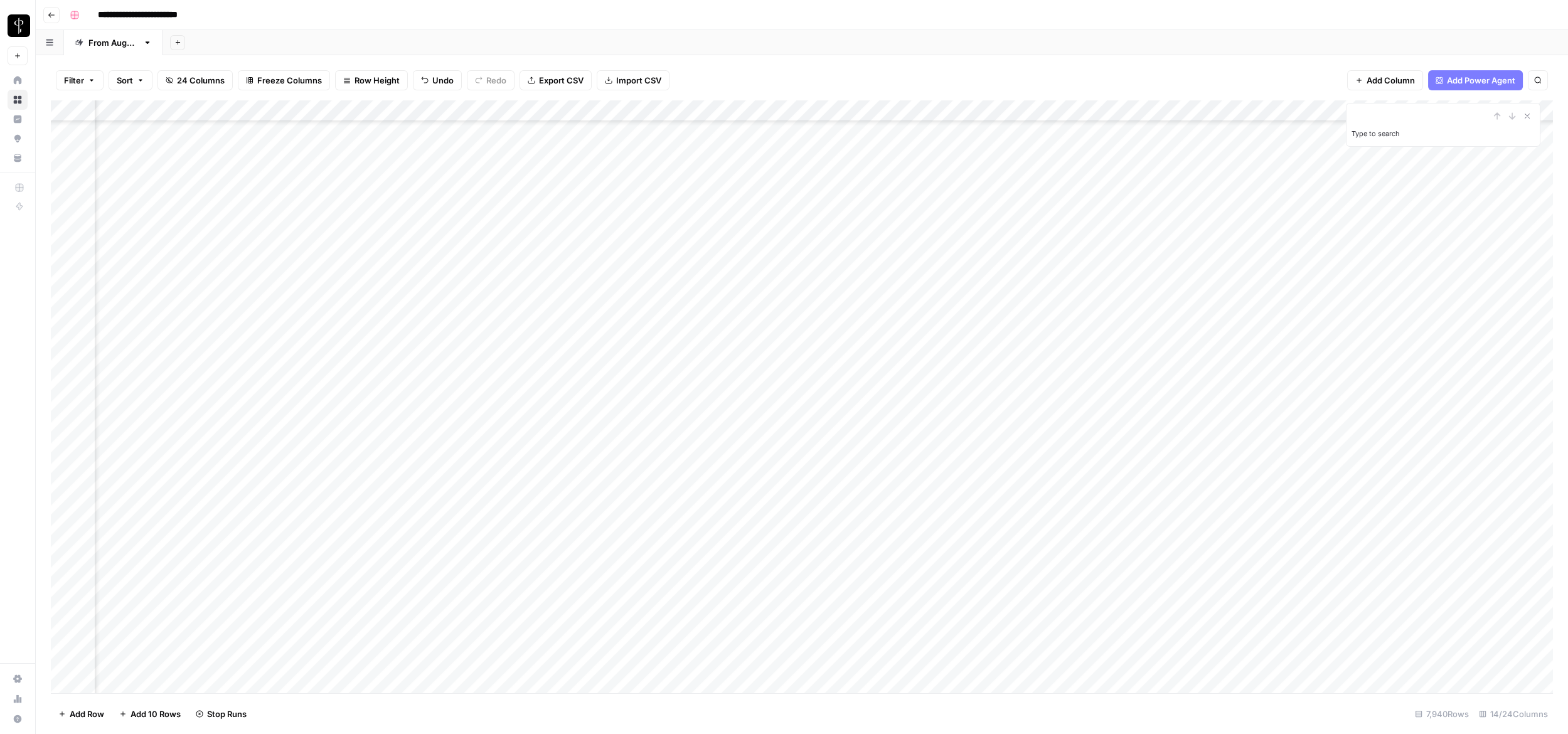
click at [967, 504] on div "Add Column" at bounding box center [802, 397] width 1502 height 593
click at [967, 575] on div "Add Column" at bounding box center [802, 397] width 1502 height 593
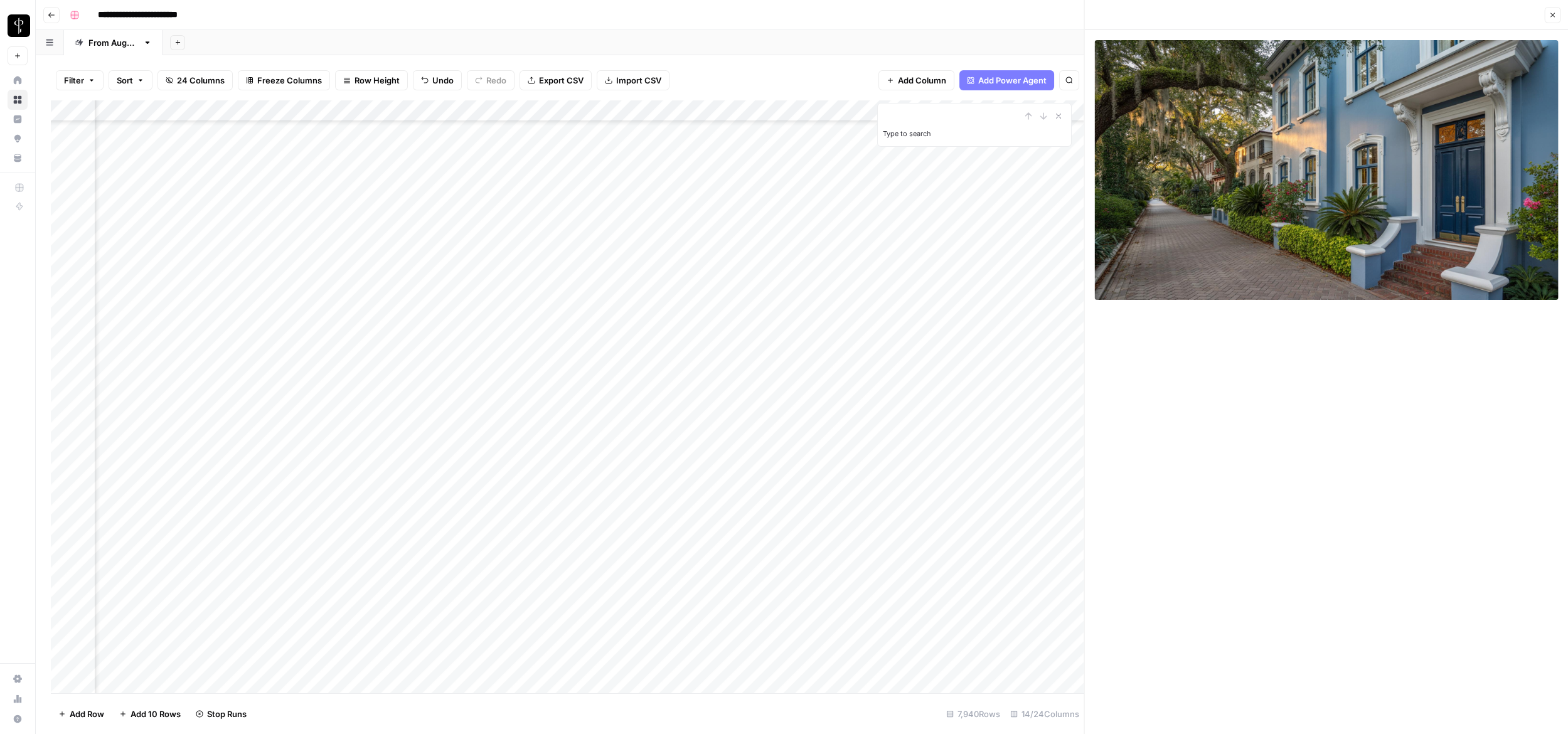
click at [967, 596] on div "Add Column" at bounding box center [568, 397] width 1033 height 593
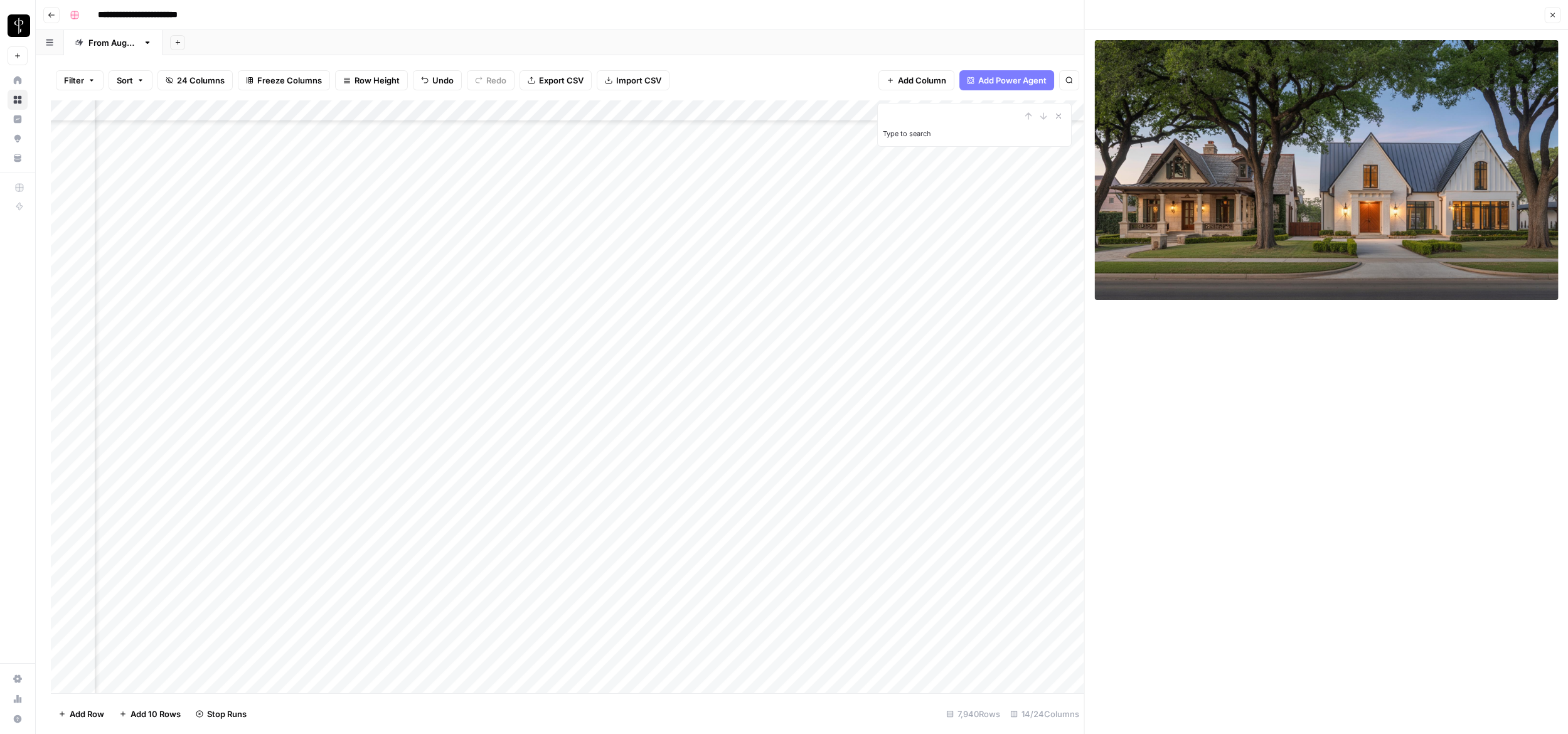
click at [967, 620] on div "Add Column" at bounding box center [568, 397] width 1033 height 593
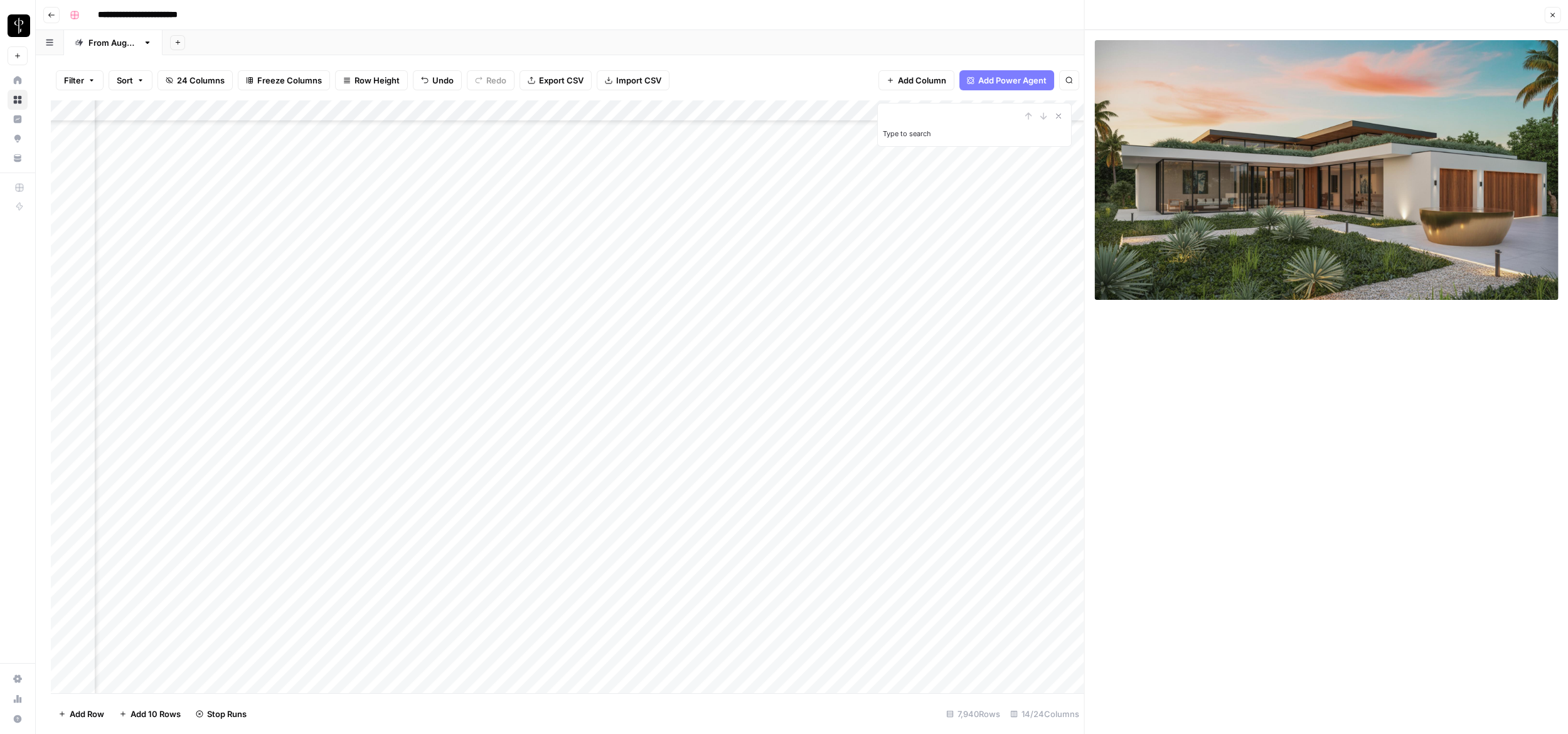
click at [967, 643] on div "Add Column" at bounding box center [568, 397] width 1033 height 593
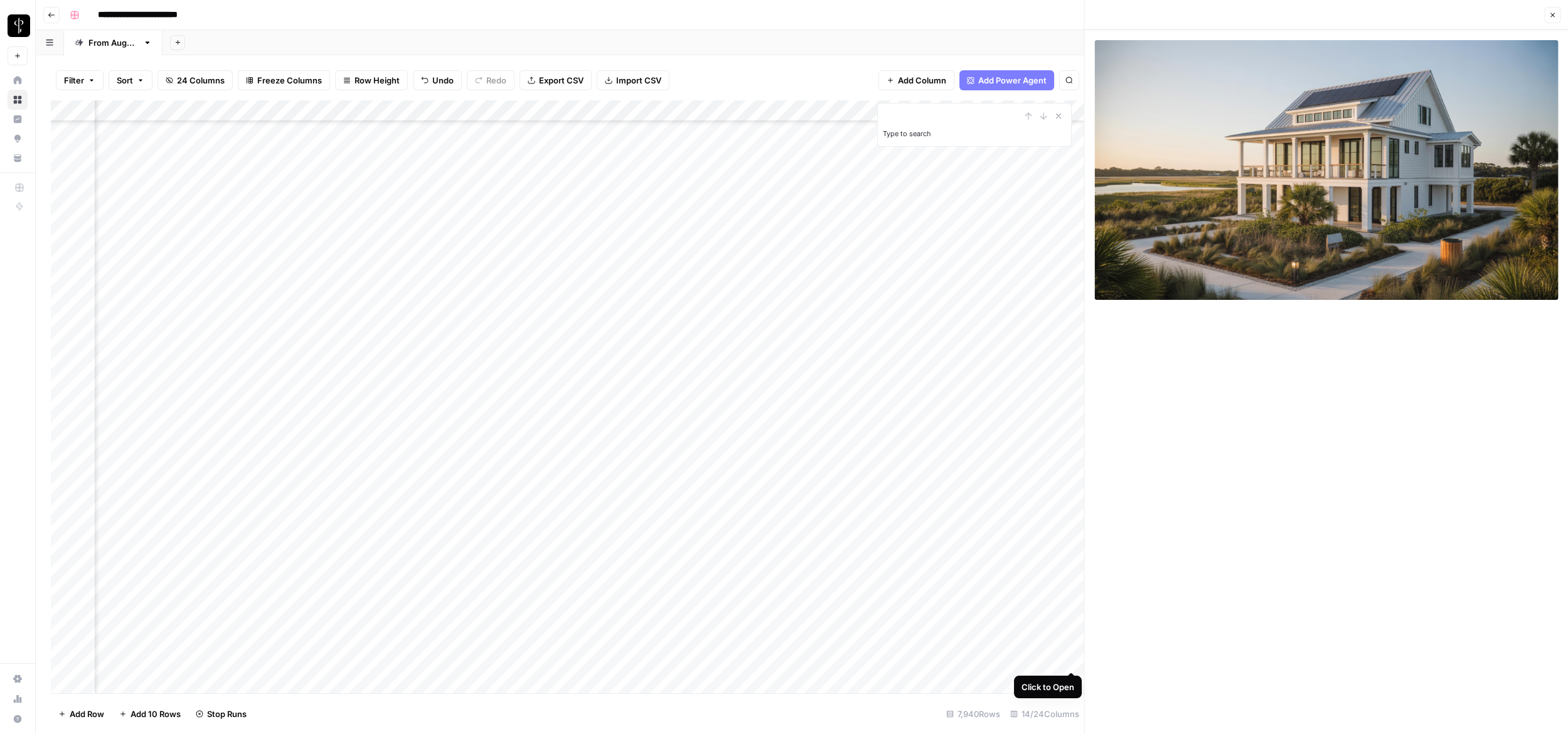
click at [967, 662] on div "Add Column" at bounding box center [568, 397] width 1033 height 593
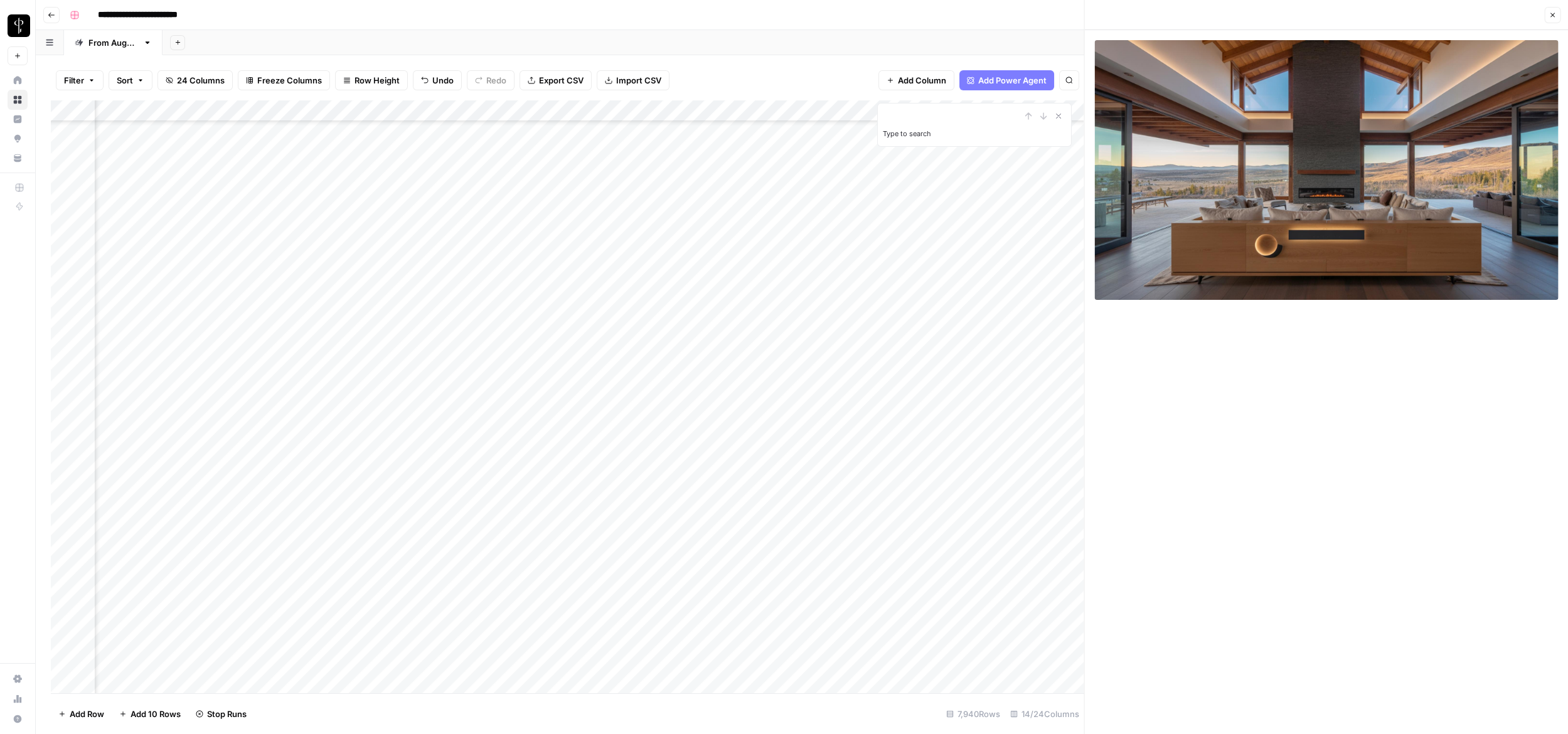
click at [967, 17] on icon "button" at bounding box center [1552, 15] width 7 height 7
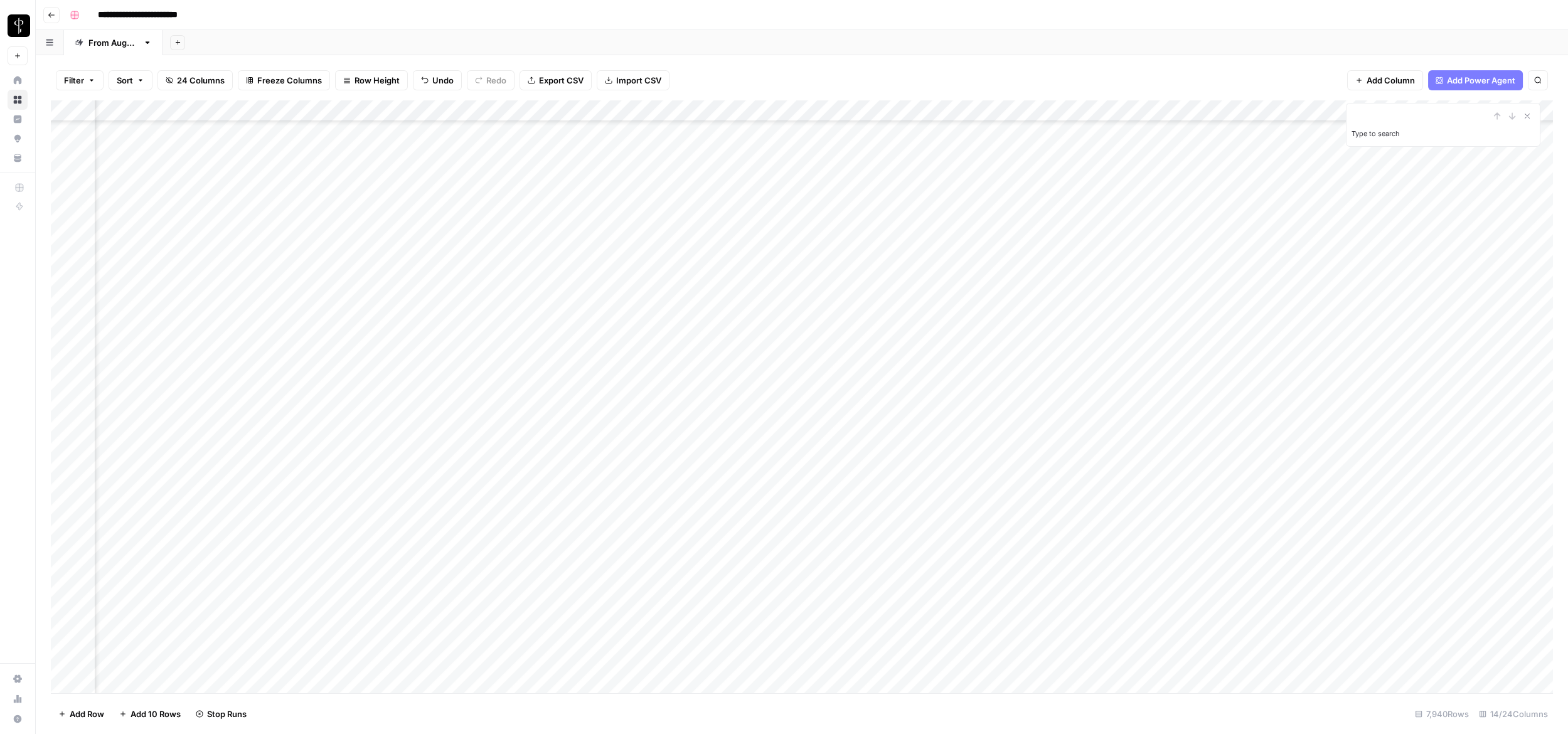
click at [967, 657] on div "Add Column" at bounding box center [802, 397] width 1502 height 593
click at [967, 631] on div "Add Column" at bounding box center [802, 397] width 1502 height 593
click at [967, 613] on div "Add Column" at bounding box center [802, 397] width 1502 height 593
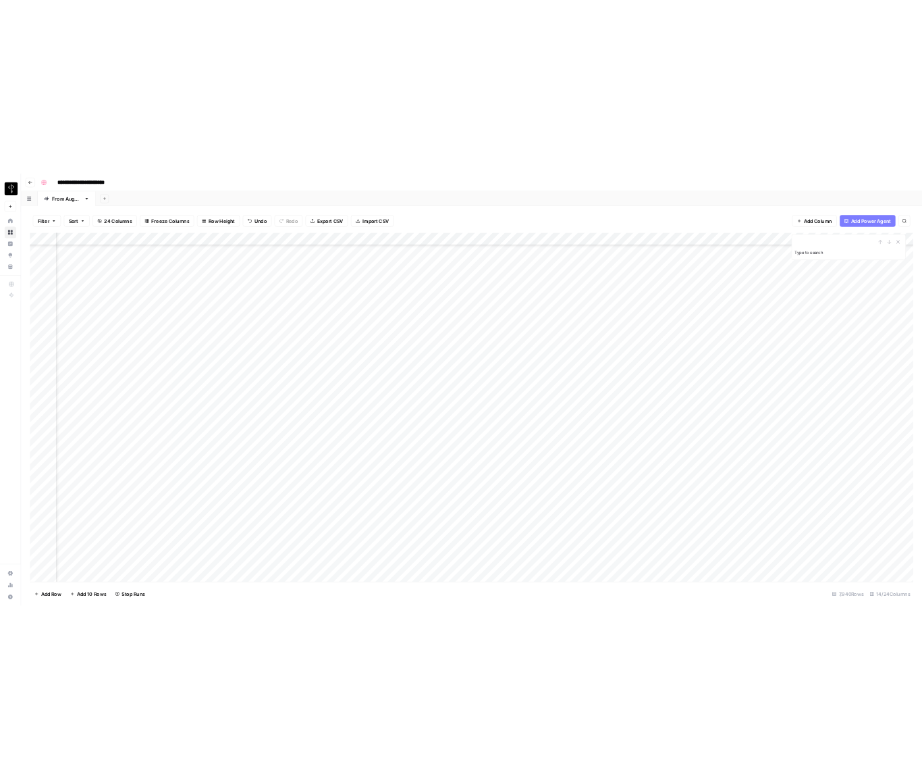
scroll to position [180102, 244]
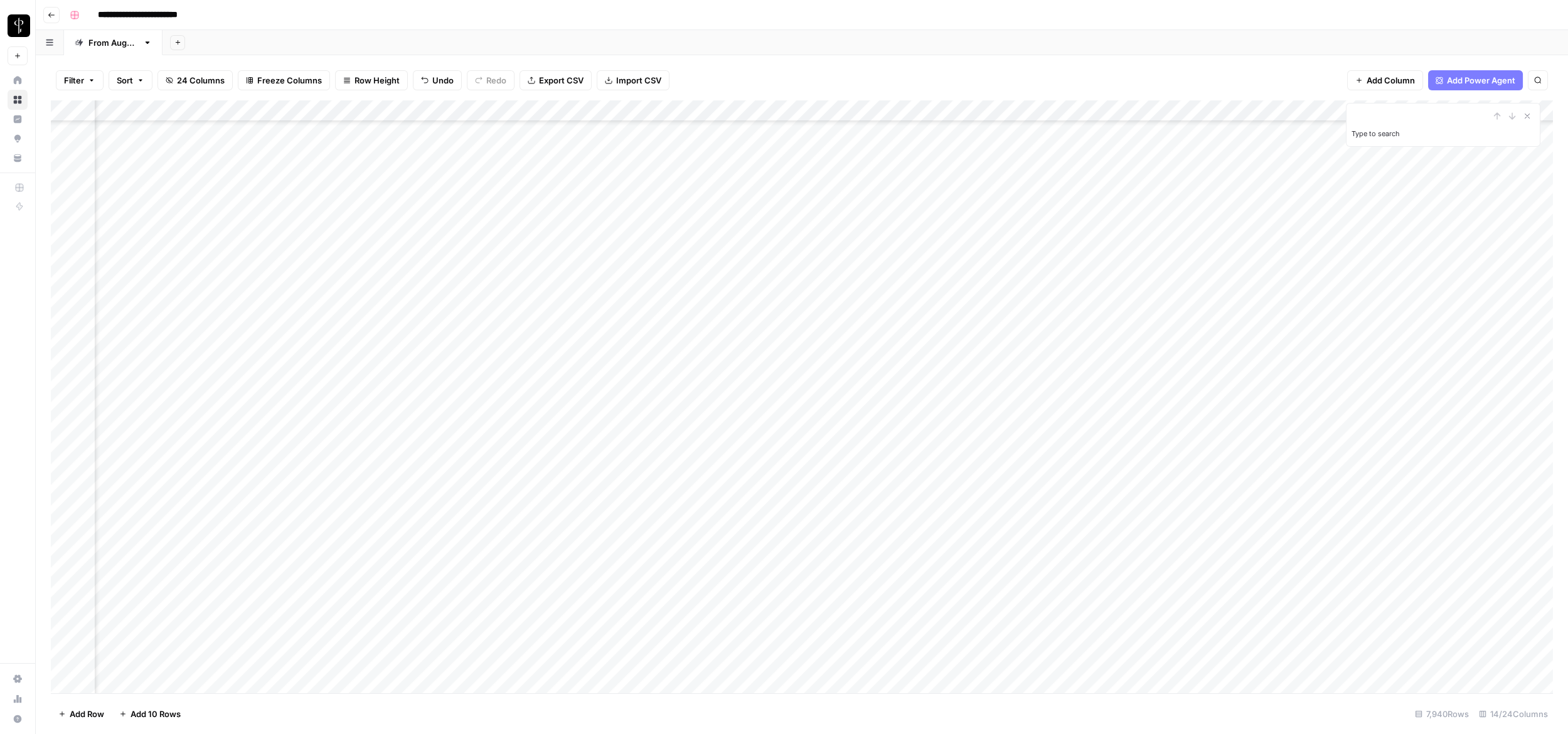
click at [967, 518] on div "Add Column" at bounding box center [802, 397] width 1502 height 593
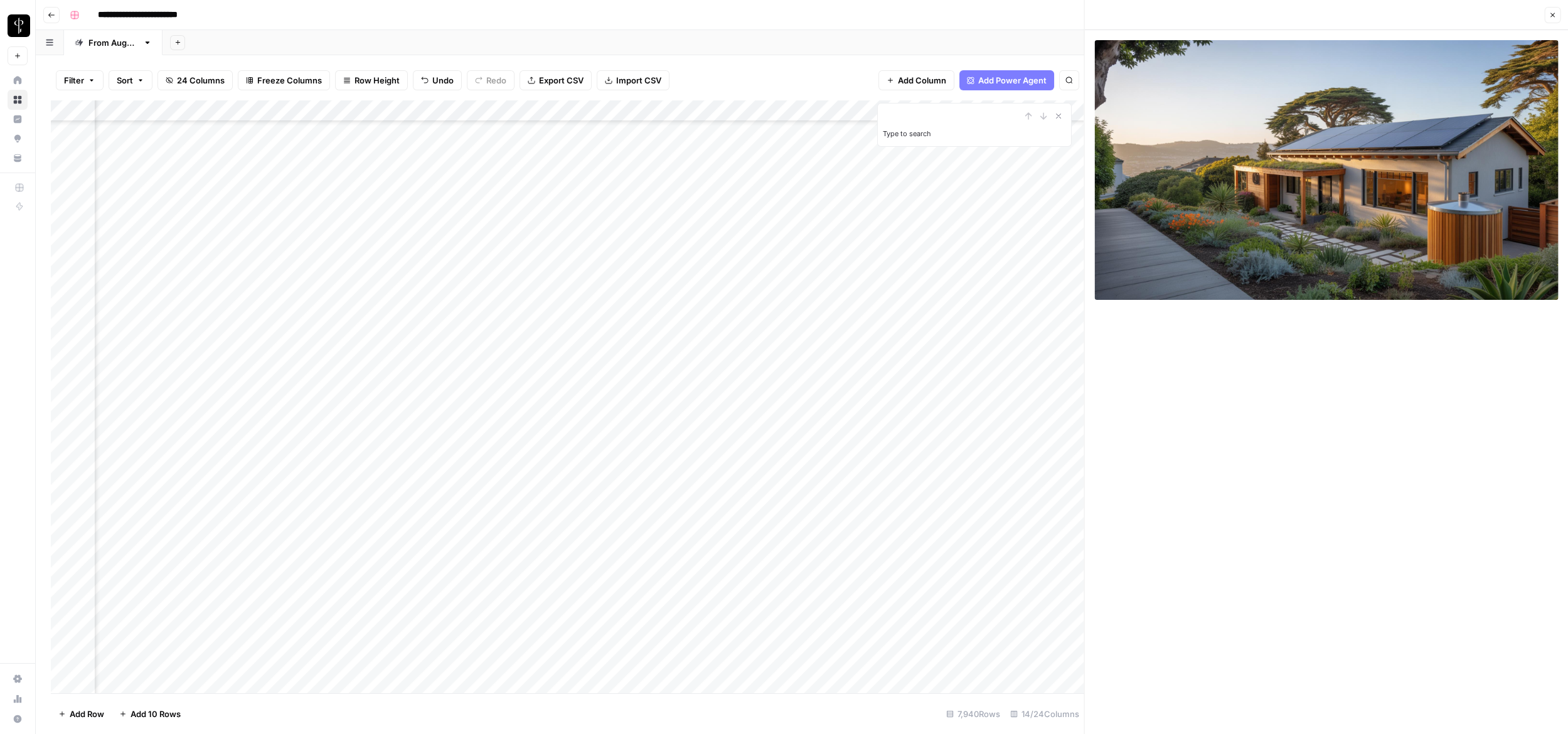
click at [967, 545] on div "Add Column" at bounding box center [568, 397] width 1033 height 593
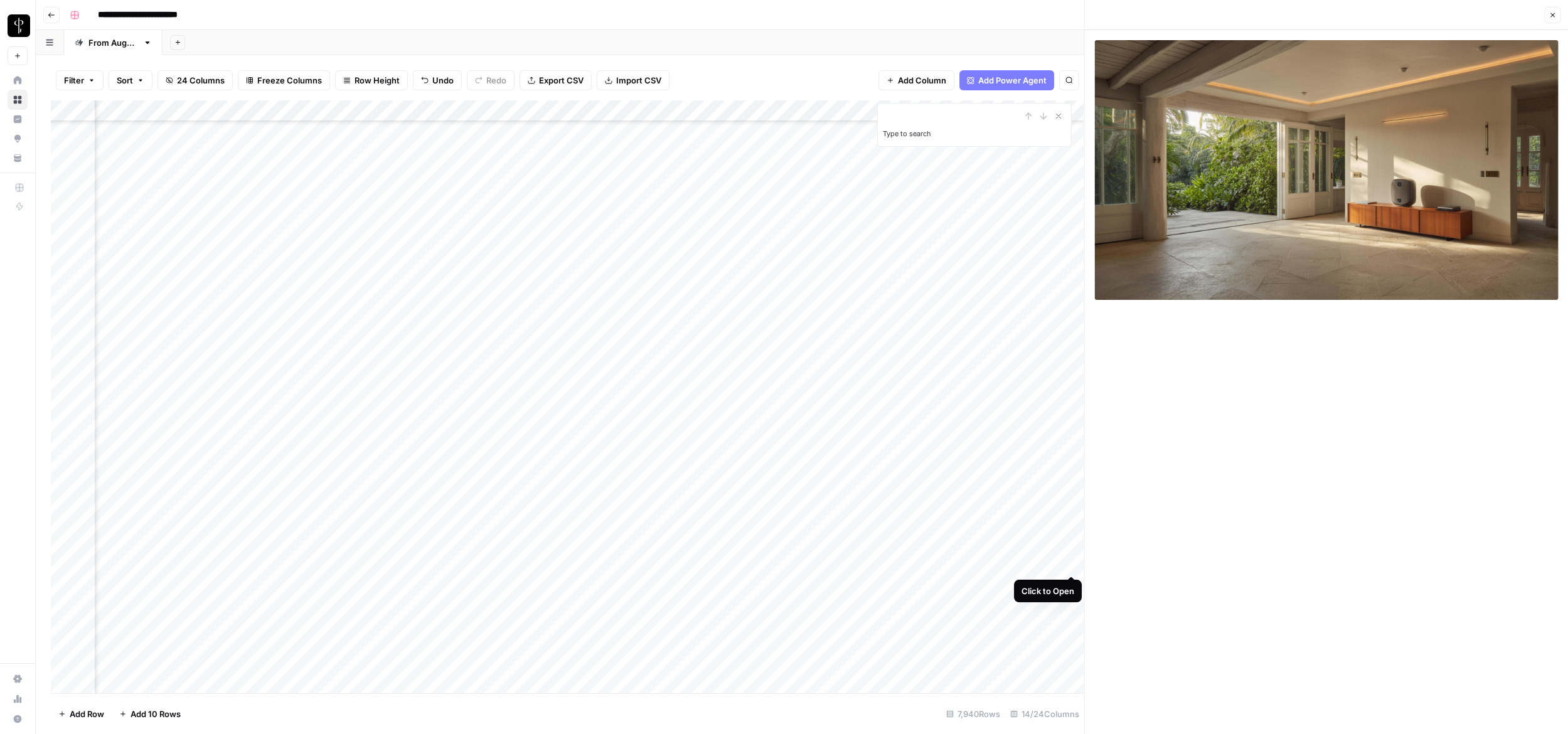
click at [967, 559] on div "Add Column" at bounding box center [568, 397] width 1033 height 593
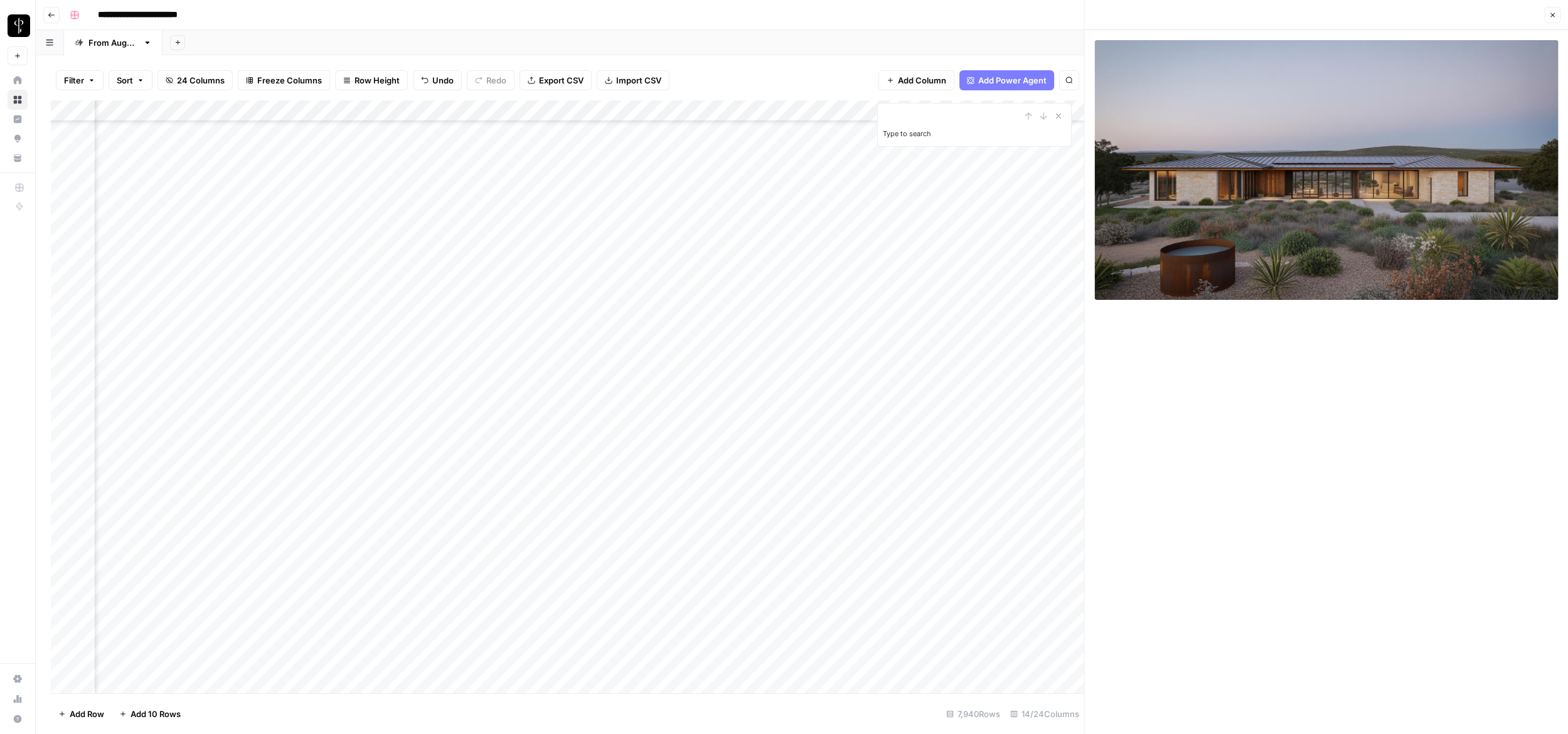
click at [967, 578] on div "Add Column" at bounding box center [568, 397] width 1033 height 593
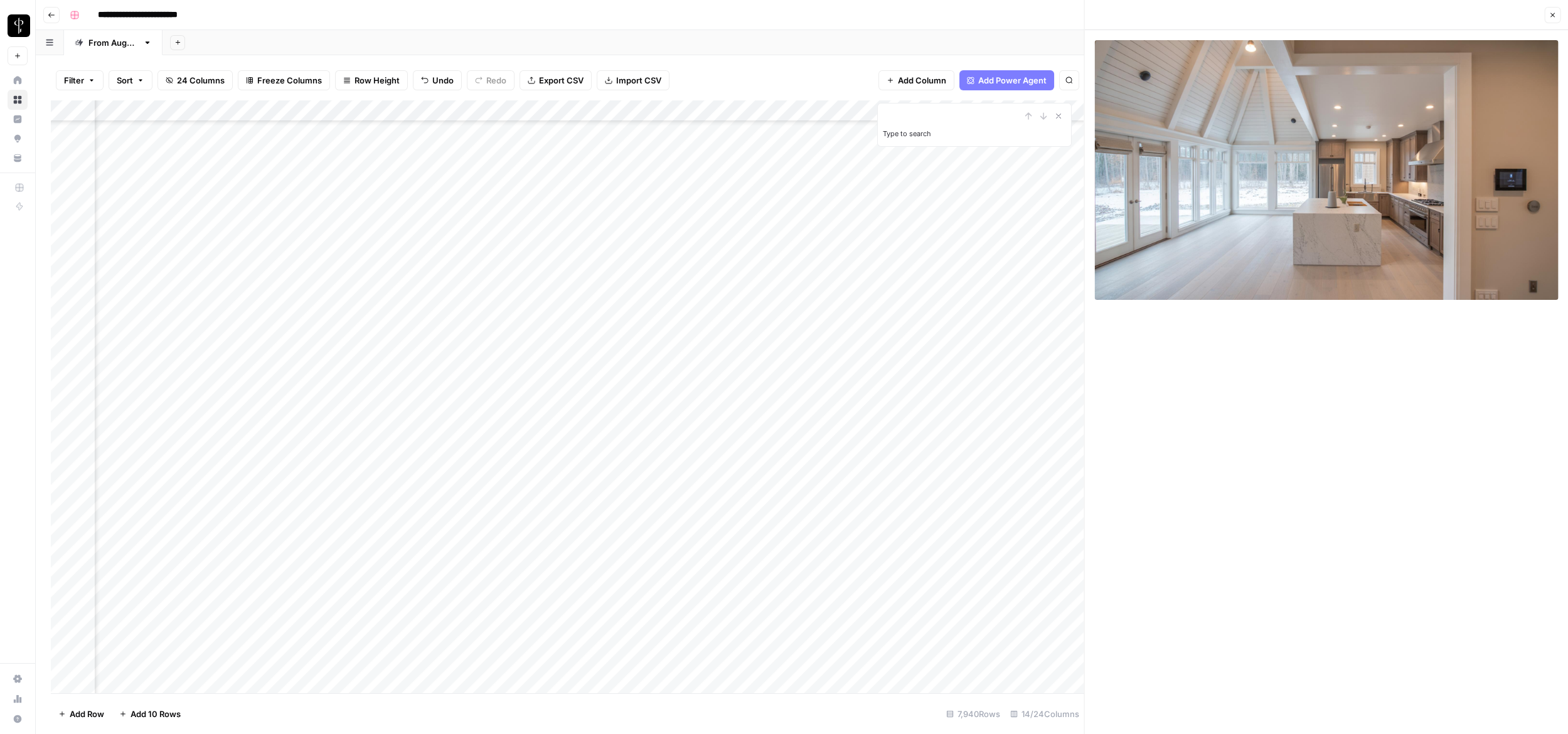
click at [967, 602] on div "Add Column" at bounding box center [568, 397] width 1033 height 593
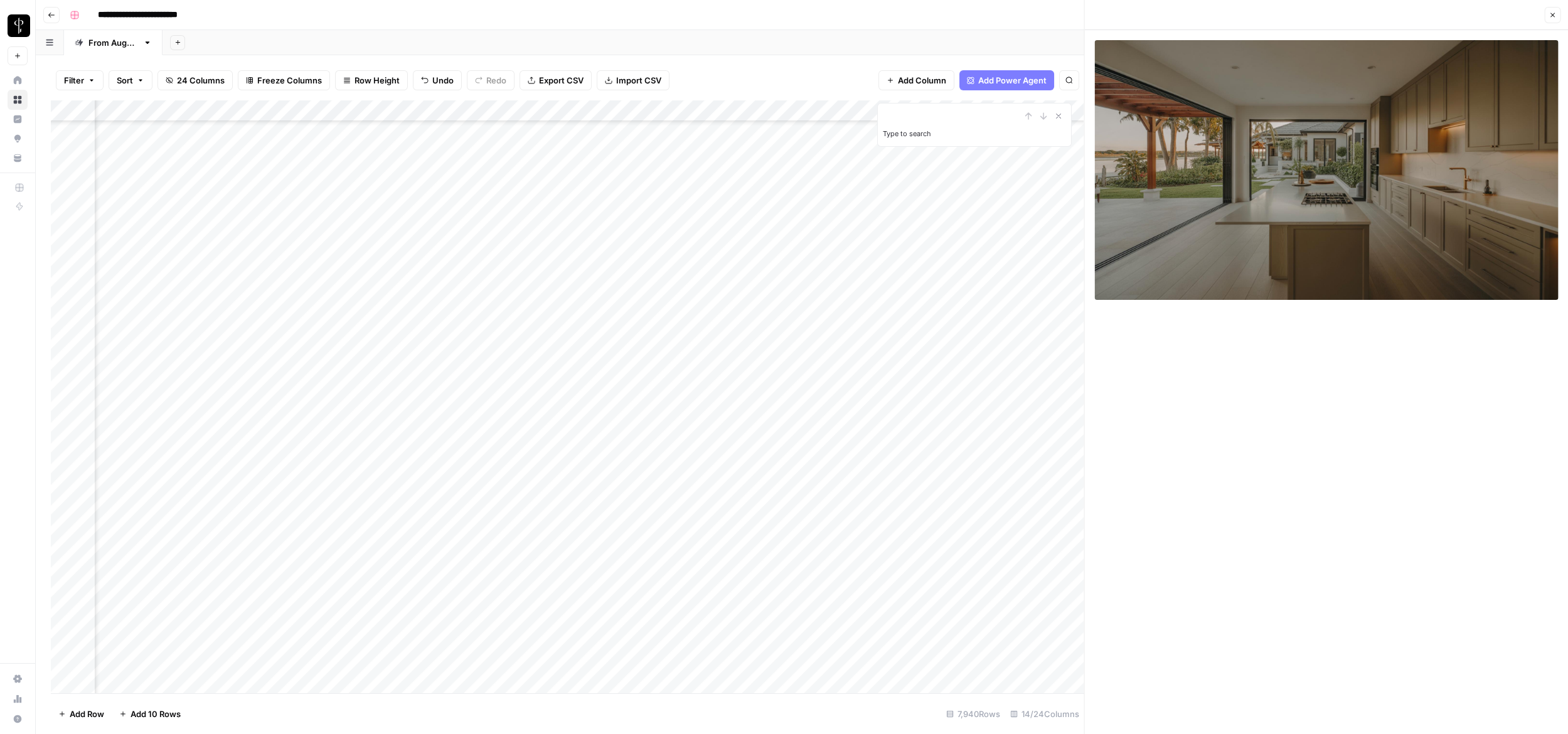
click at [967, 7] on button "Close" at bounding box center [1552, 15] width 17 height 17
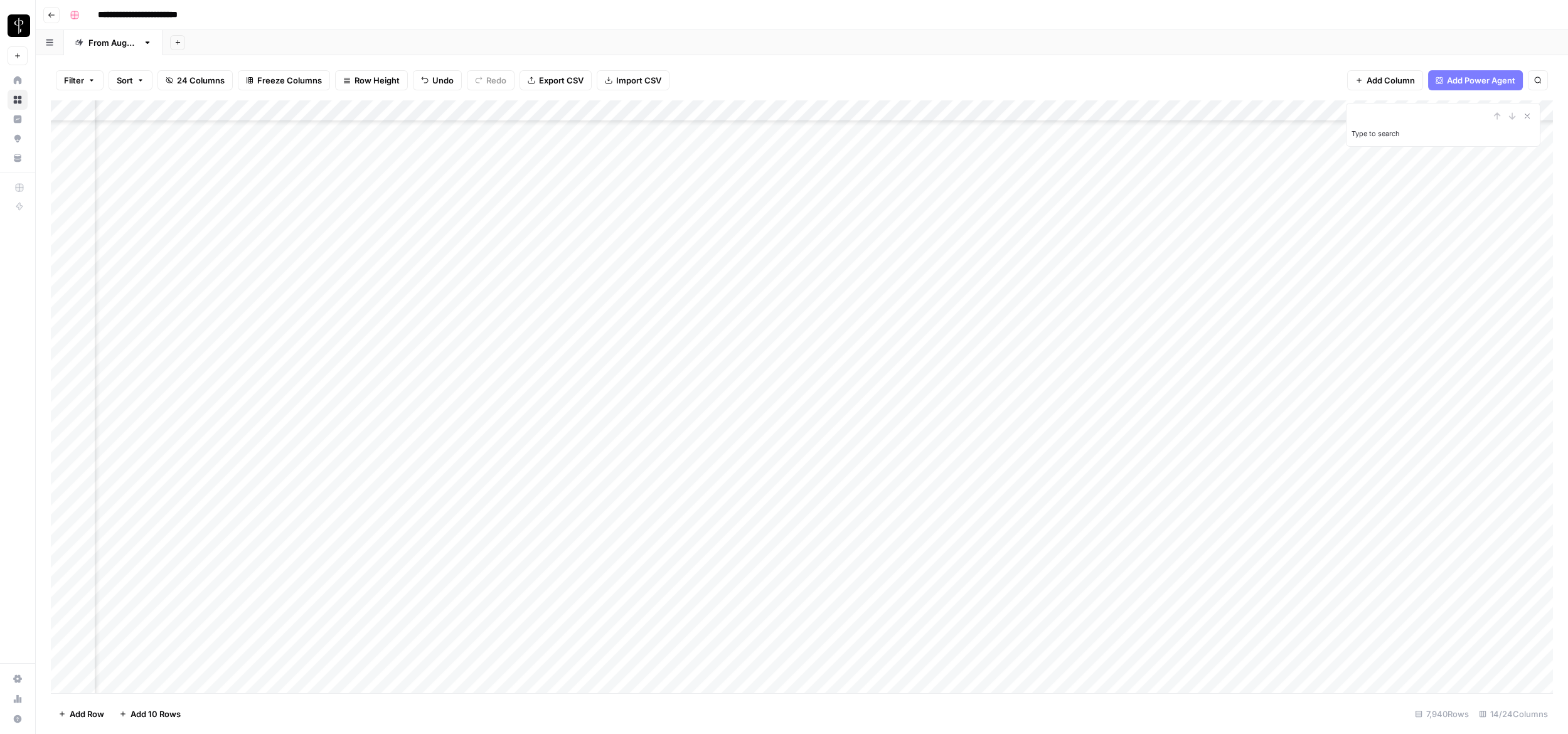
click at [967, 604] on div "Add Column" at bounding box center [802, 397] width 1502 height 593
click at [967, 580] on div "Add Column" at bounding box center [802, 397] width 1502 height 593
click at [967, 562] on div "Add Column" at bounding box center [802, 397] width 1502 height 593
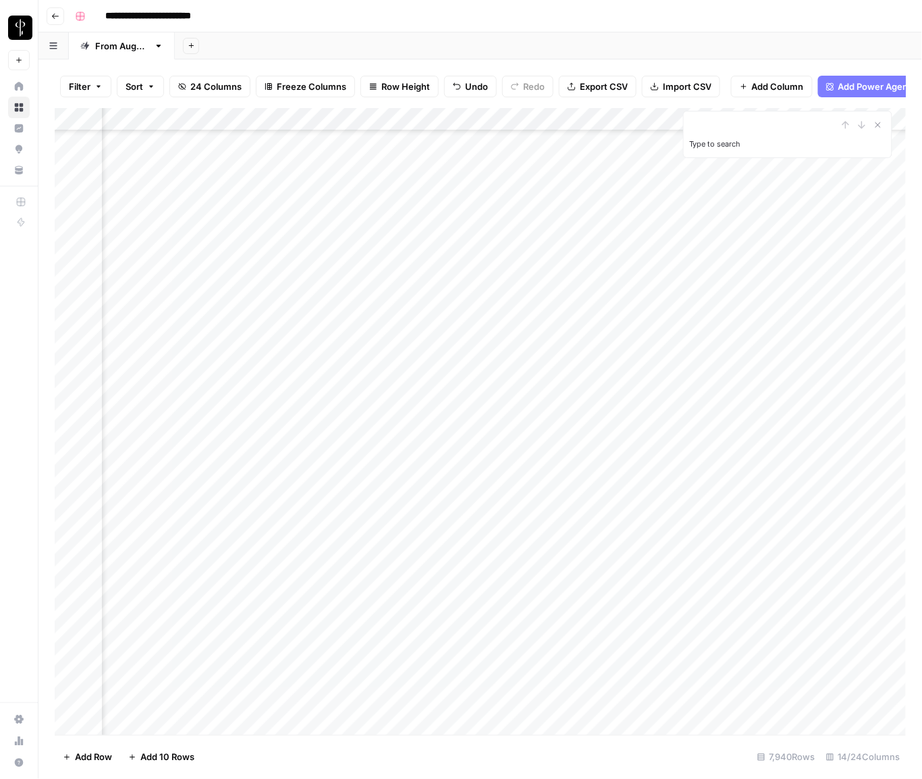
scroll to position [181327, 244]
